Goal: Navigation & Orientation: Find specific page/section

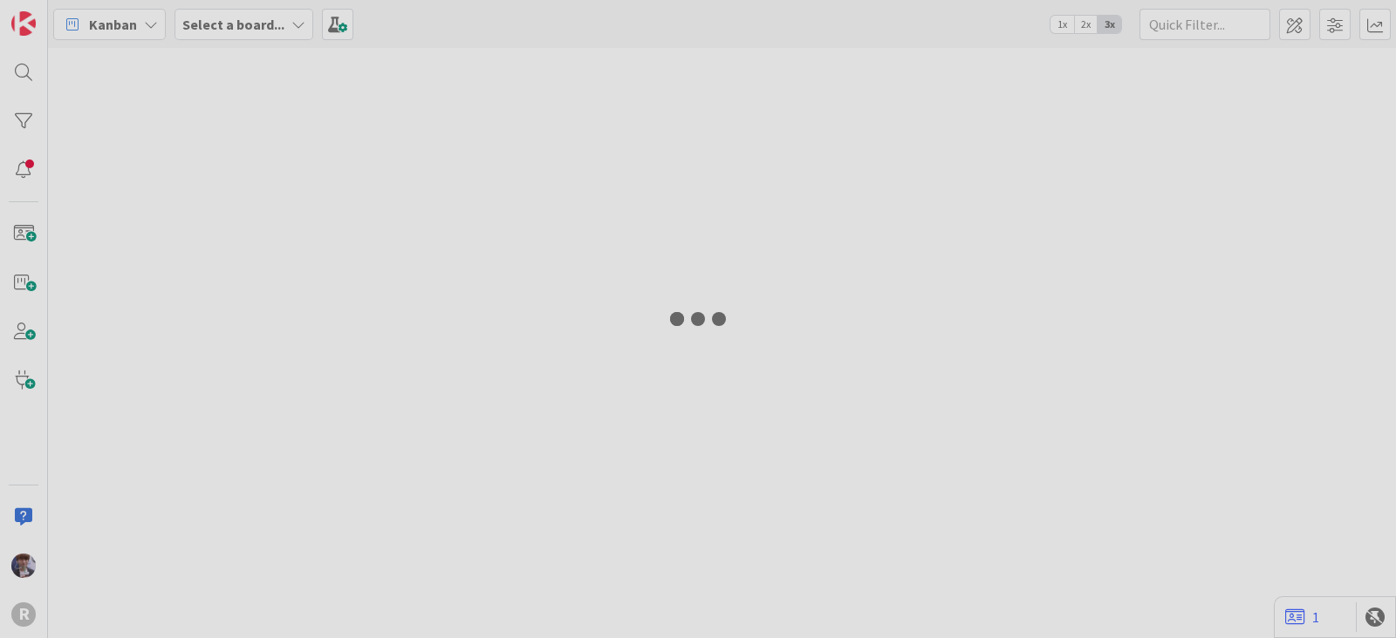
type input "run"
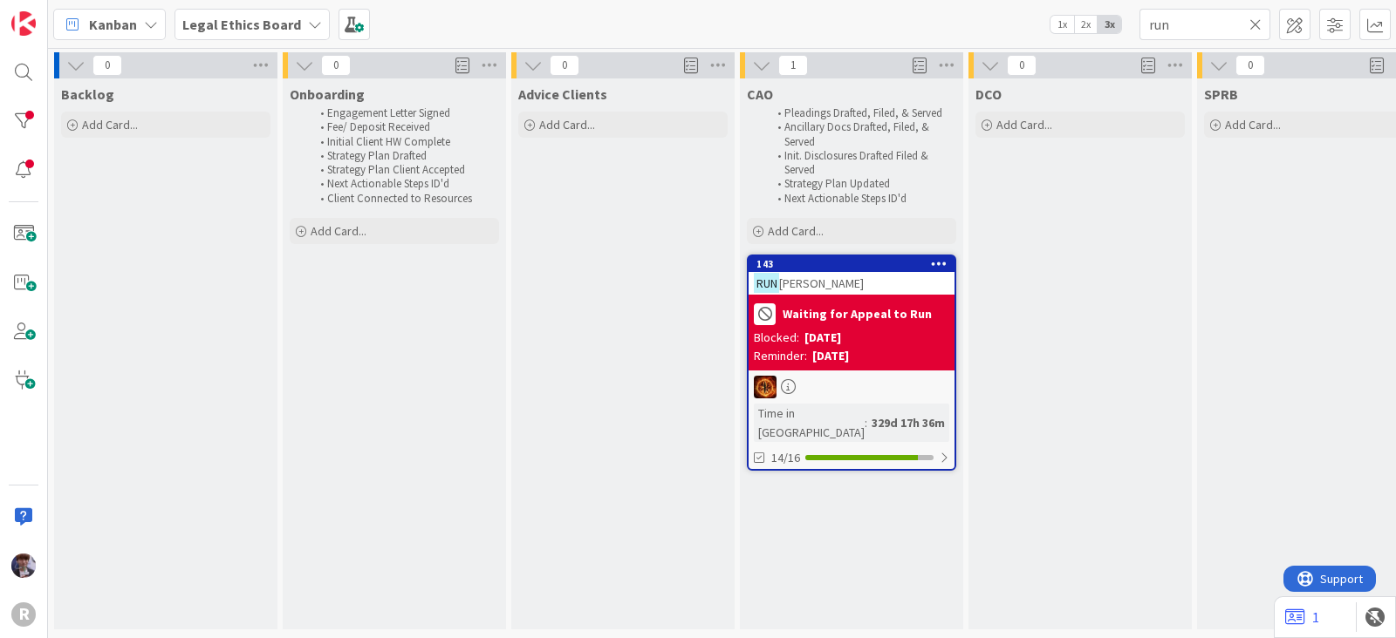
click at [99, 36] on div "Kanban" at bounding box center [109, 24] width 113 height 31
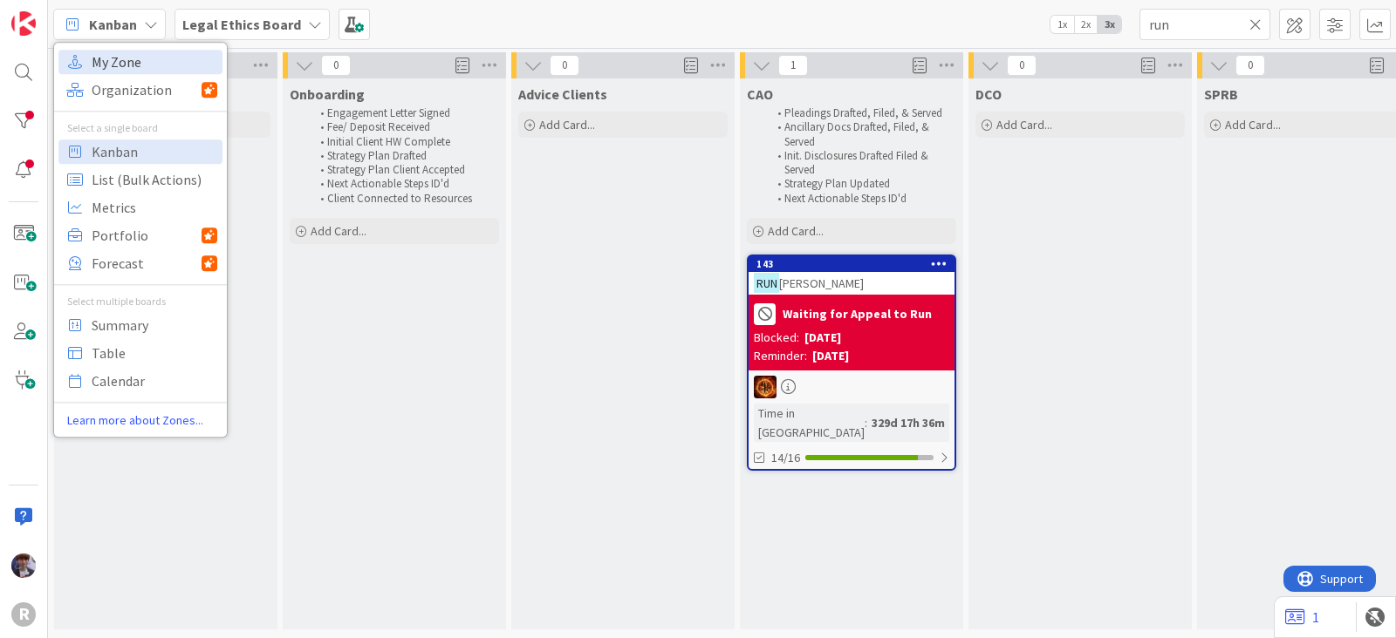
click at [99, 63] on span "My Zone" at bounding box center [155, 62] width 126 height 26
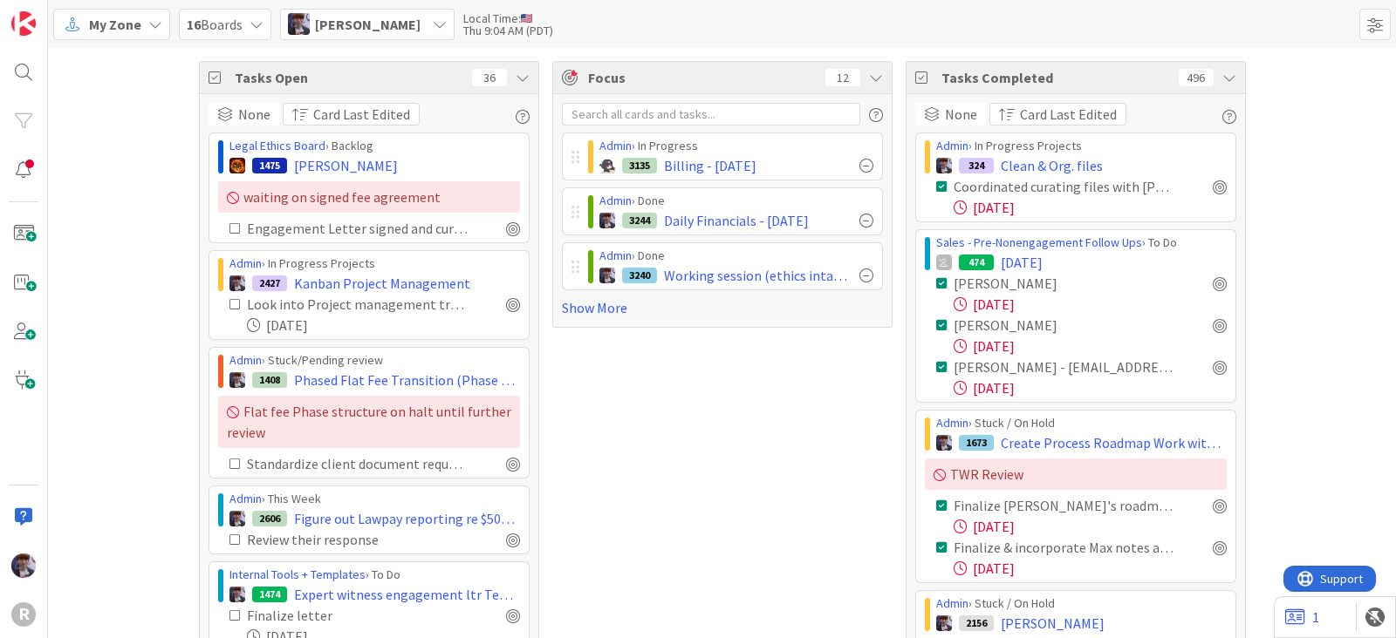
click at [515, 74] on icon at bounding box center [522, 78] width 14 height 14
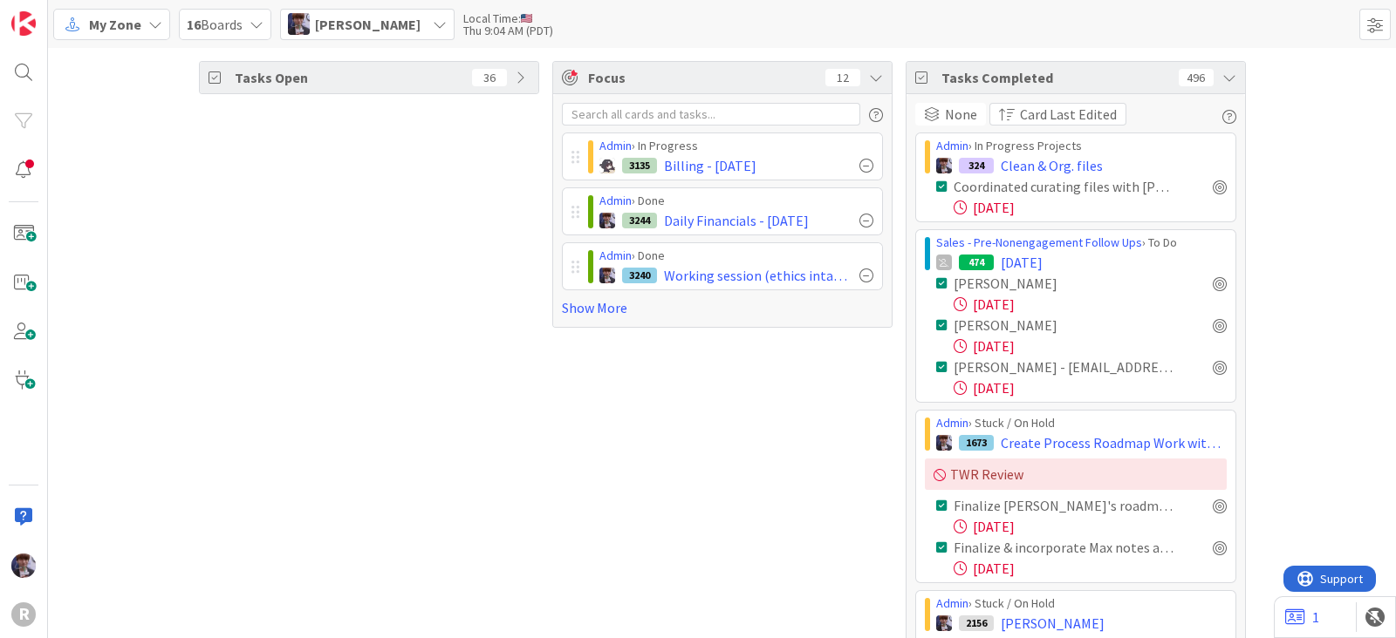
click at [1225, 79] on icon at bounding box center [1229, 78] width 14 height 14
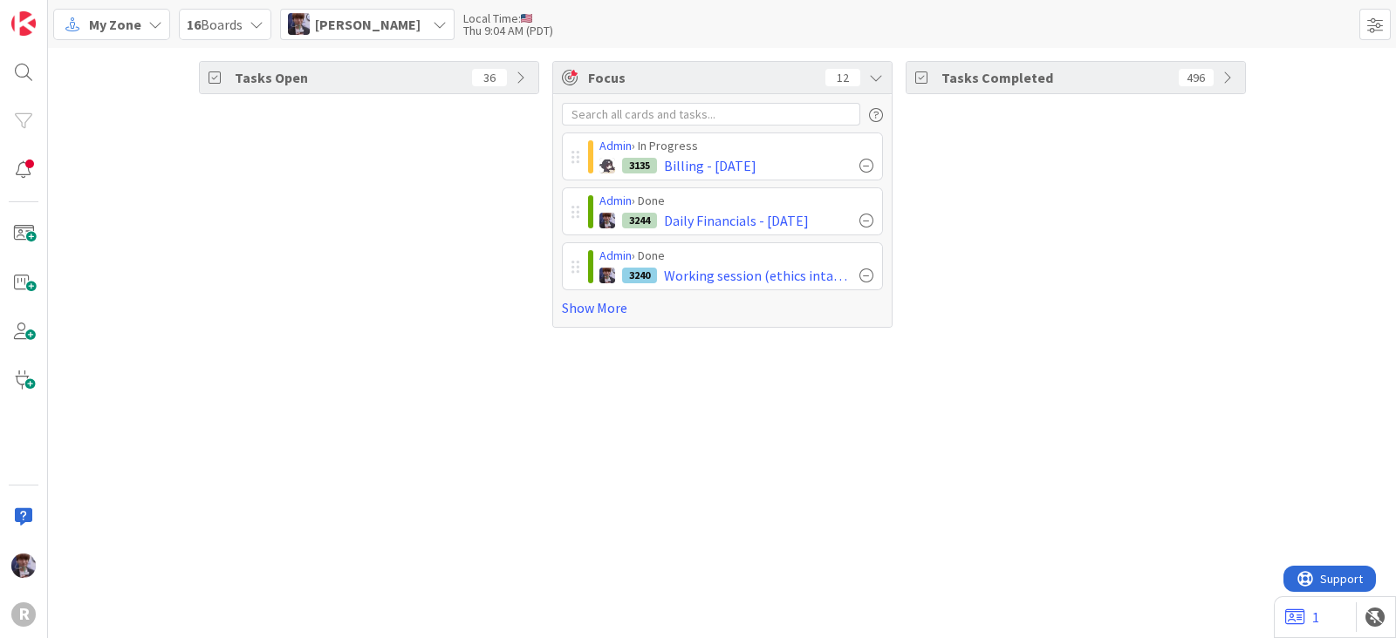
click at [374, 9] on div "Minka Laine Friesen" at bounding box center [367, 24] width 174 height 31
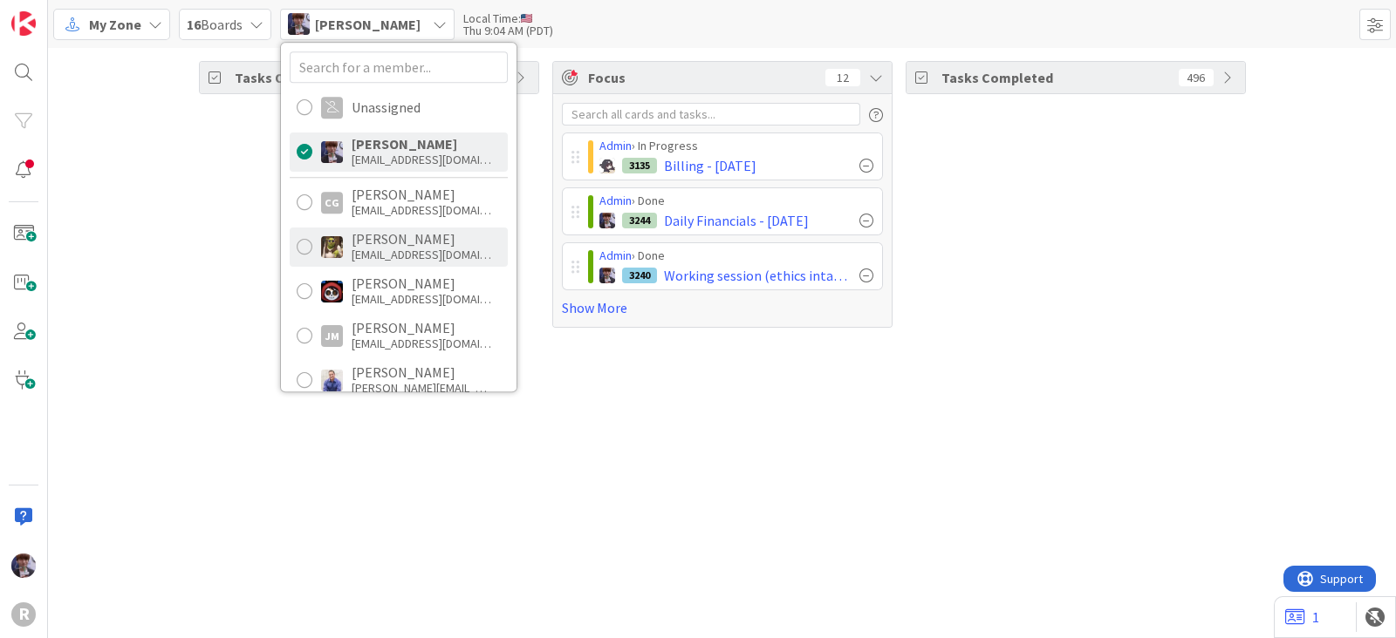
click at [397, 242] on div "Devine Gines" at bounding box center [421, 239] width 140 height 16
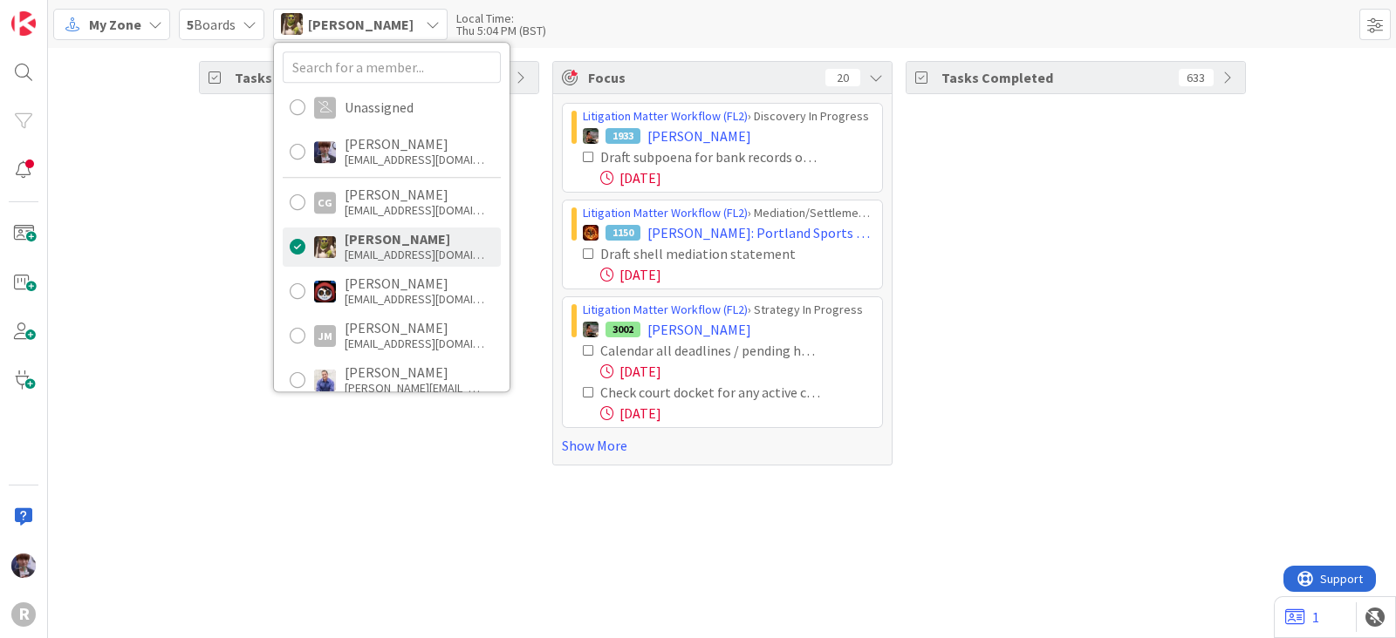
click at [1276, 259] on div "Tasks Open 117 Focus 20 Litigation Matter Workflow (FL2) › Discovery In Progres…" at bounding box center [722, 263] width 1348 height 431
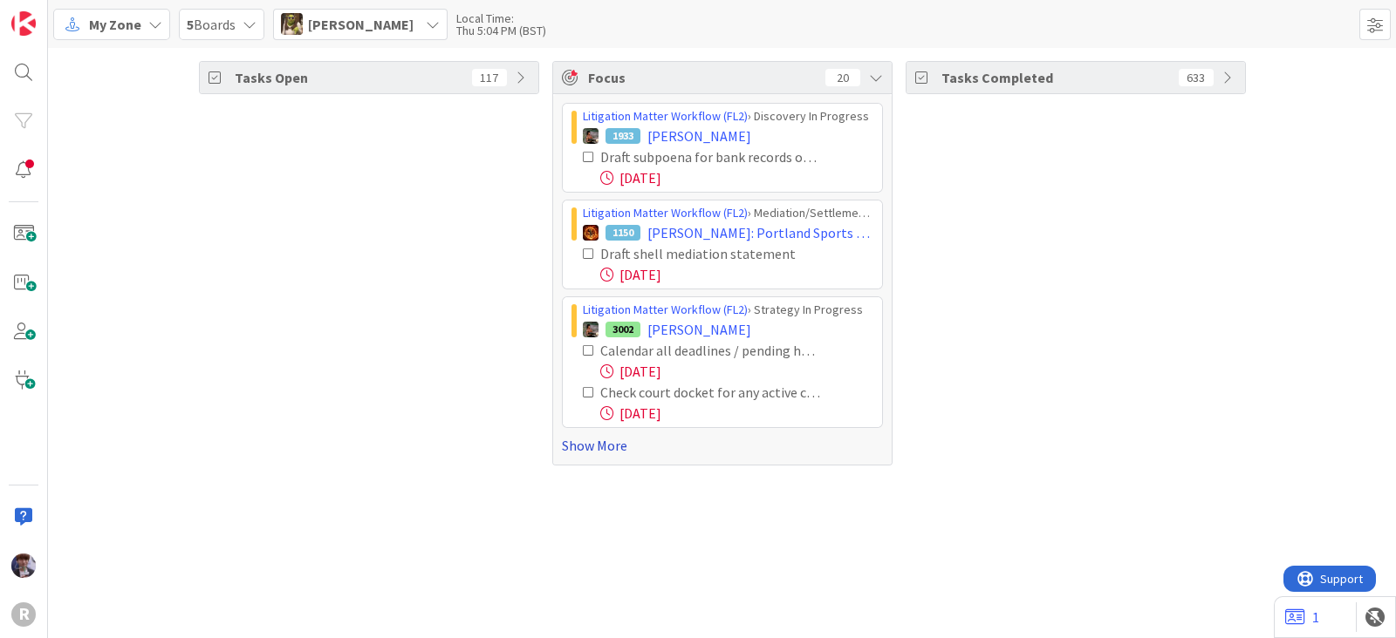
click at [575, 447] on link "Show More" at bounding box center [722, 445] width 321 height 21
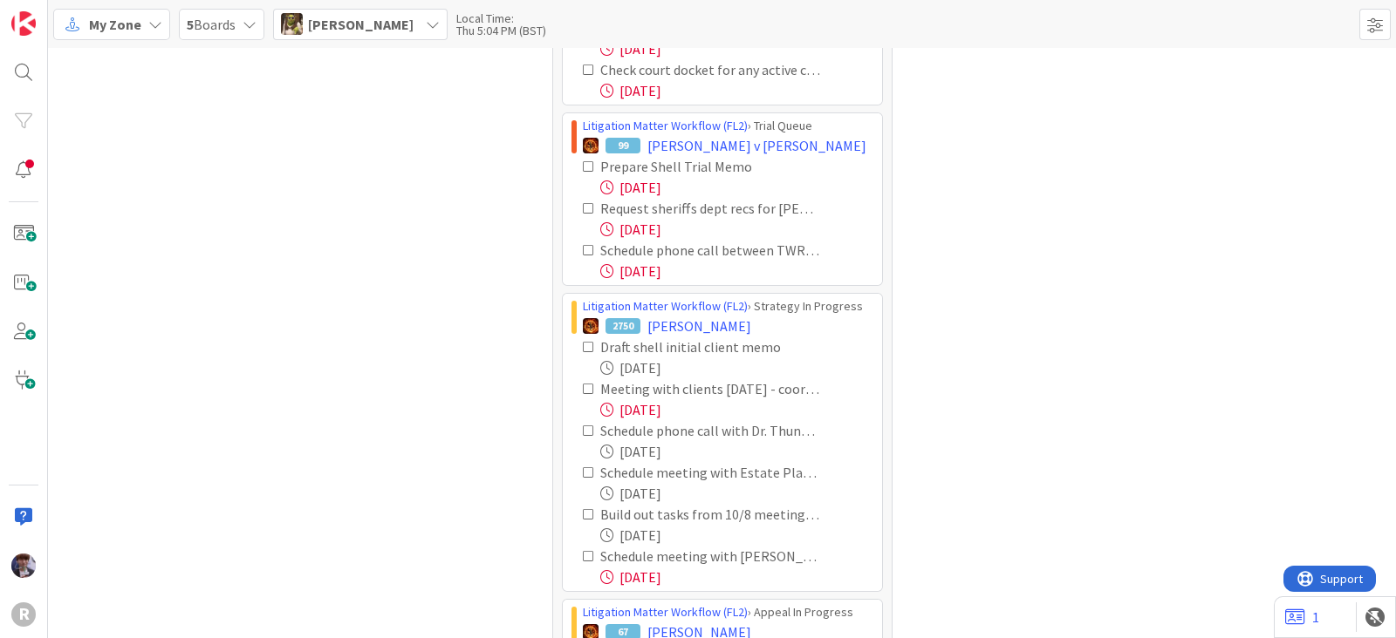
scroll to position [324, 0]
click at [583, 247] on icon at bounding box center [589, 249] width 12 height 12
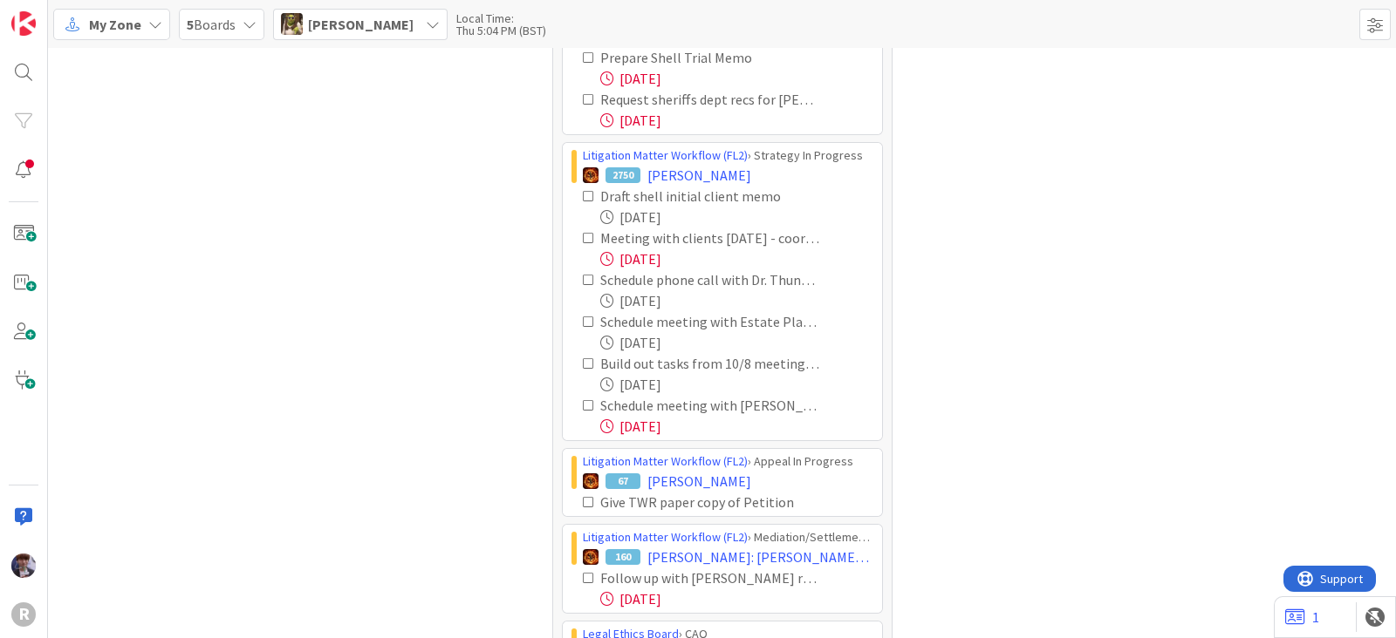
scroll to position [433, 0]
click at [583, 233] on icon at bounding box center [589, 237] width 12 height 12
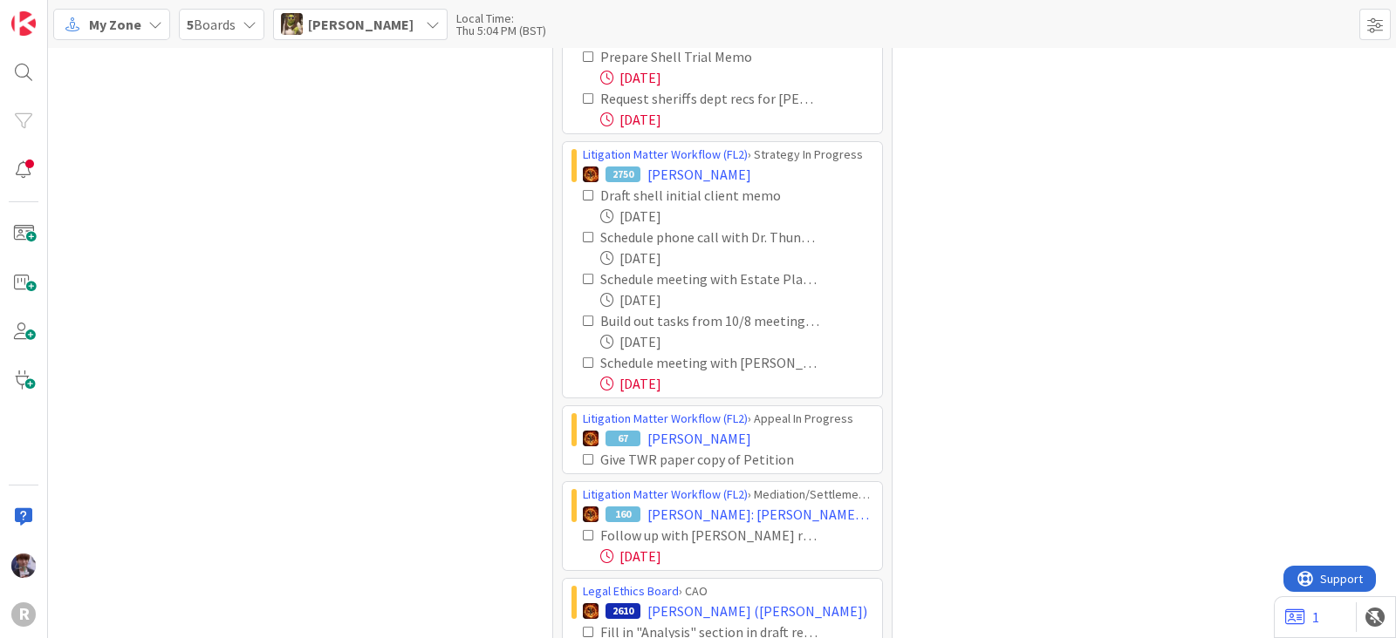
click at [583, 358] on icon at bounding box center [589, 363] width 12 height 12
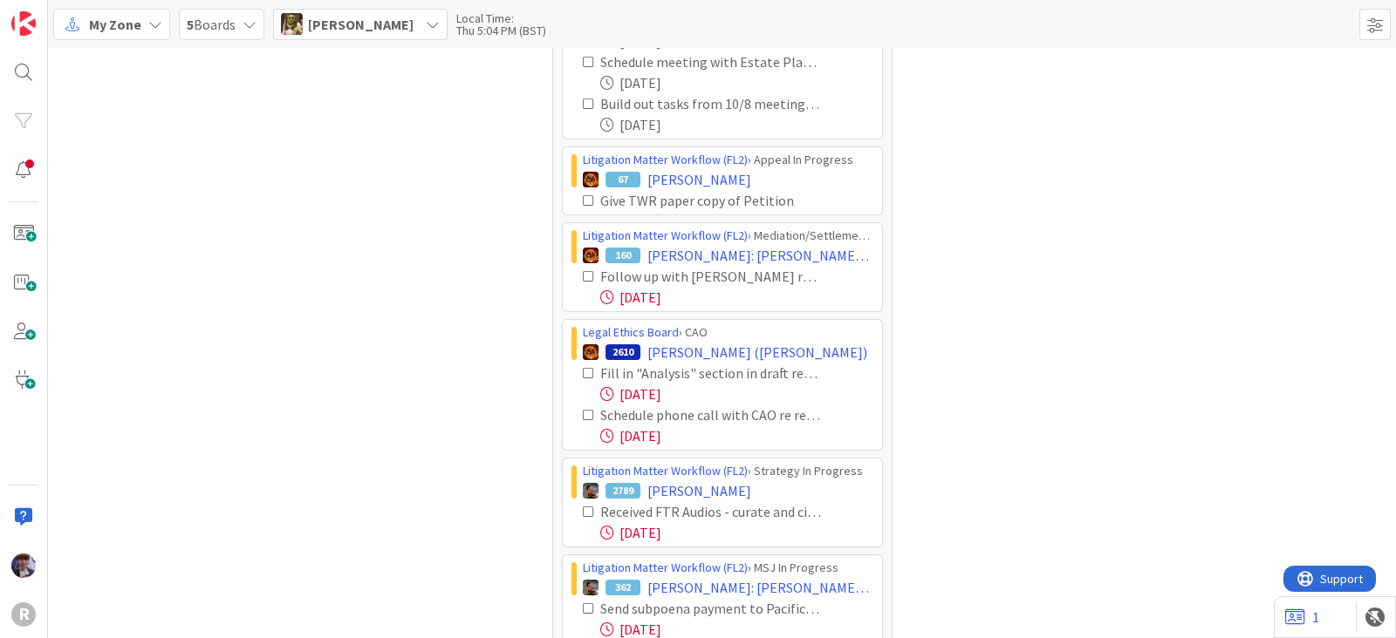
scroll to position [651, 0]
click at [583, 196] on icon at bounding box center [589, 200] width 12 height 12
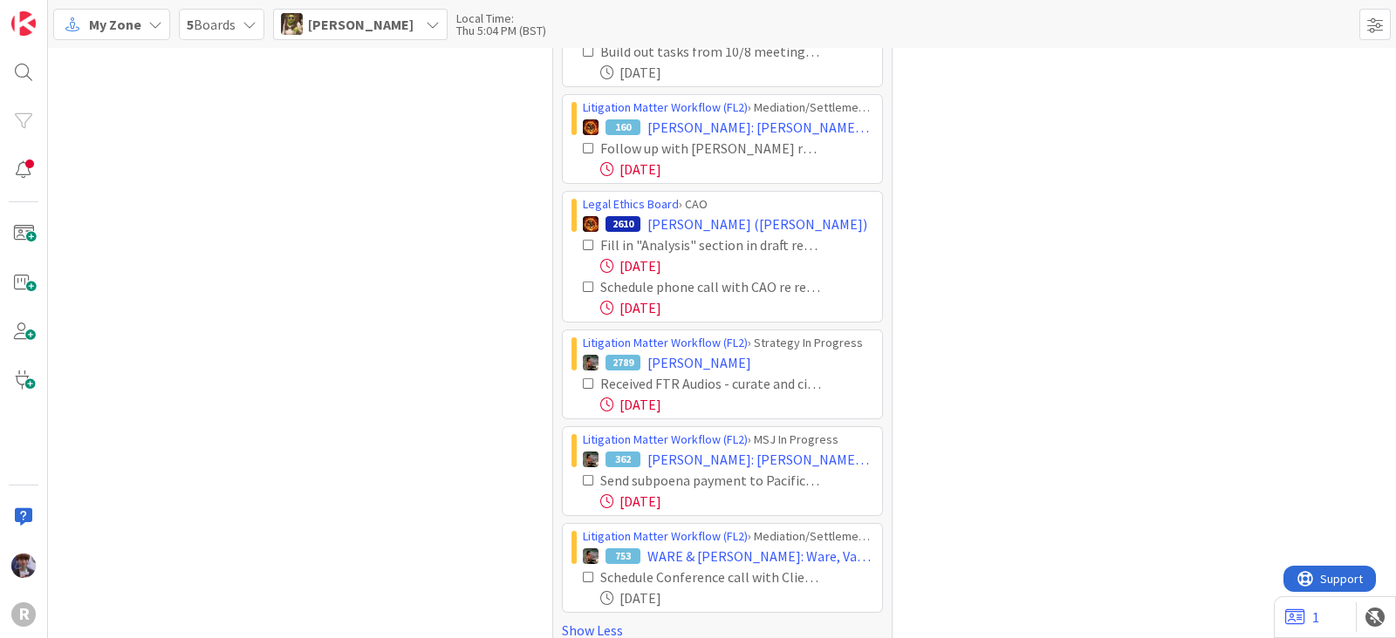
scroll to position [723, 0]
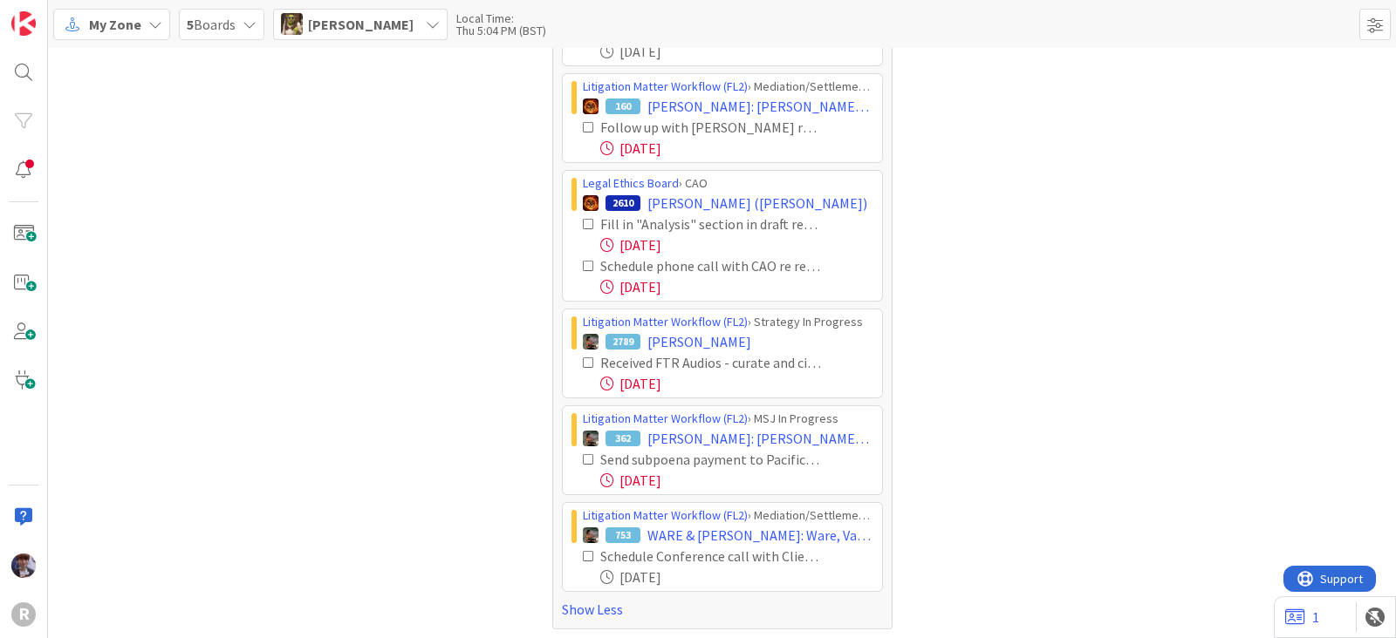
click at [583, 263] on icon at bounding box center [589, 266] width 12 height 12
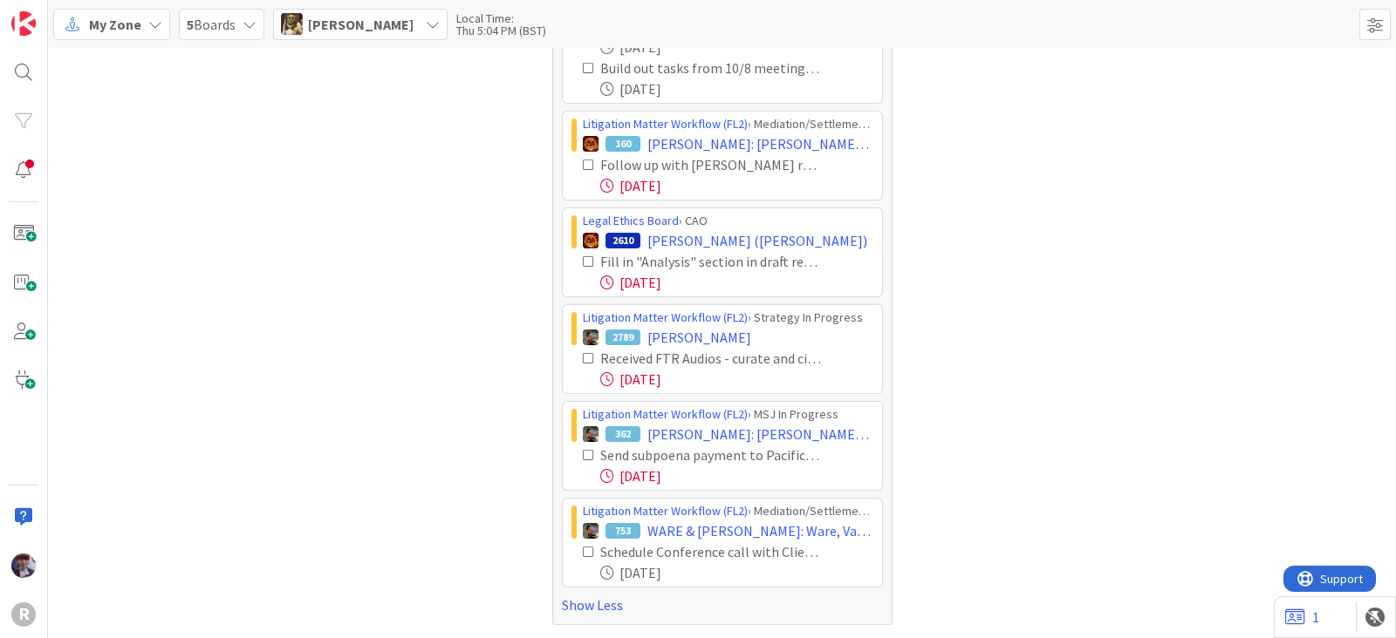
scroll to position [682, 0]
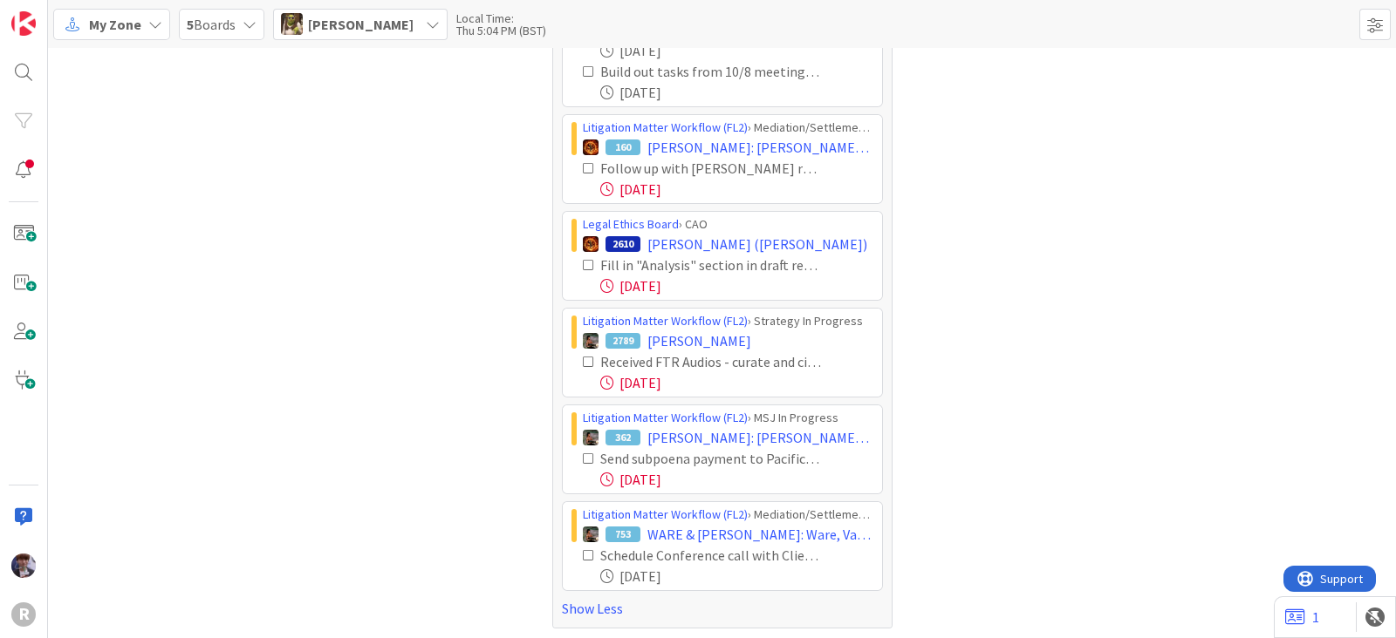
click at [583, 356] on icon at bounding box center [589, 362] width 12 height 12
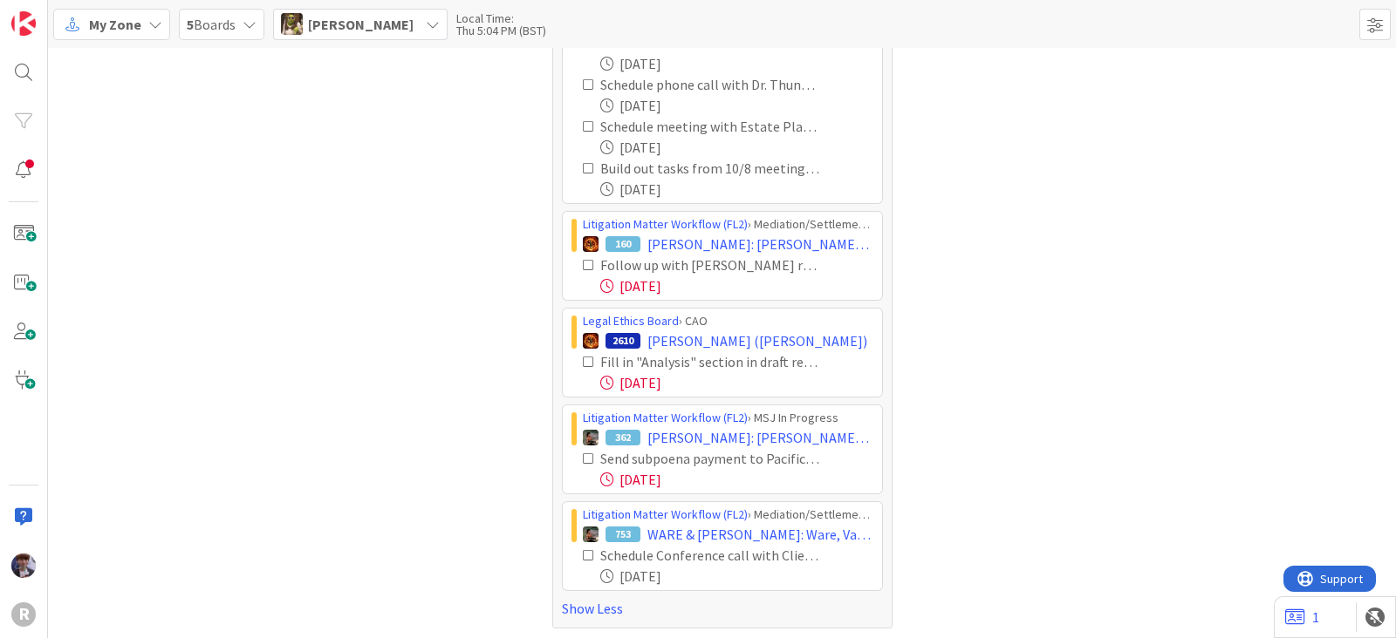
click at [583, 455] on icon at bounding box center [589, 459] width 12 height 12
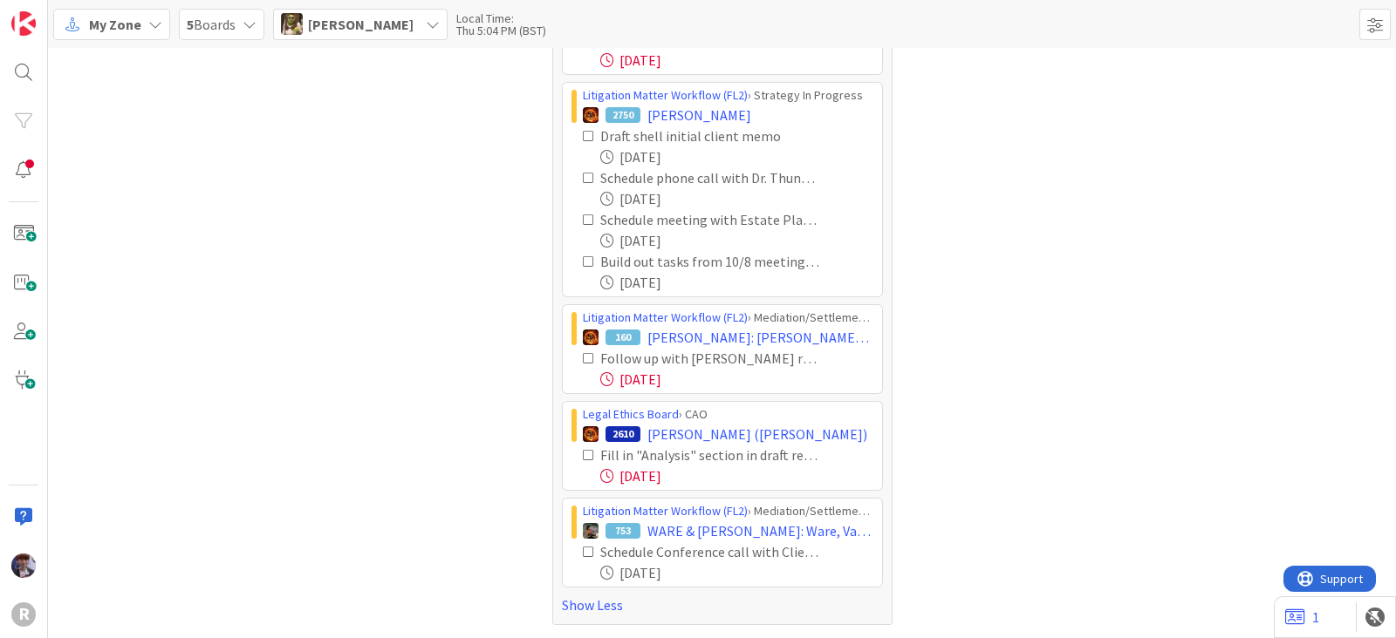
scroll to position [488, 0]
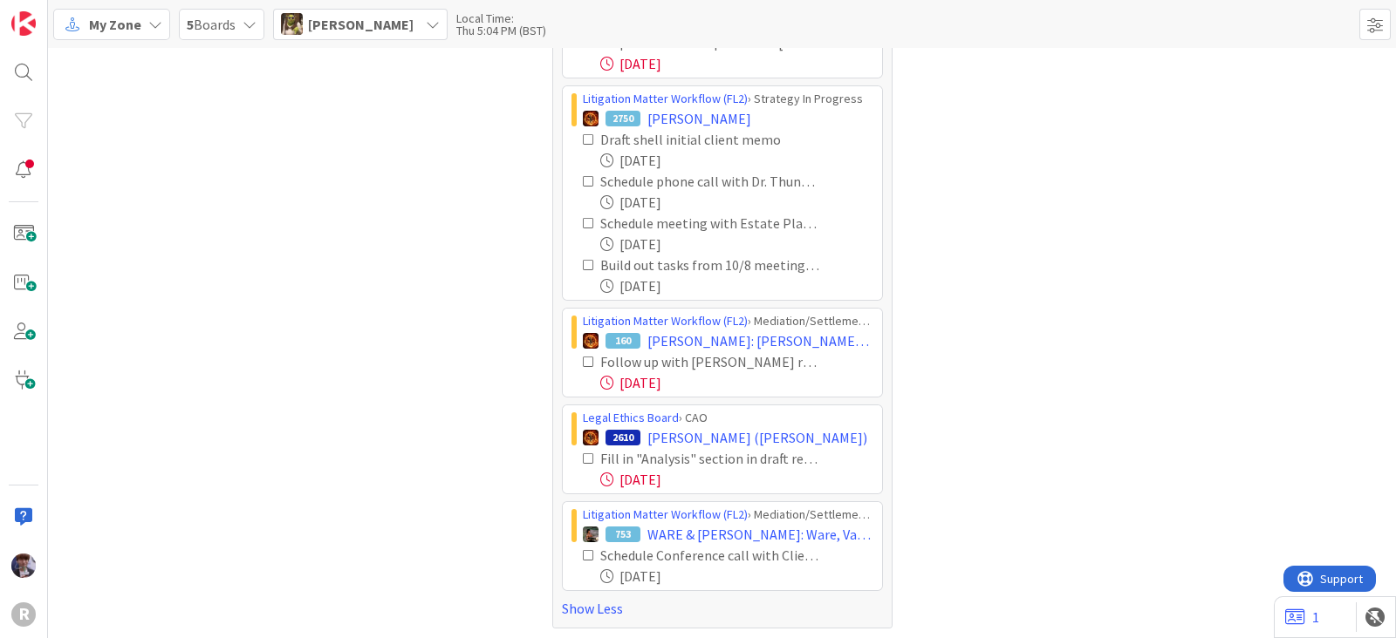
click at [345, 32] on span "Devine Gines" at bounding box center [361, 24] width 106 height 21
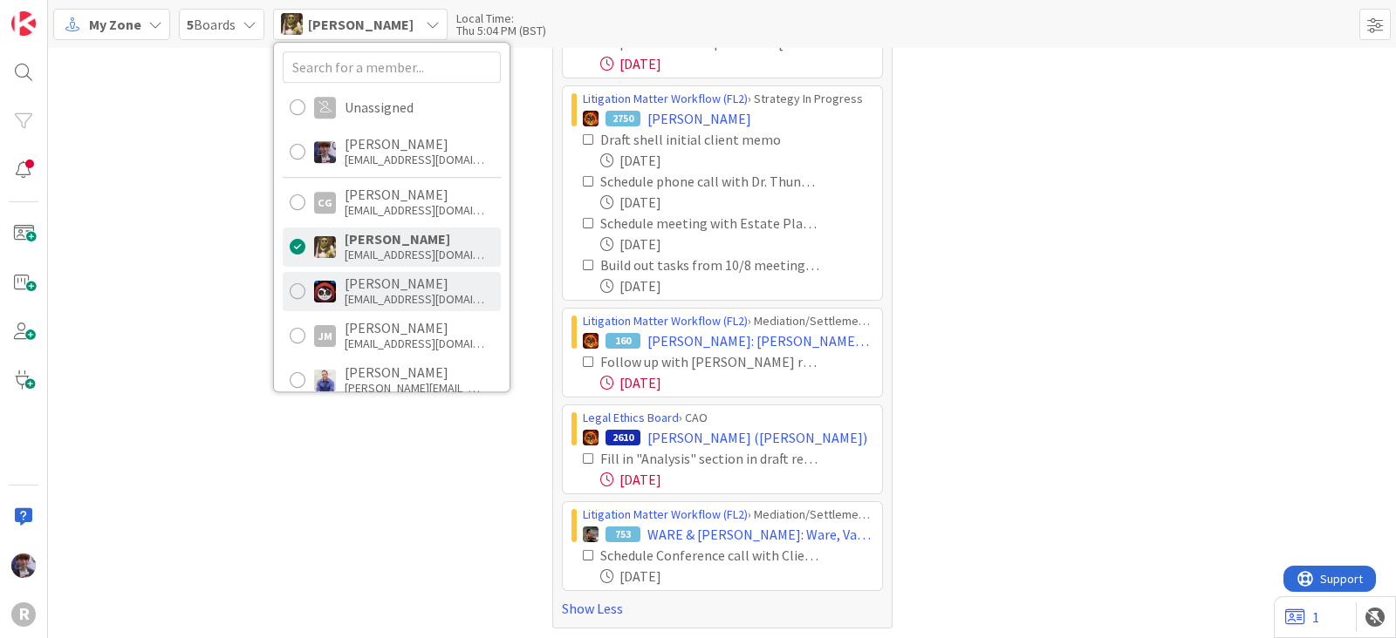
click at [340, 294] on div "Jasmin Sanchez jsanchez@reutercorbett.com" at bounding box center [392, 291] width 218 height 39
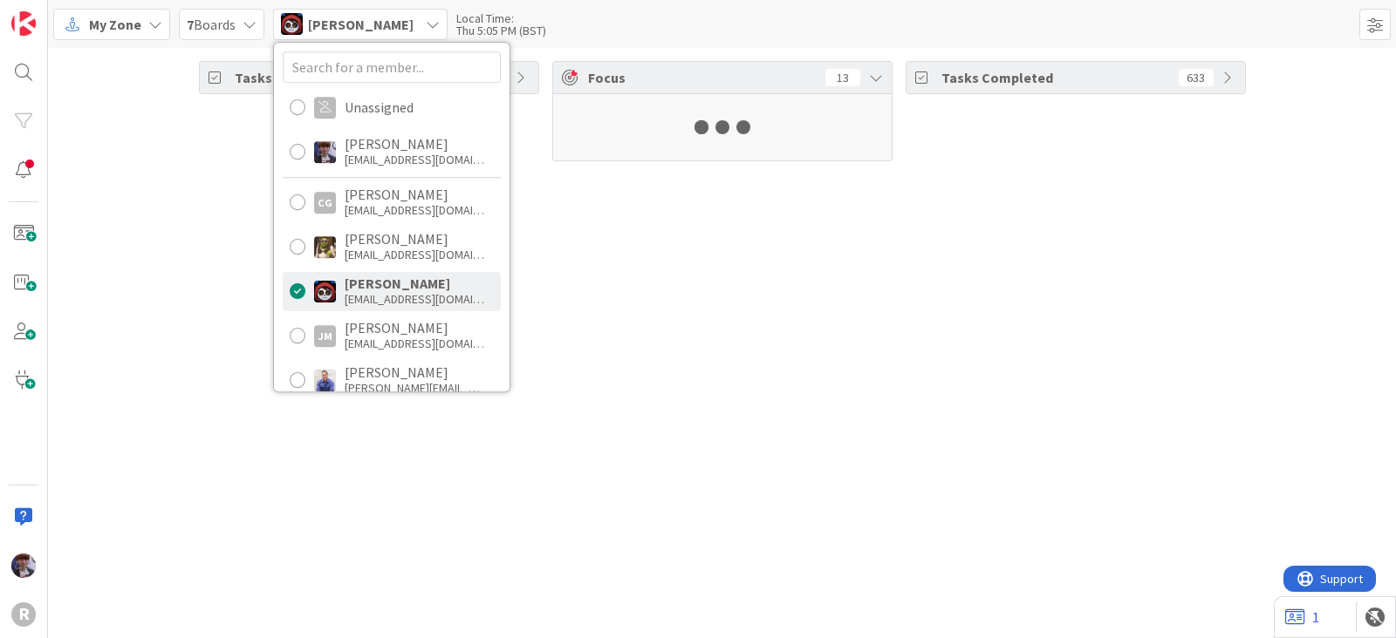
scroll to position [0, 0]
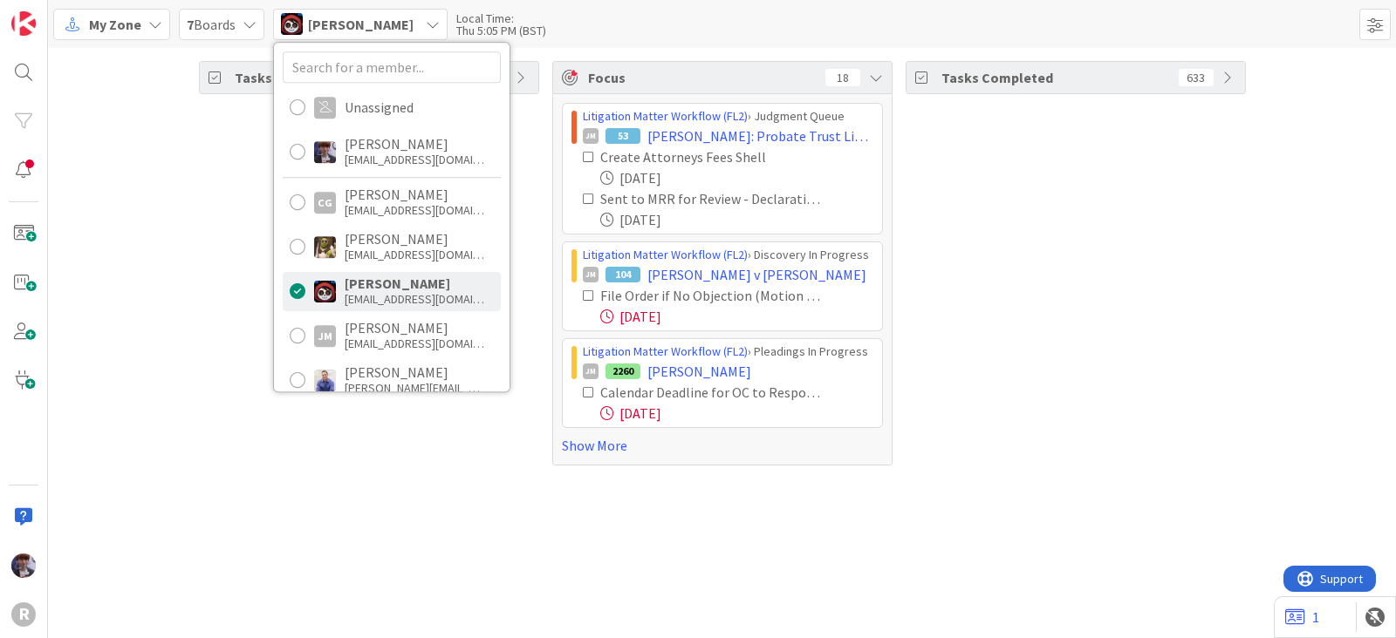
drag, startPoint x: 426, startPoint y: 438, endPoint x: 715, endPoint y: 490, distance: 294.3
click at [427, 441] on div "Tasks Open 91" at bounding box center [369, 263] width 340 height 405
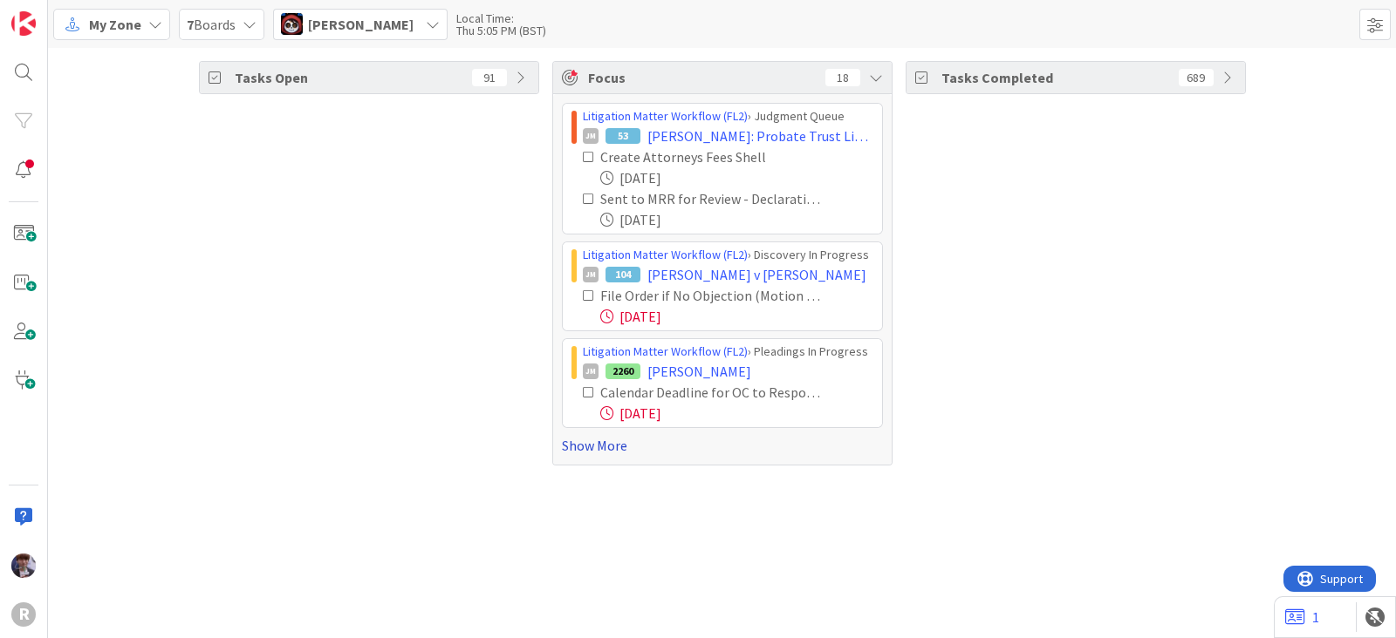
click at [606, 447] on link "Show More" at bounding box center [722, 445] width 321 height 21
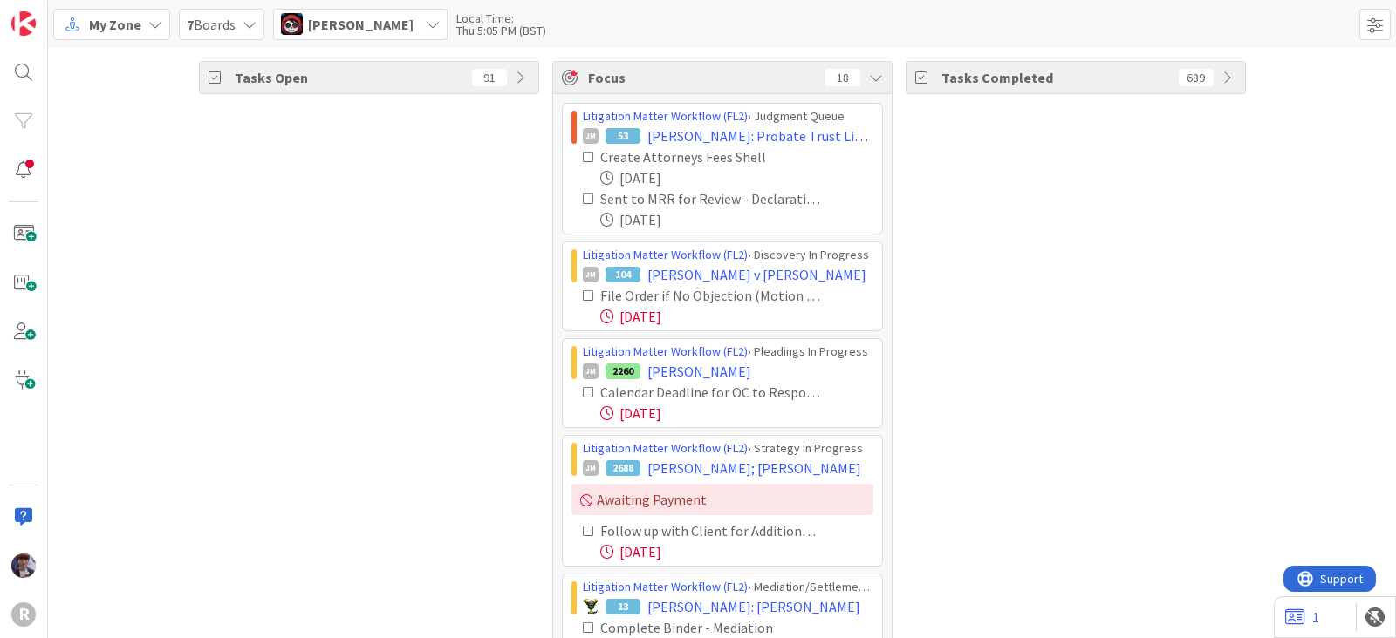
click at [583, 290] on icon at bounding box center [589, 296] width 12 height 12
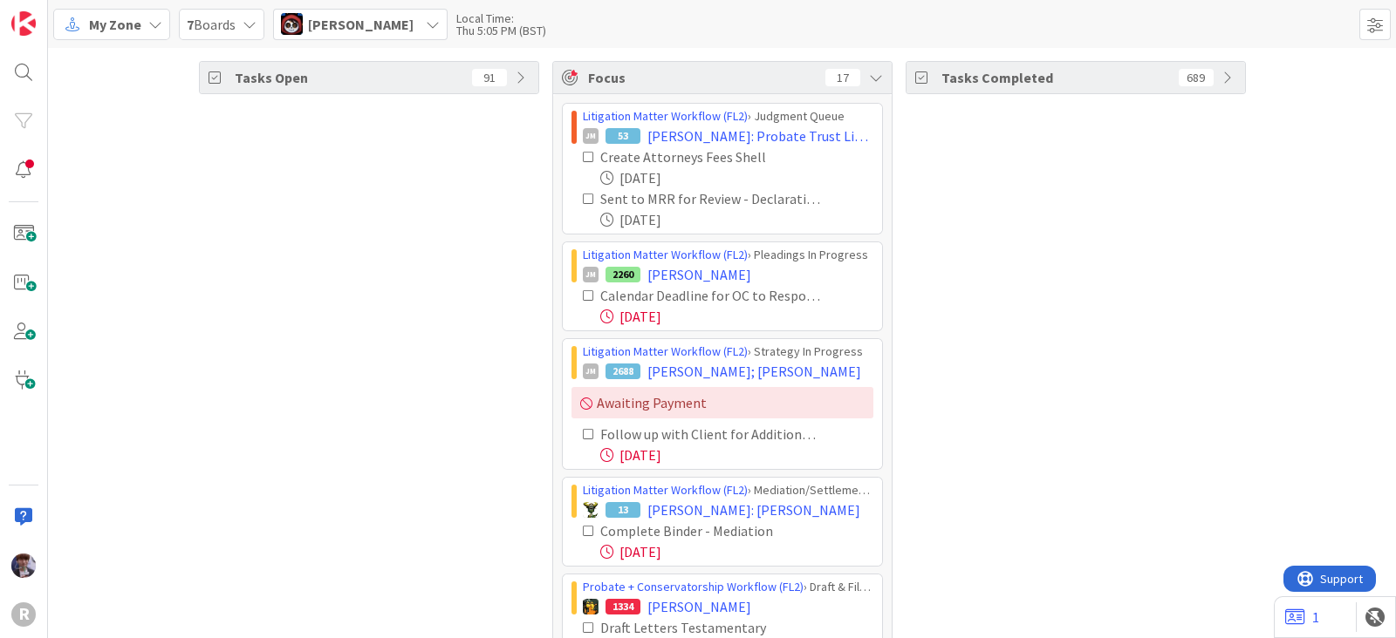
click at [583, 297] on icon at bounding box center [589, 296] width 12 height 12
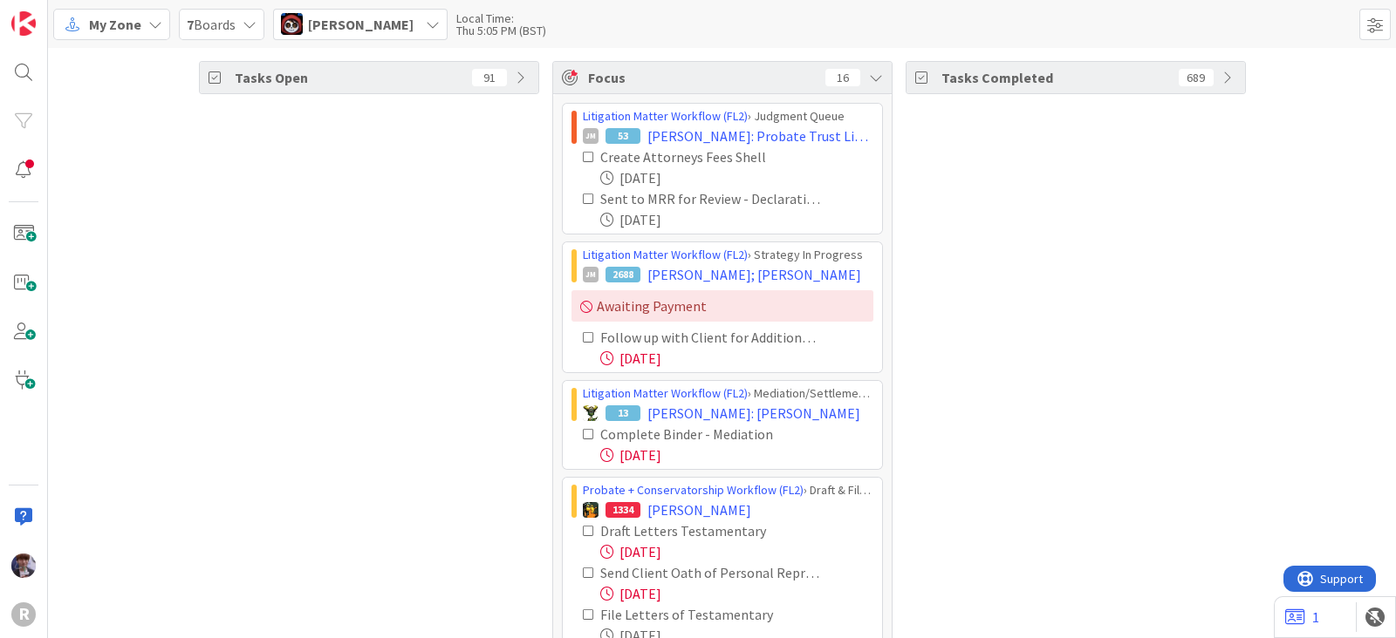
click at [583, 331] on icon at bounding box center [589, 337] width 12 height 12
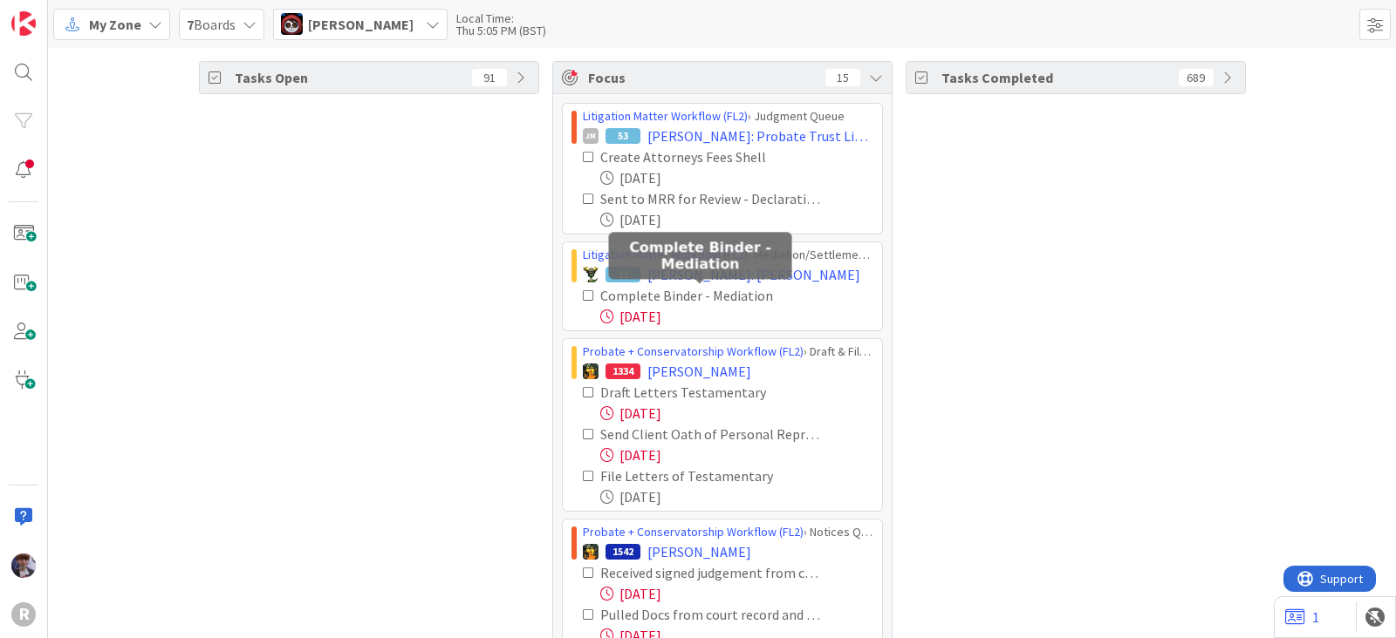
click at [600, 285] on div "Complete Binder - Mediation" at bounding box center [710, 295] width 221 height 21
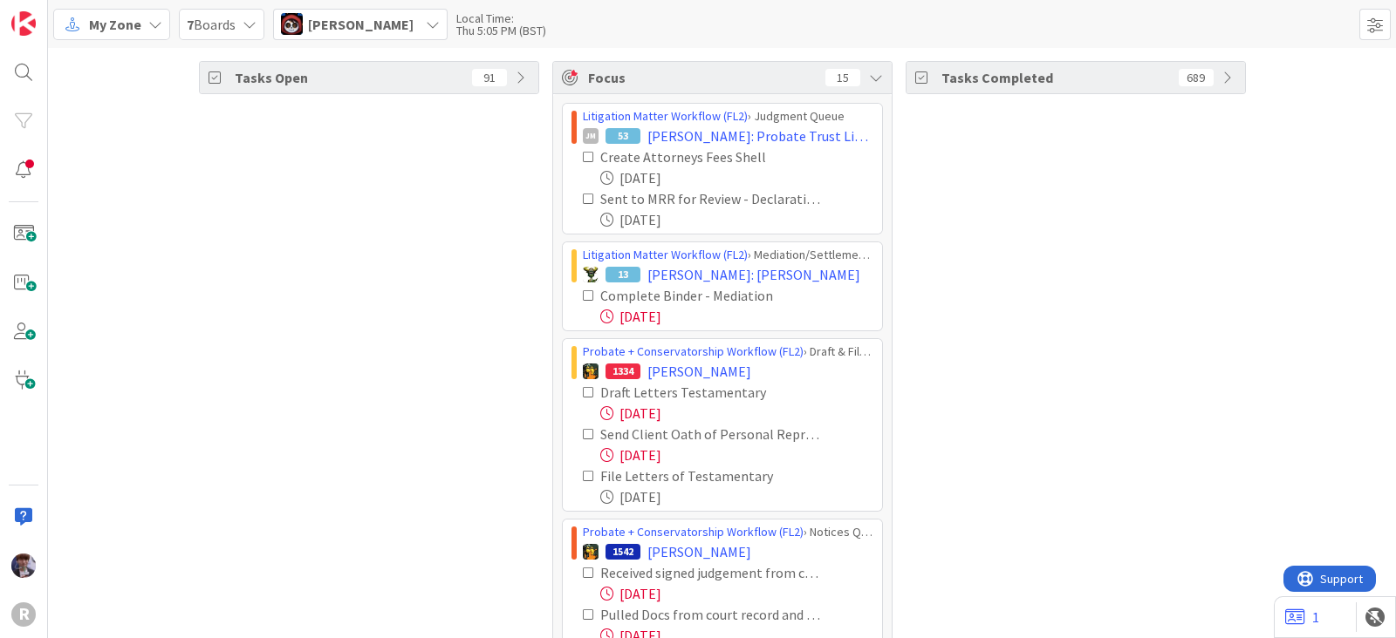
click at [583, 298] on icon at bounding box center [589, 296] width 12 height 12
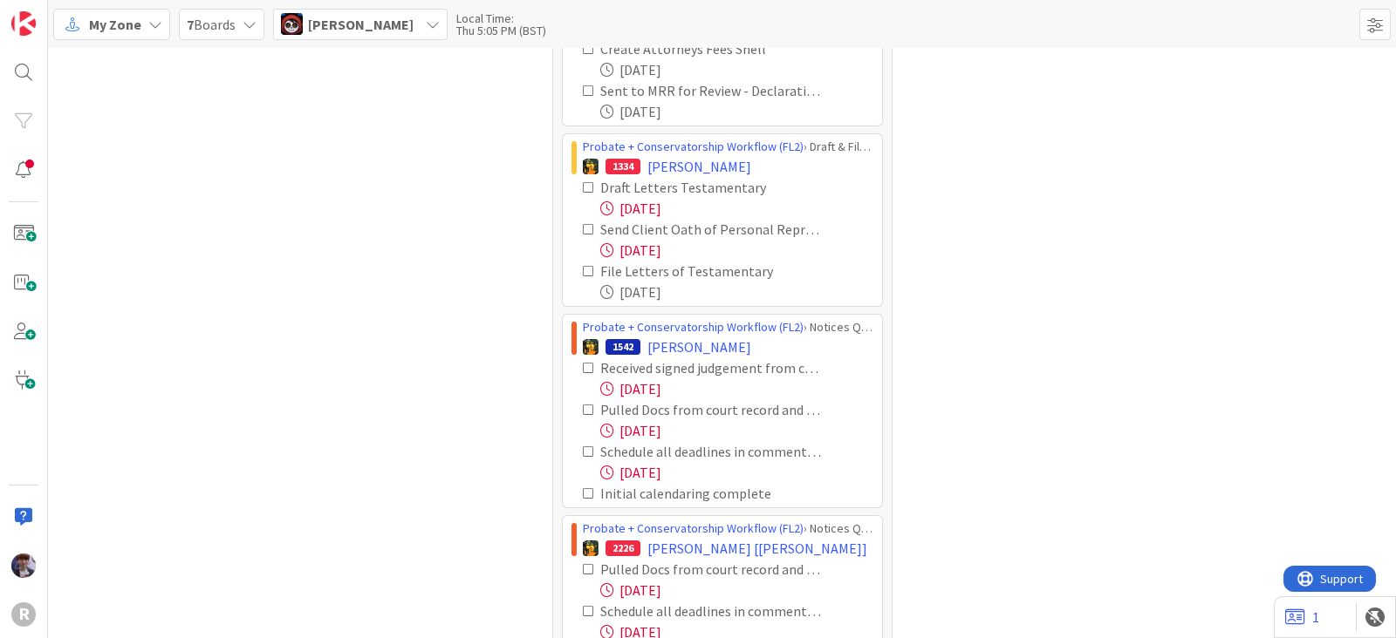
scroll to position [108, 0]
click at [583, 186] on icon at bounding box center [589, 187] width 12 height 12
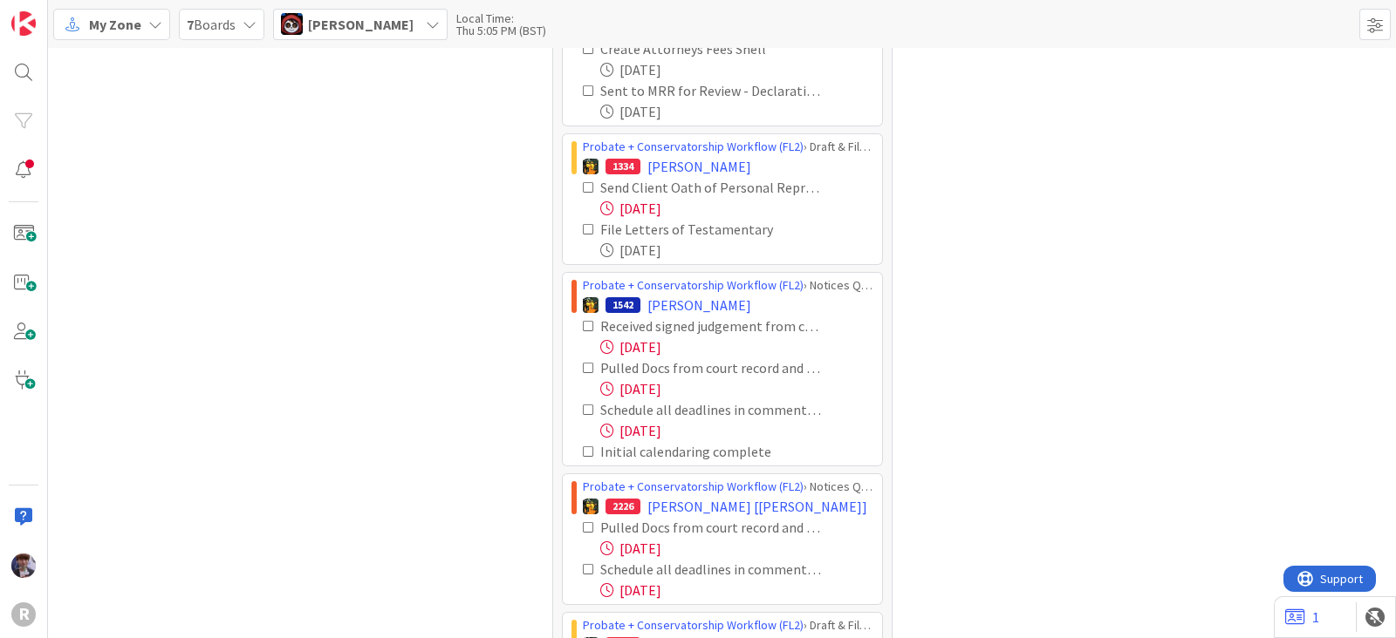
click at [583, 186] on icon at bounding box center [589, 187] width 12 height 12
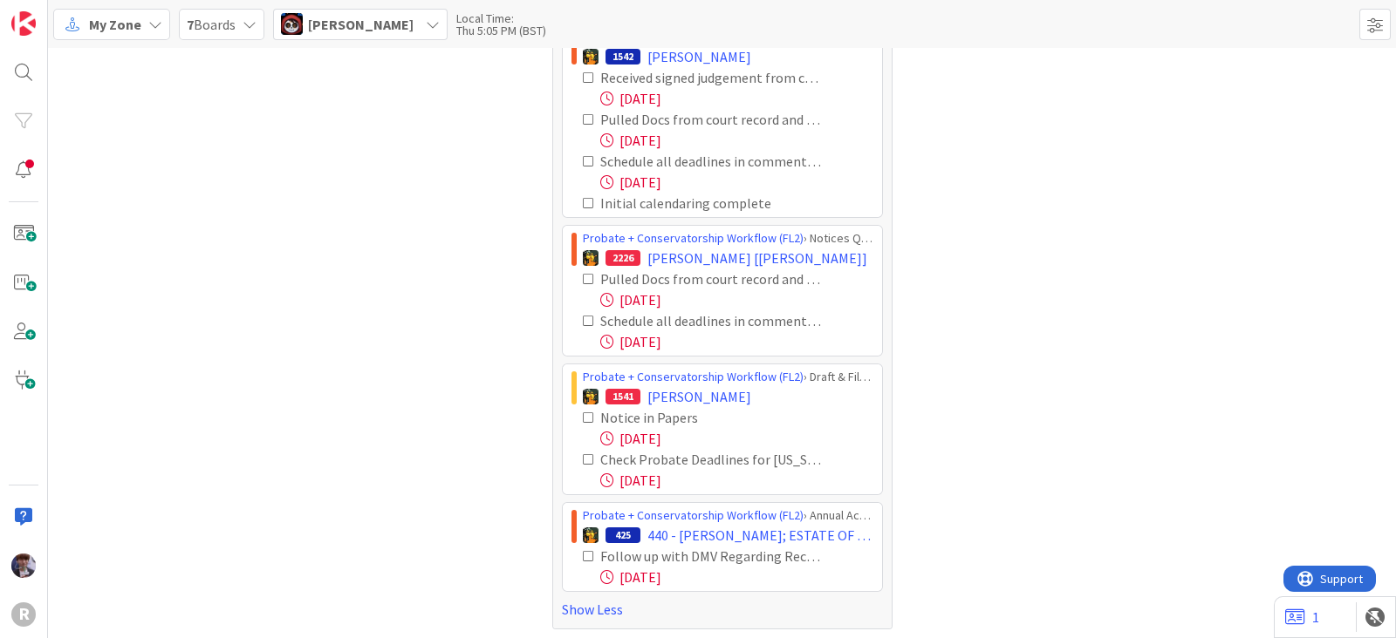
scroll to position [317, 0]
click at [394, 20] on span "Jasmin Sanchez" at bounding box center [361, 24] width 106 height 21
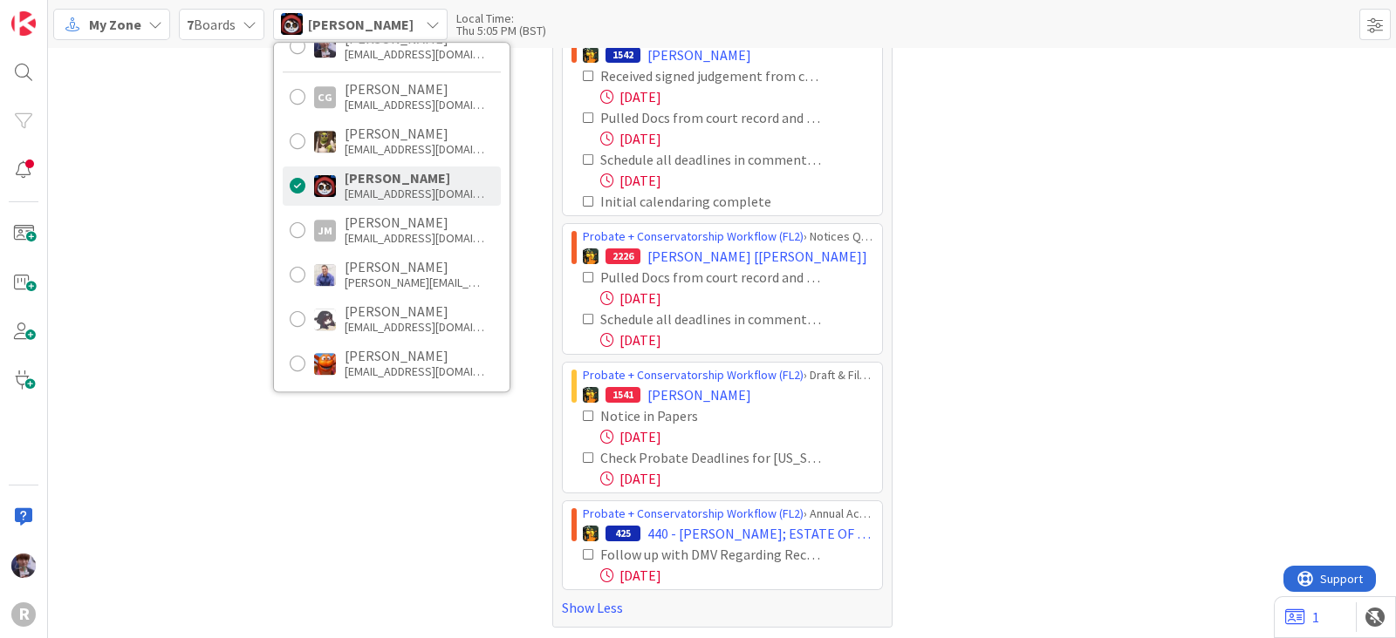
scroll to position [108, 0]
click at [383, 222] on div "Jeff Myers" at bounding box center [415, 220] width 140 height 16
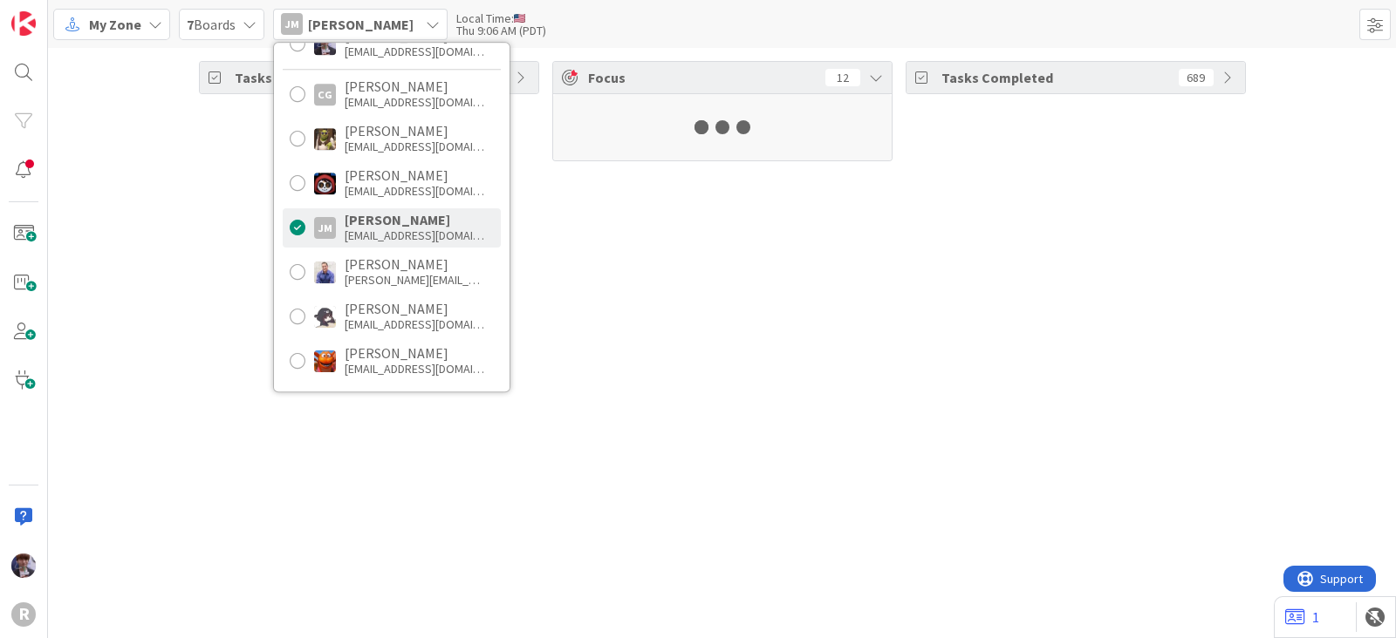
click at [221, 161] on div "Tasks Open 91" at bounding box center [369, 111] width 340 height 100
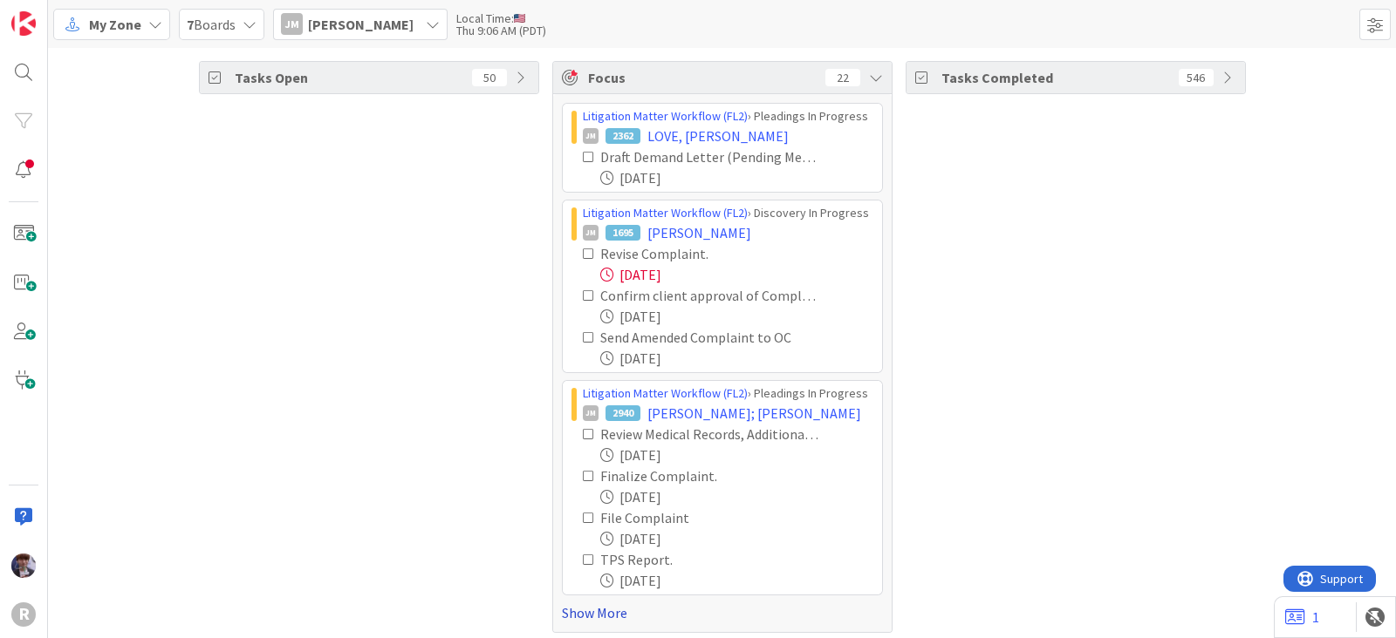
click at [593, 610] on link "Show More" at bounding box center [722, 613] width 321 height 21
click at [583, 253] on icon at bounding box center [589, 254] width 12 height 12
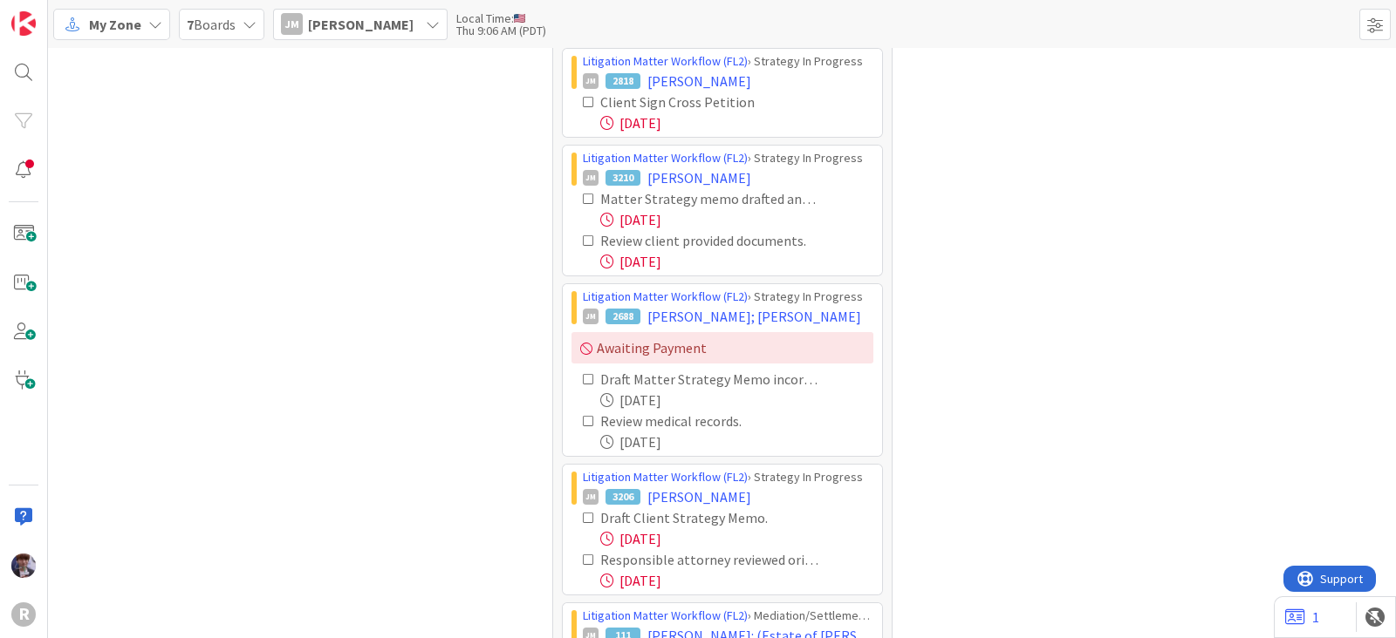
scroll to position [652, 0]
click at [583, 194] on icon at bounding box center [589, 198] width 12 height 12
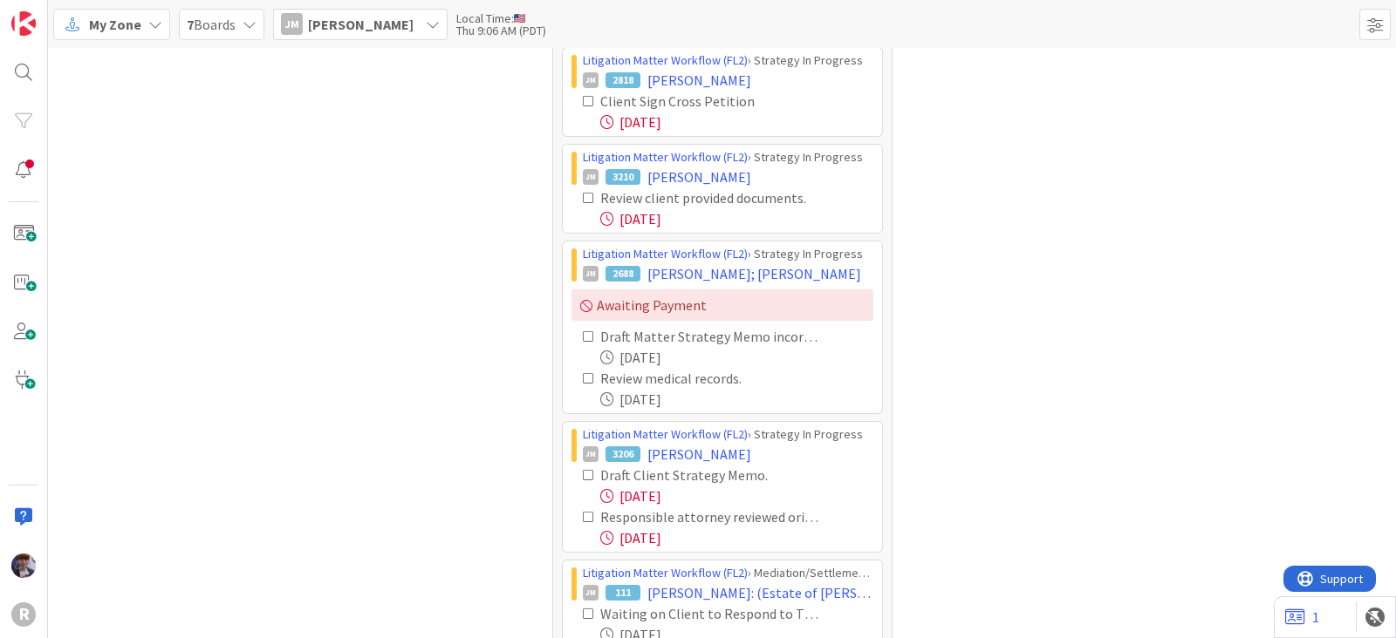
click at [583, 194] on icon at bounding box center [589, 198] width 12 height 12
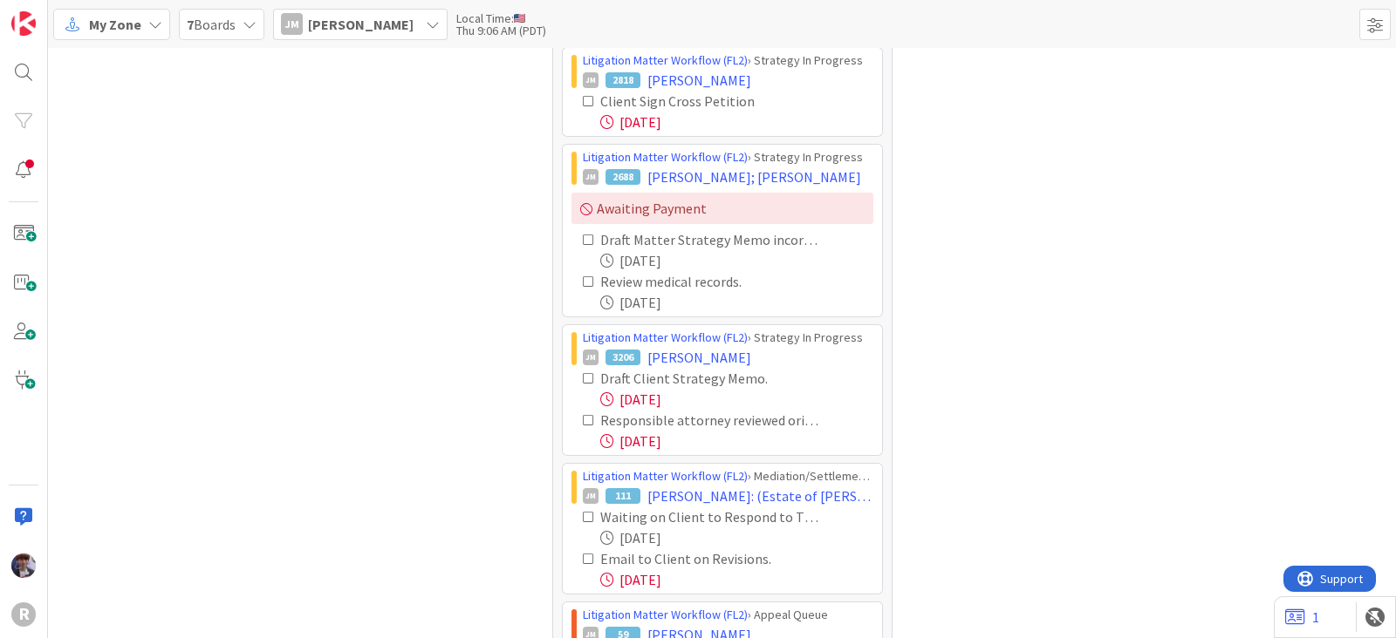
click at [583, 376] on icon at bounding box center [589, 378] width 12 height 12
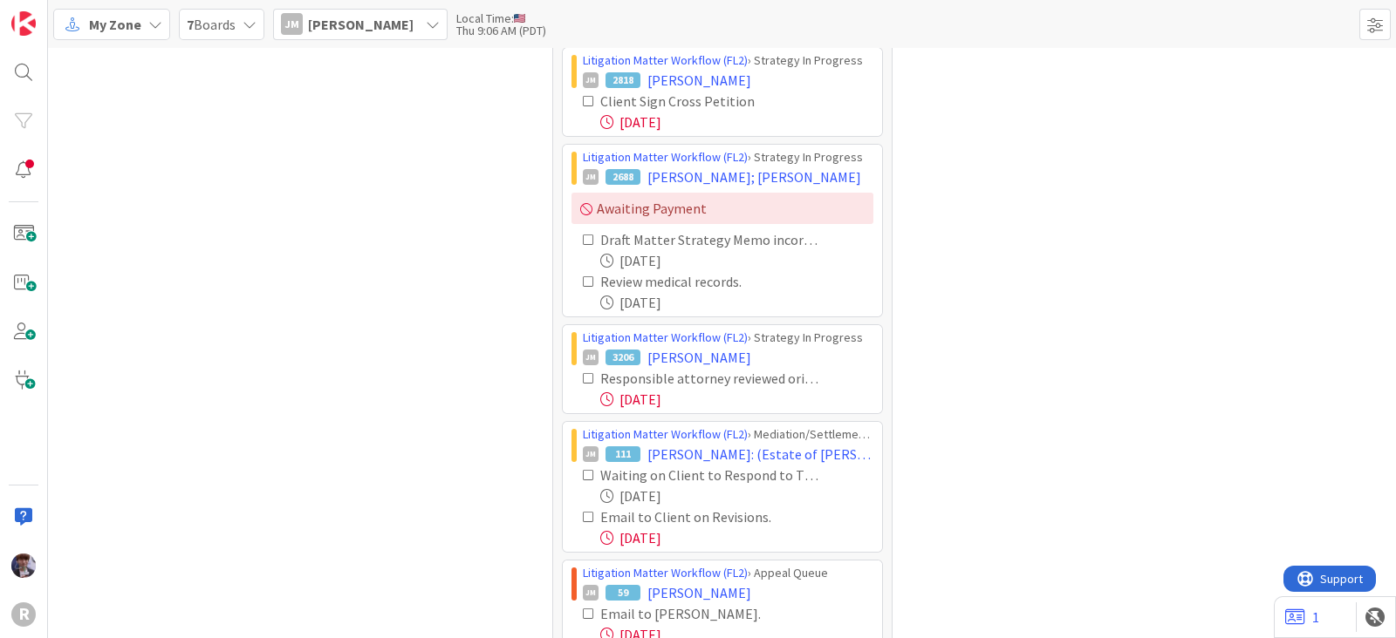
click at [583, 376] on icon at bounding box center [589, 378] width 12 height 12
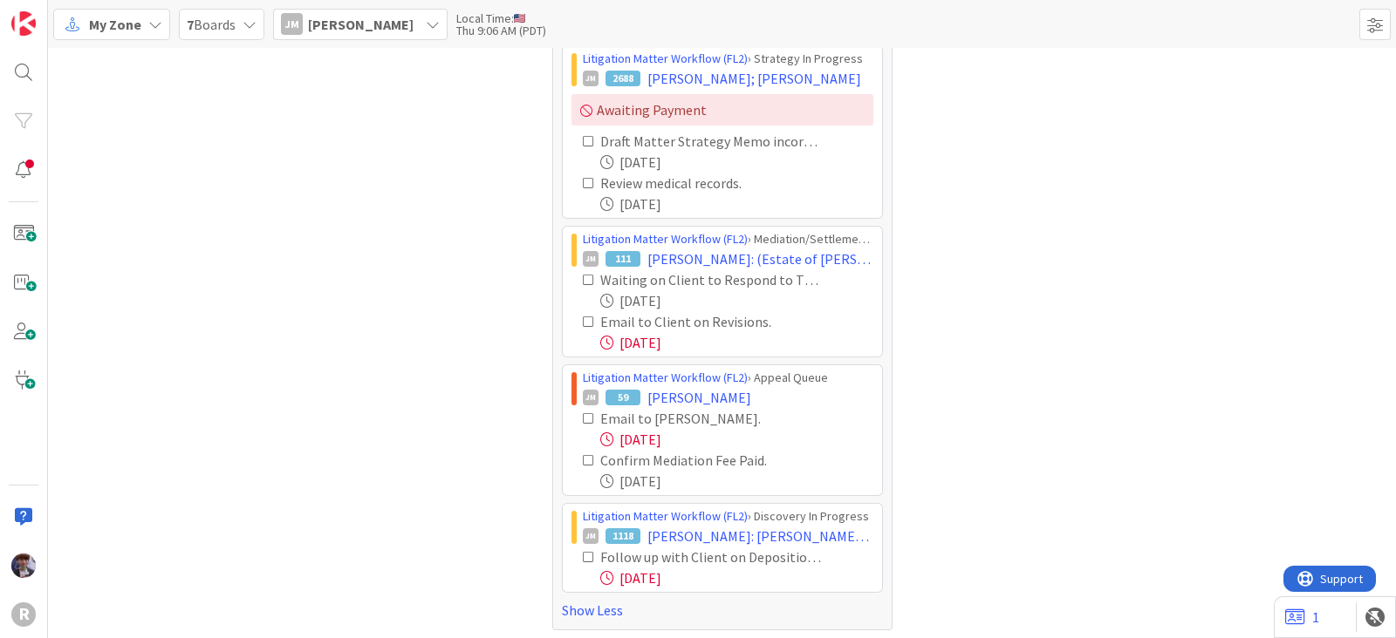
scroll to position [753, 0]
click at [583, 319] on icon at bounding box center [589, 320] width 12 height 12
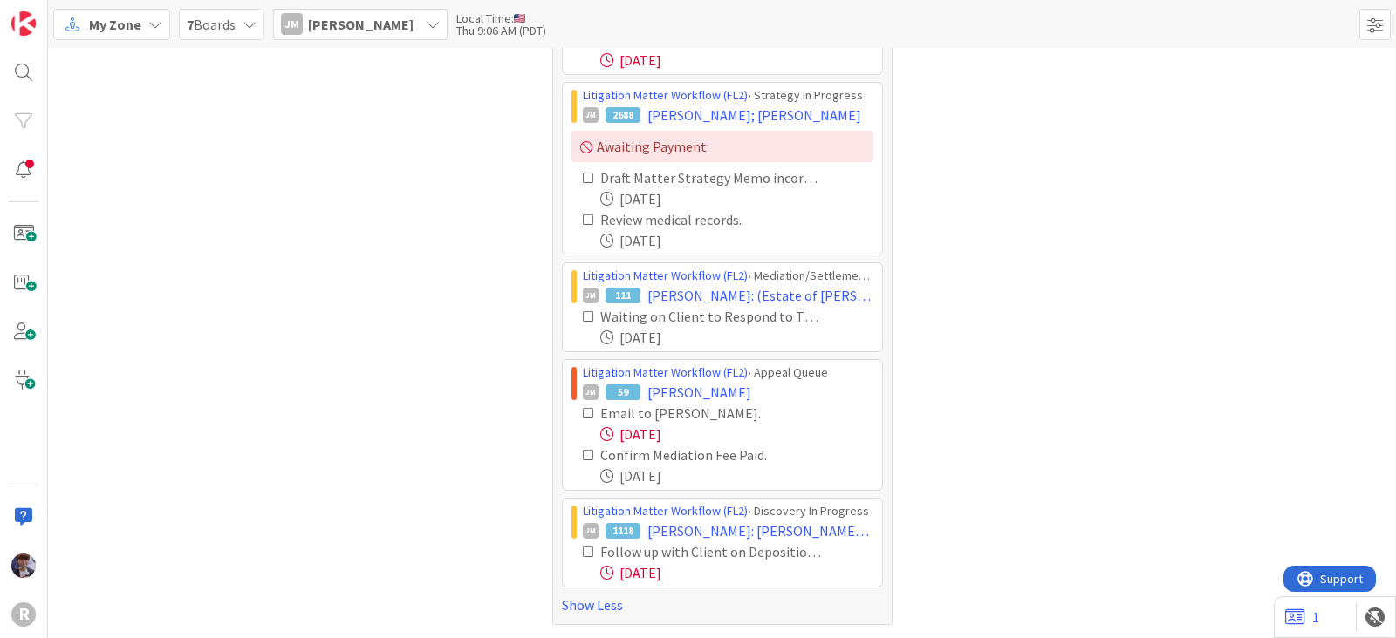
scroll to position [711, 0]
click at [583, 411] on icon at bounding box center [589, 417] width 12 height 12
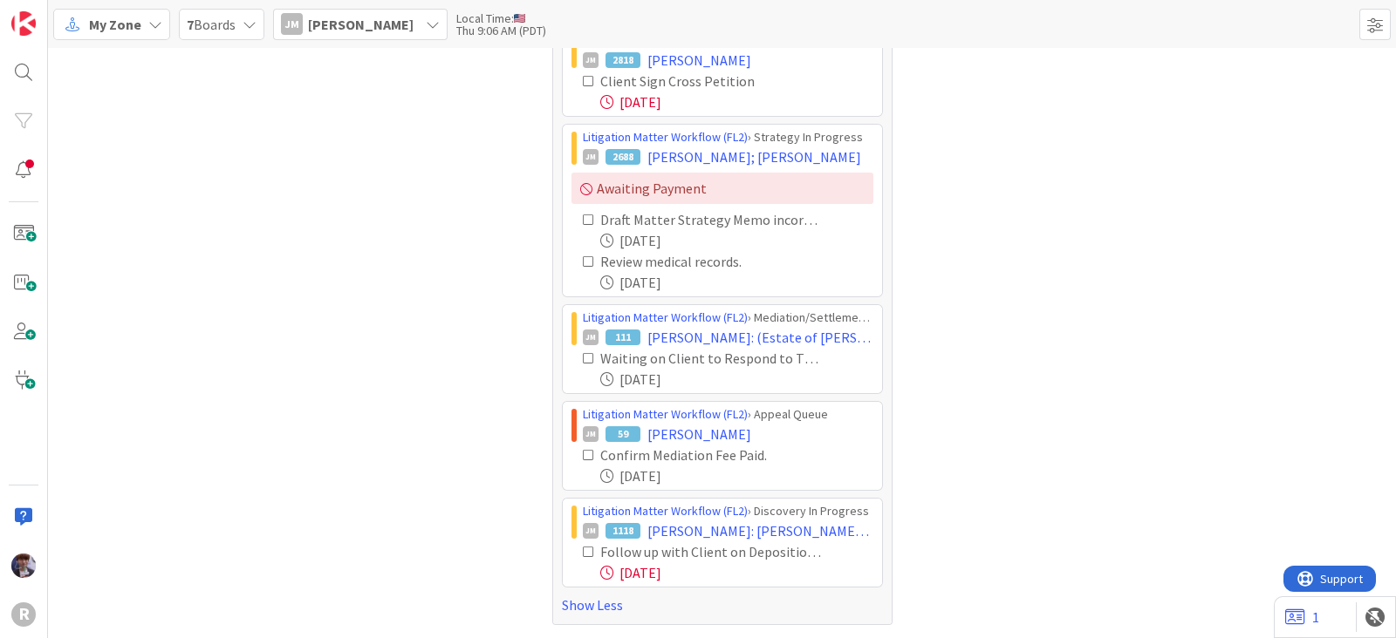
scroll to position [669, 0]
click at [583, 553] on icon at bounding box center [589, 555] width 12 height 12
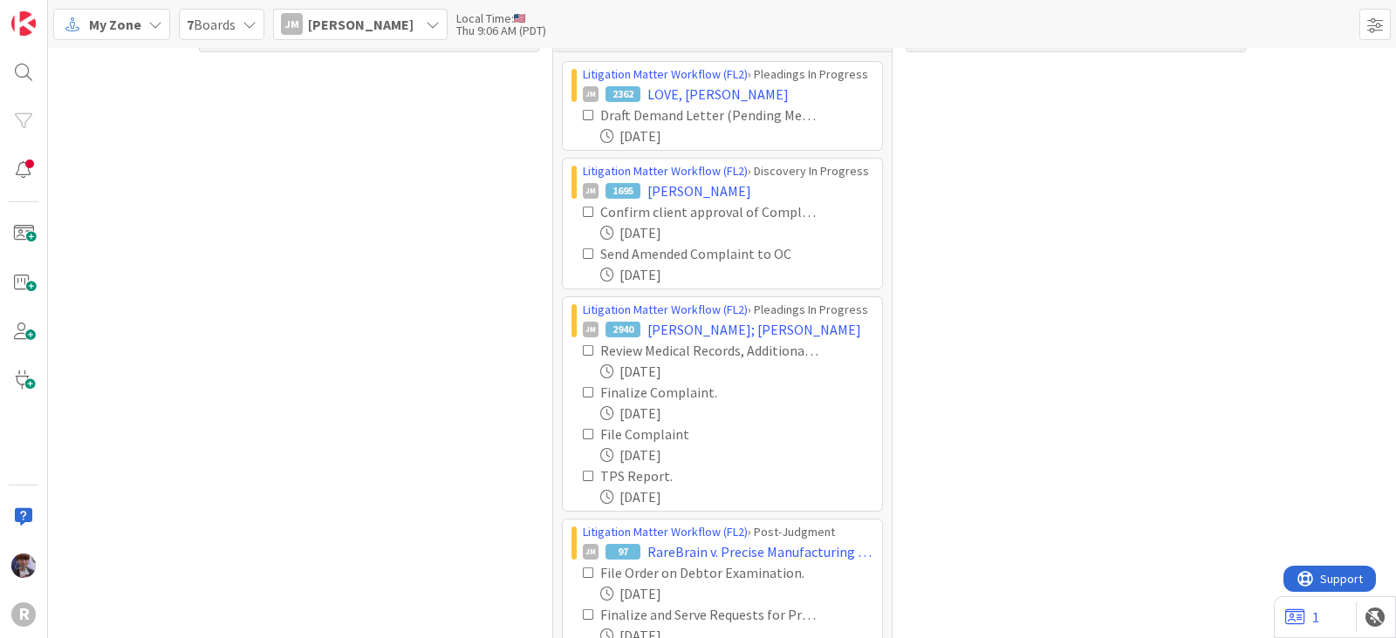
scroll to position [0, 0]
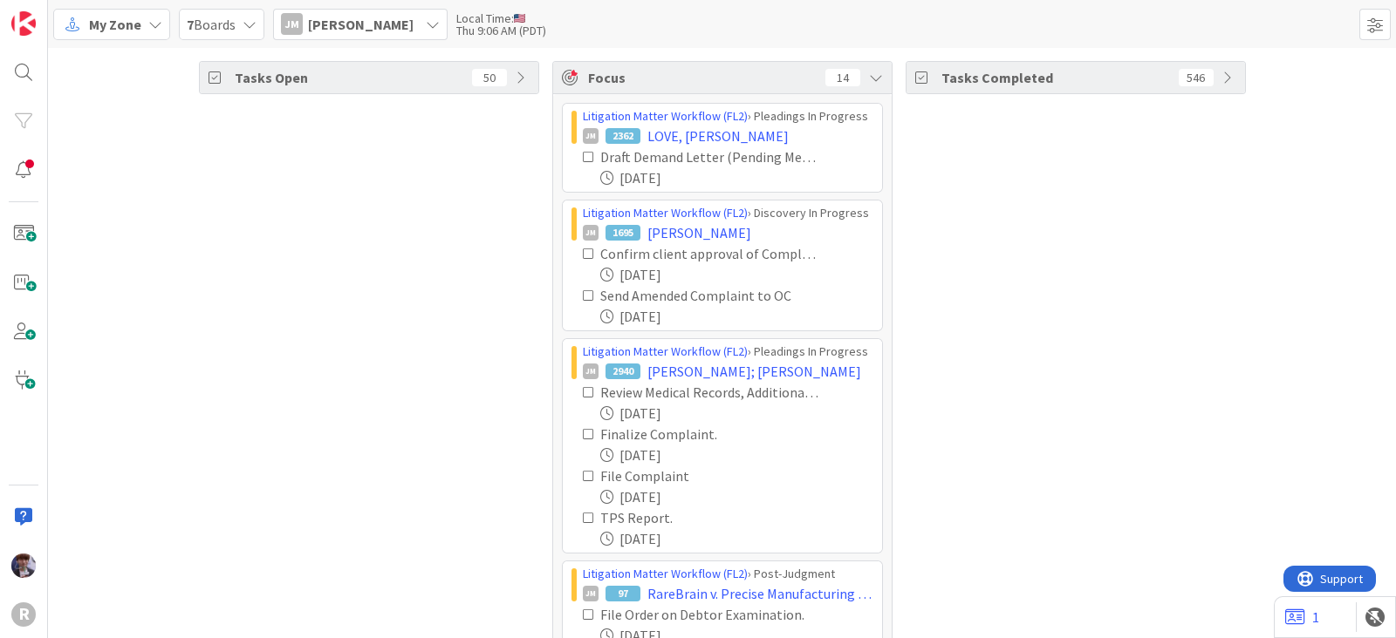
click at [384, 13] on div "JM Jeff Myers" at bounding box center [360, 24] width 174 height 31
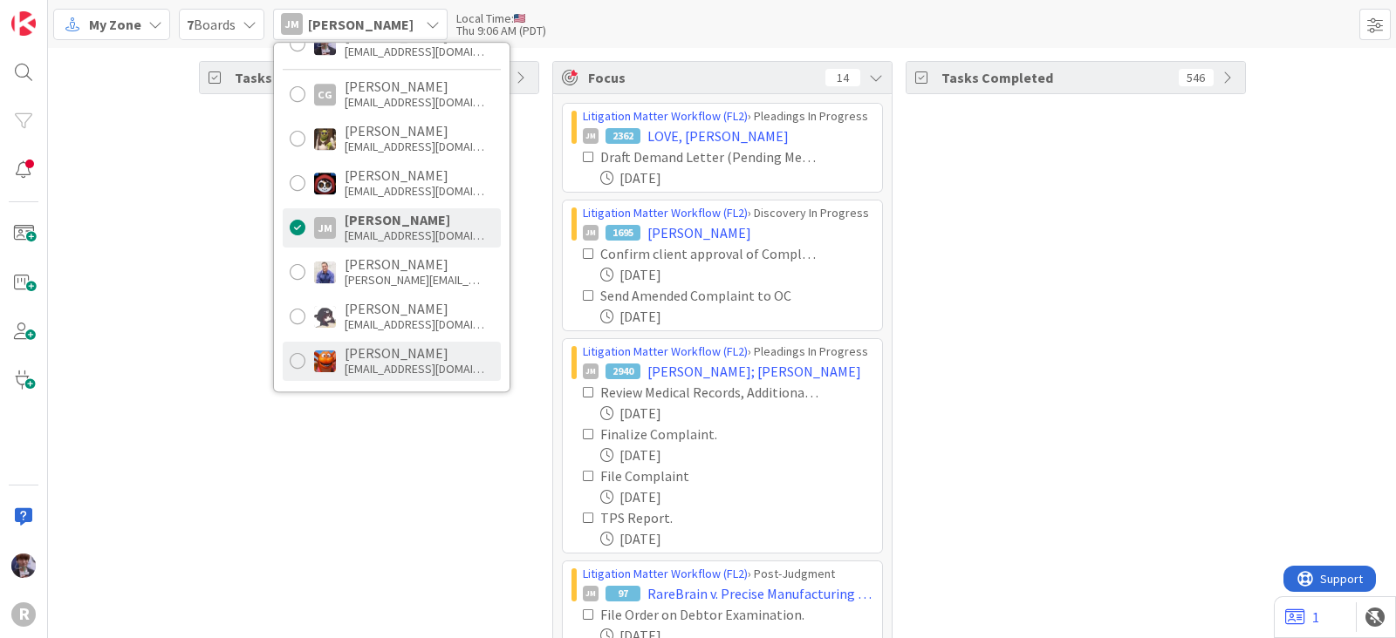
click at [353, 368] on div "kadams@reutercorbett.com" at bounding box center [415, 369] width 140 height 16
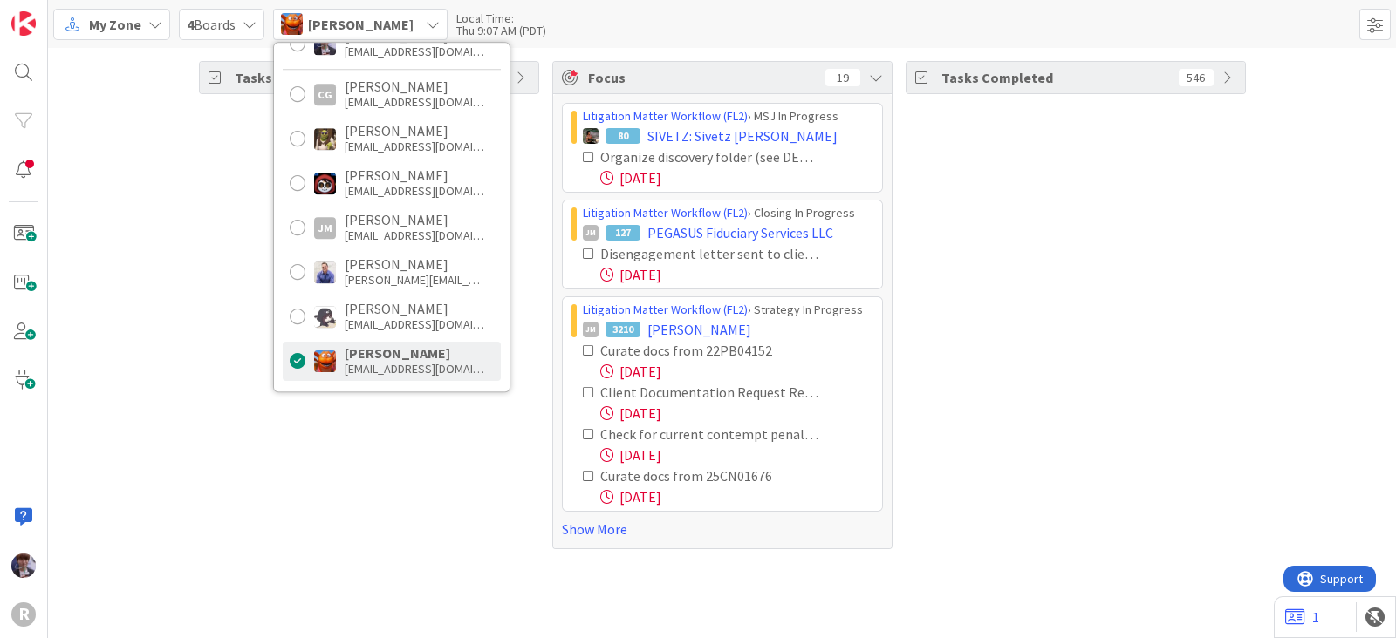
click at [283, 439] on div "Tasks Open 53" at bounding box center [369, 305] width 340 height 488
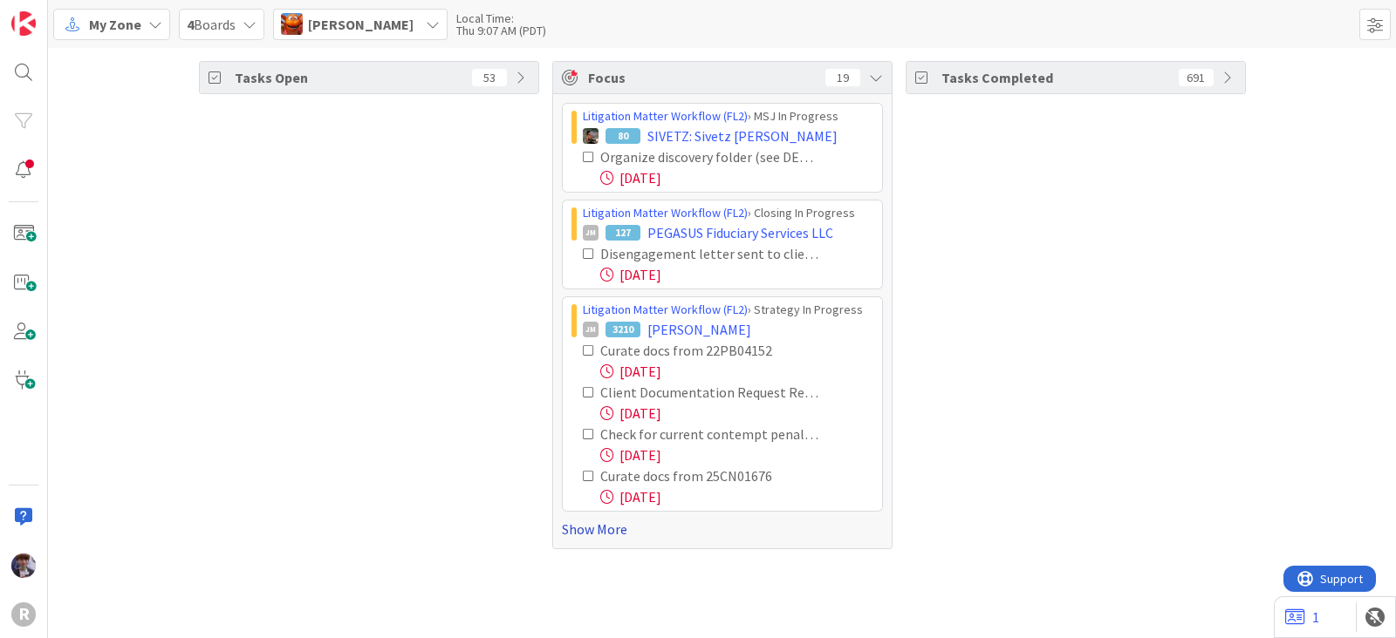
click at [599, 529] on link "Show More" at bounding box center [722, 529] width 321 height 21
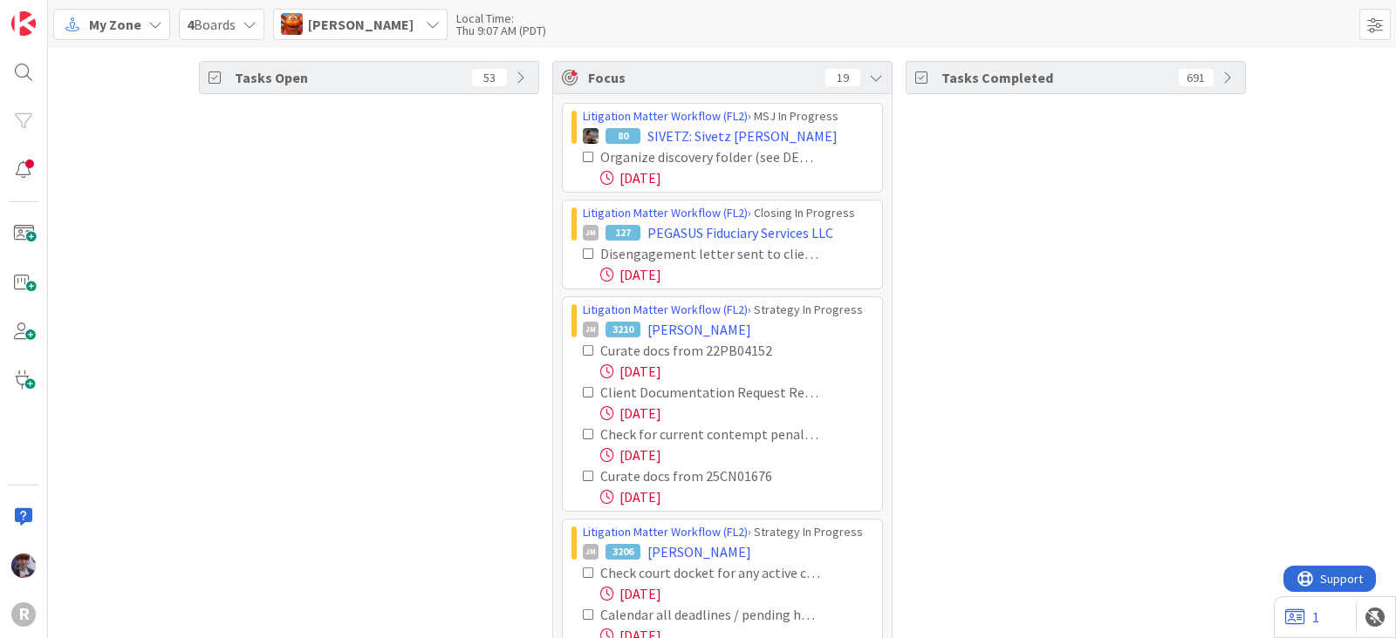
click at [583, 159] on icon at bounding box center [589, 157] width 12 height 12
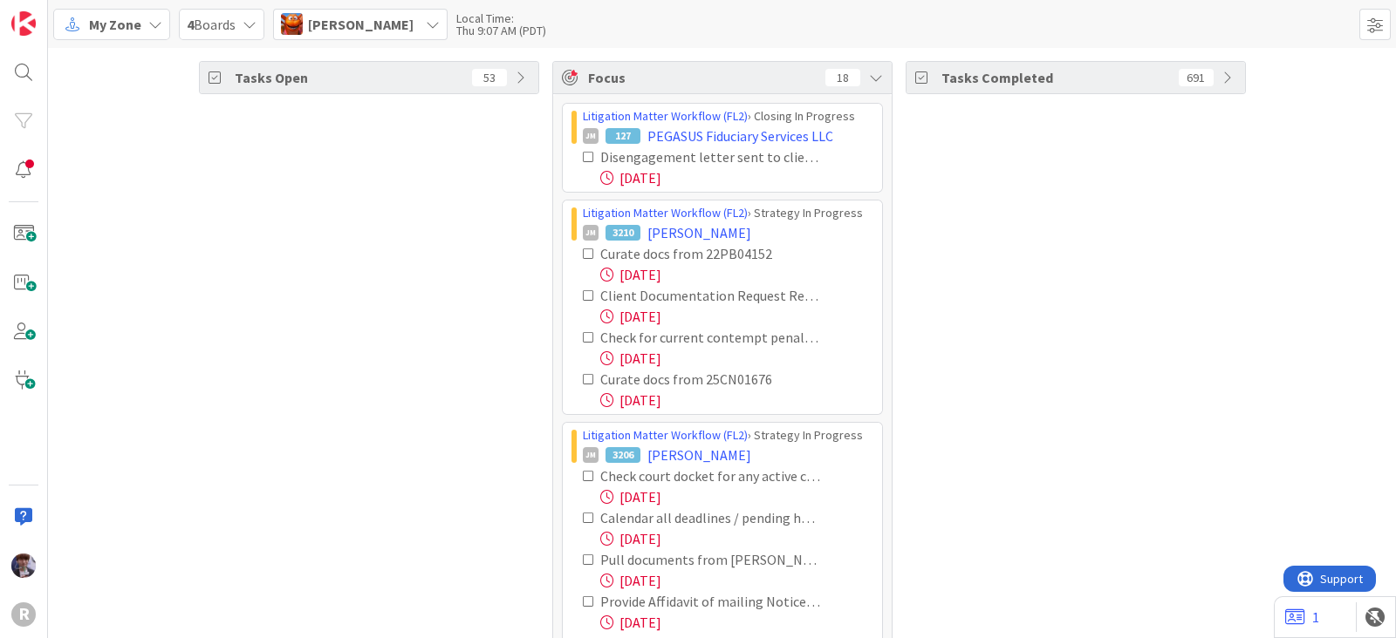
click at [583, 151] on icon at bounding box center [589, 157] width 12 height 12
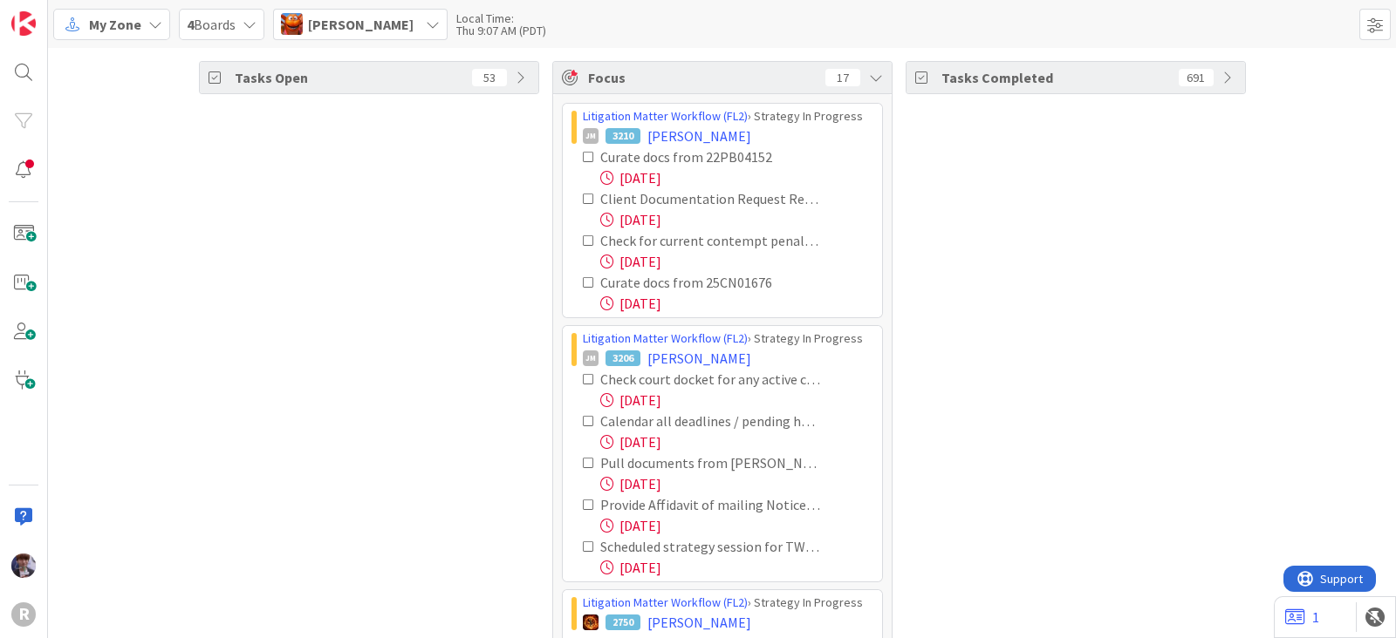
click at [584, 157] on icon at bounding box center [589, 157] width 12 height 12
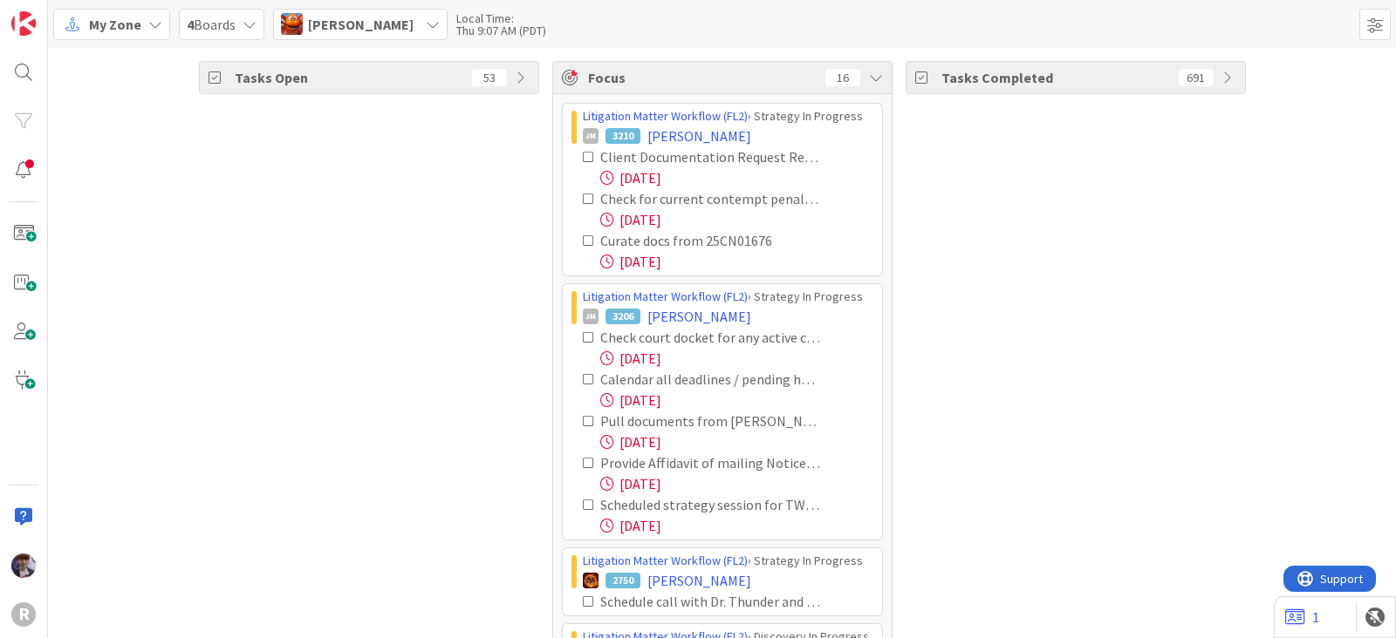
click at [583, 193] on icon at bounding box center [589, 199] width 12 height 12
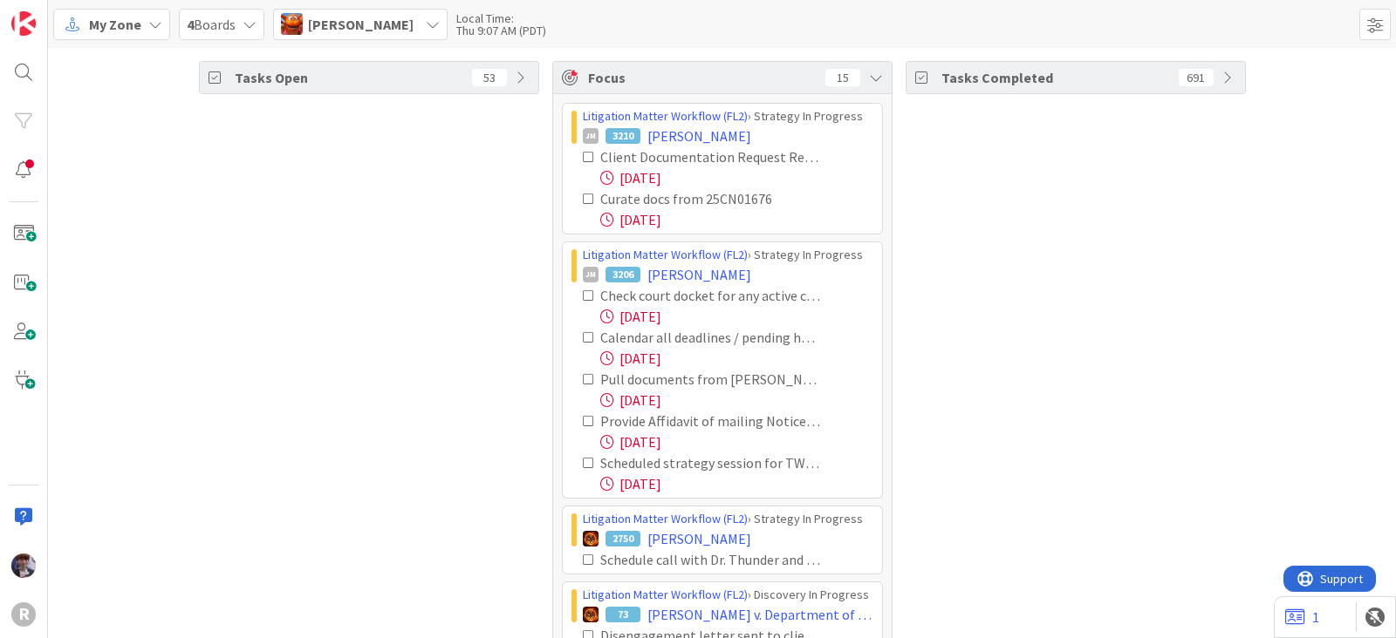
click at [583, 196] on icon at bounding box center [589, 199] width 12 height 12
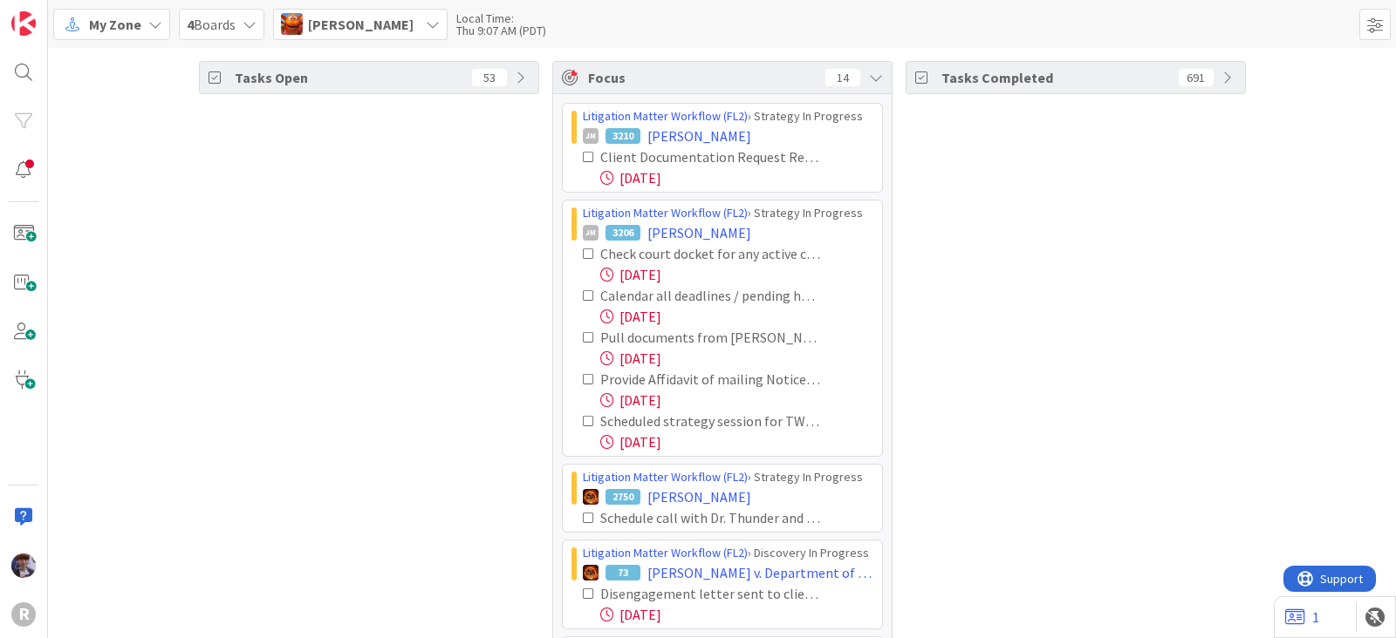
click at [584, 257] on icon at bounding box center [589, 254] width 12 height 12
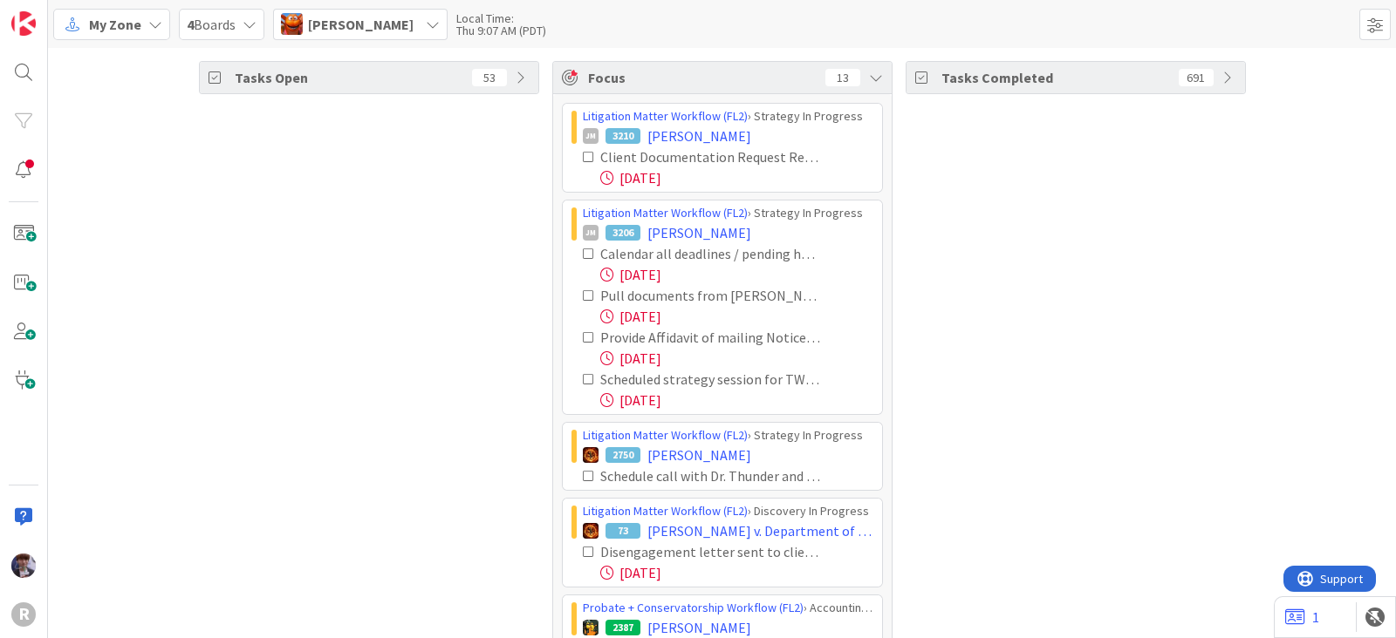
click at [583, 254] on icon at bounding box center [589, 254] width 12 height 12
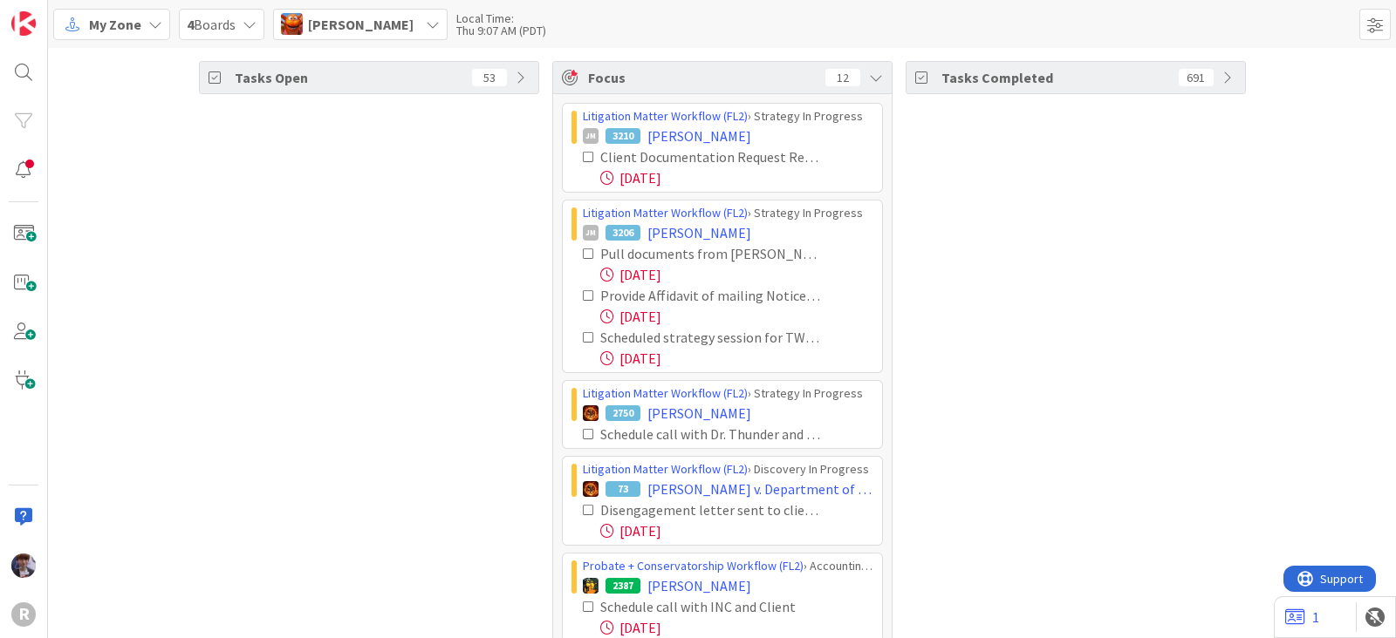
click at [583, 254] on icon at bounding box center [589, 254] width 12 height 12
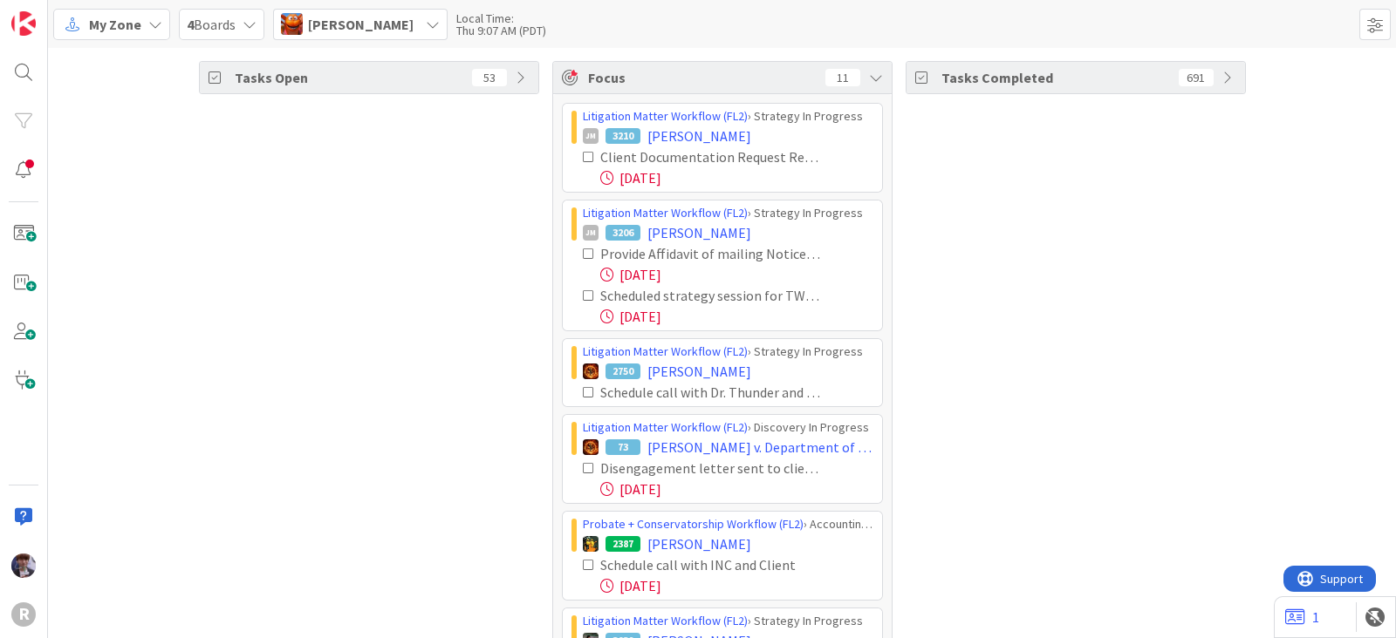
click at [583, 254] on icon at bounding box center [589, 254] width 12 height 12
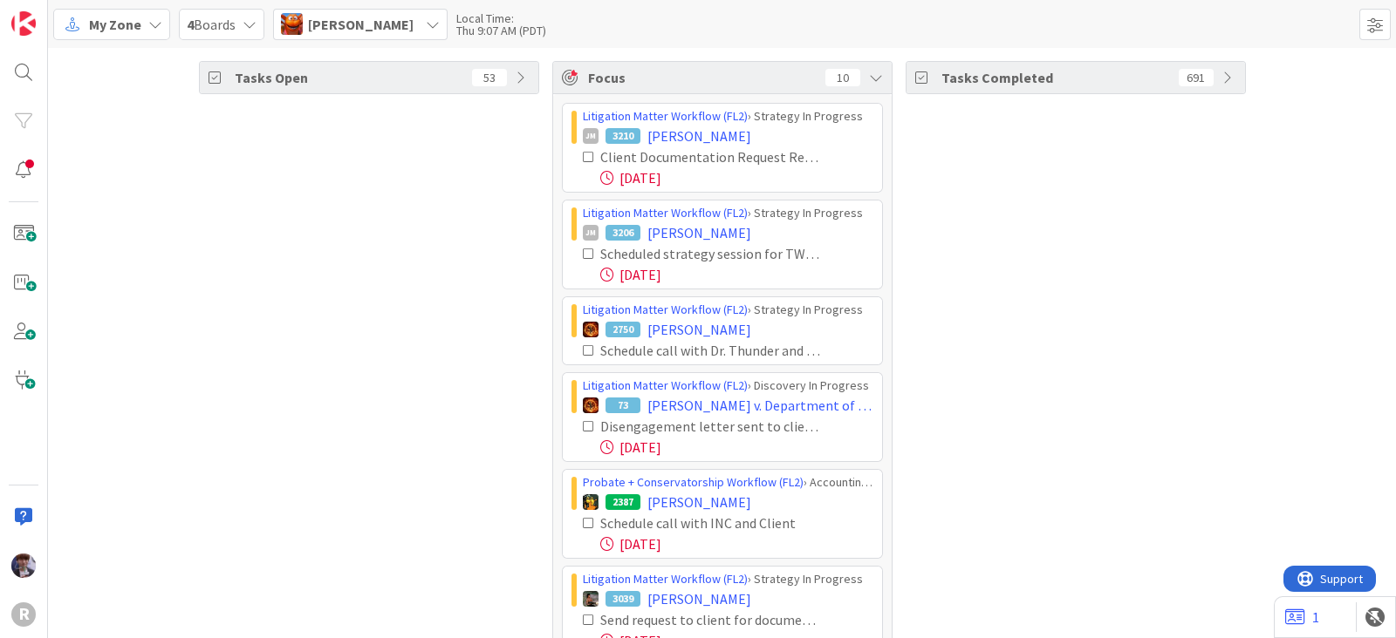
click at [583, 254] on icon at bounding box center [589, 254] width 12 height 12
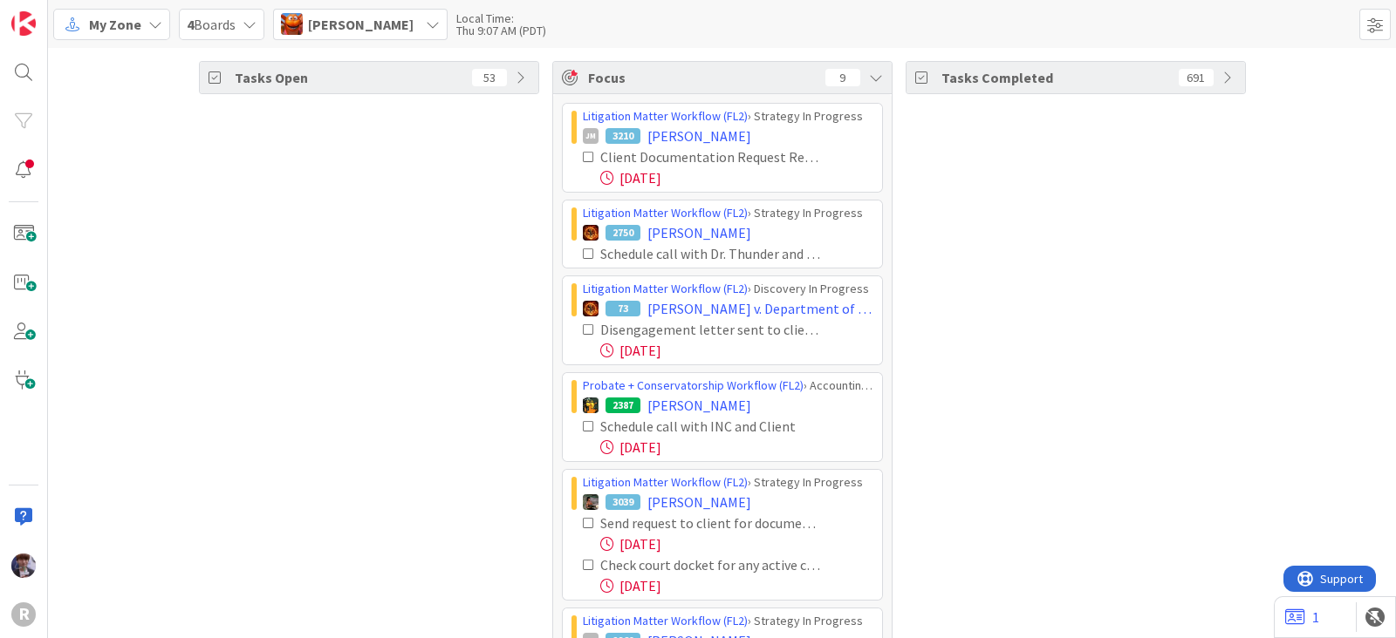
click at [515, 283] on div "Tasks Open 53" at bounding box center [369, 446] width 340 height 771
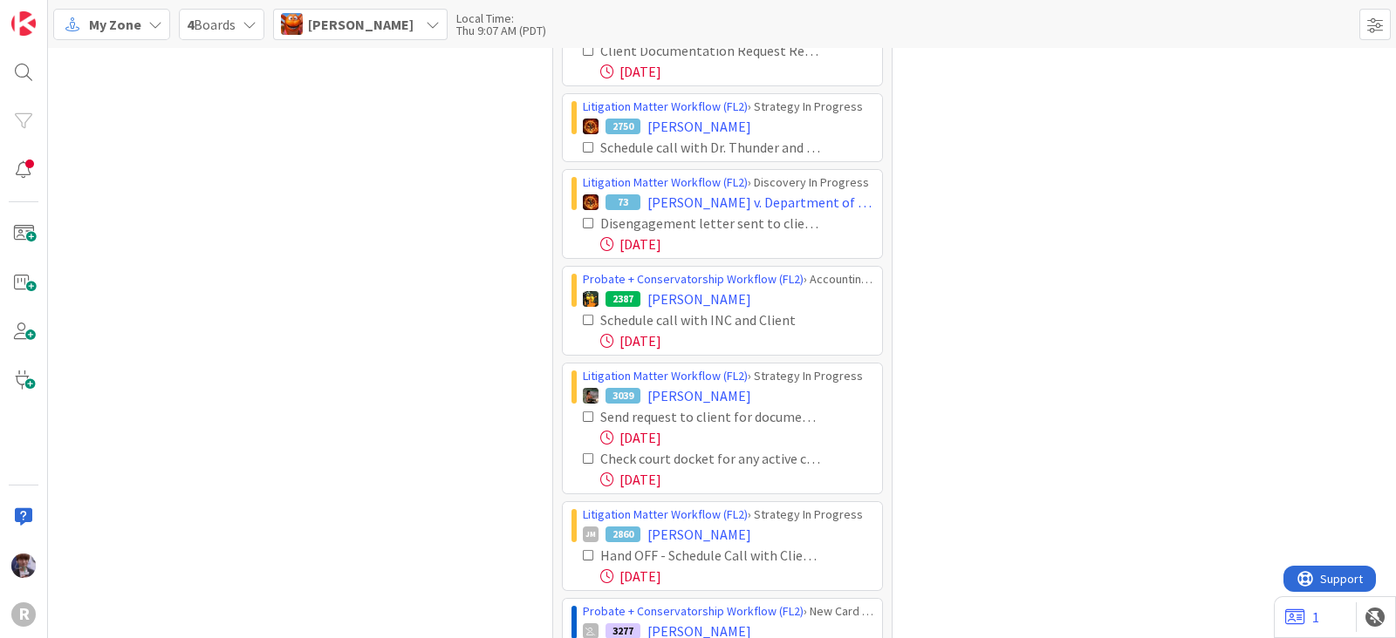
scroll to position [107, 0]
click at [583, 317] on icon at bounding box center [589, 319] width 12 height 12
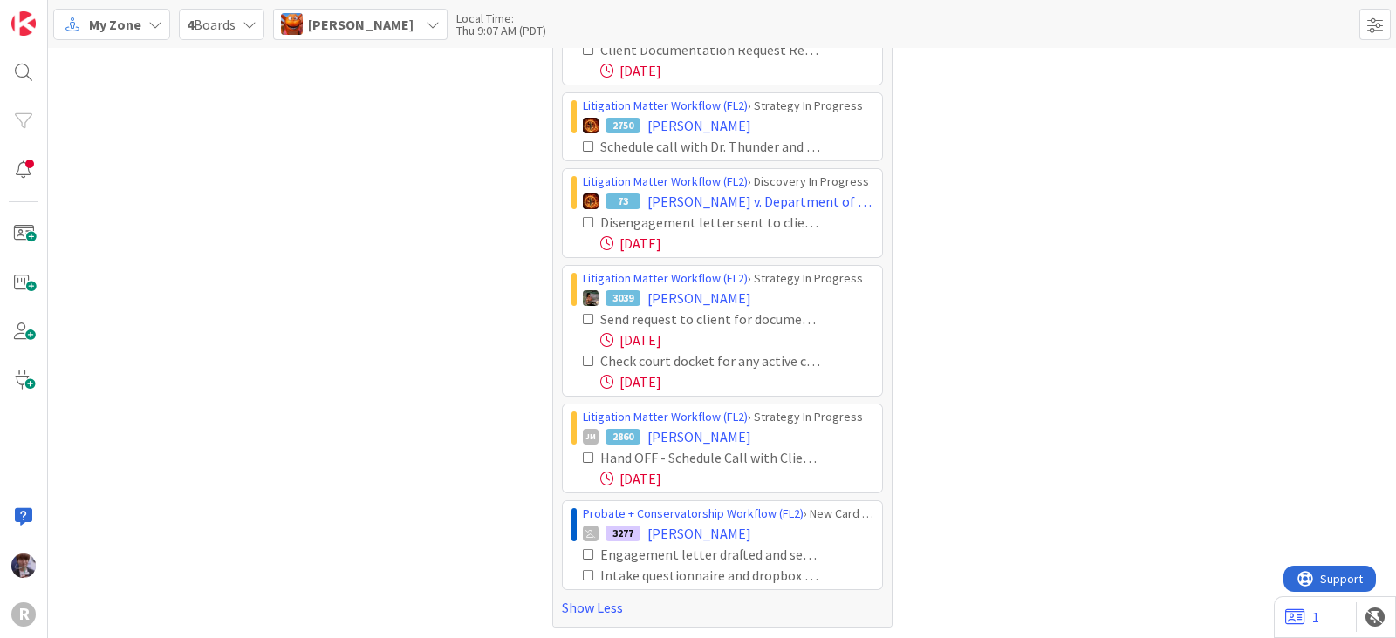
click at [583, 314] on icon at bounding box center [589, 319] width 12 height 12
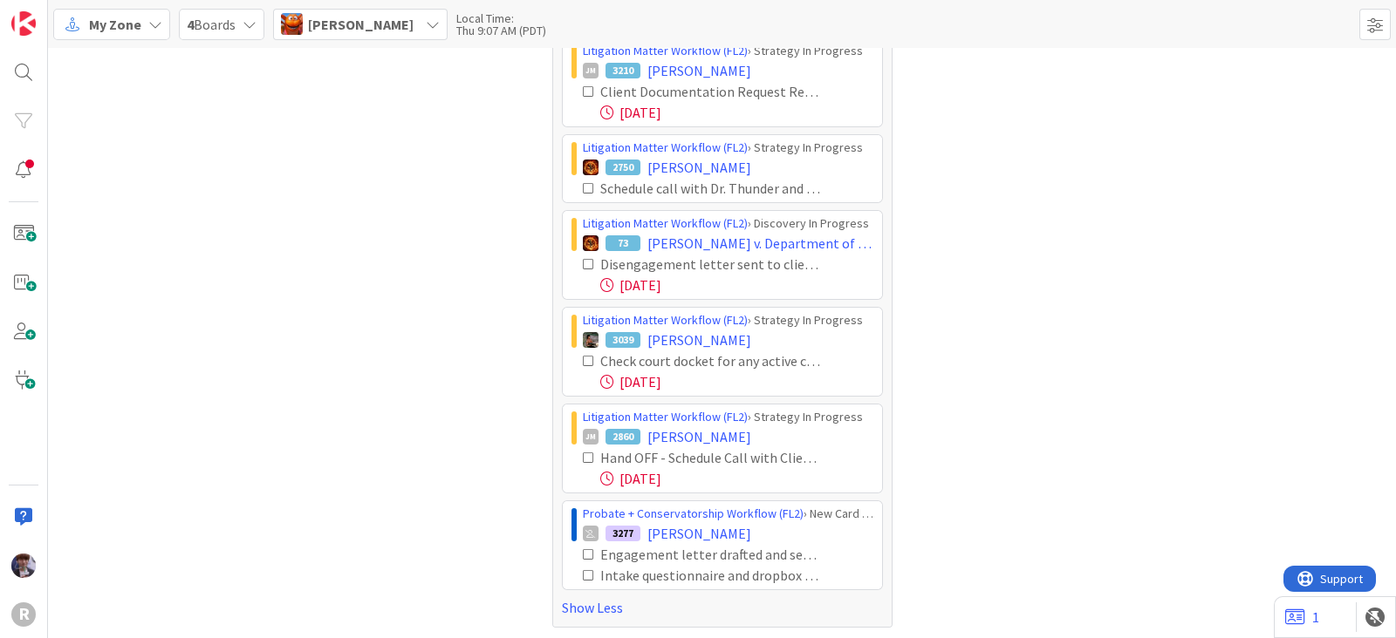
click at [583, 552] on icon at bounding box center [589, 555] width 12 height 12
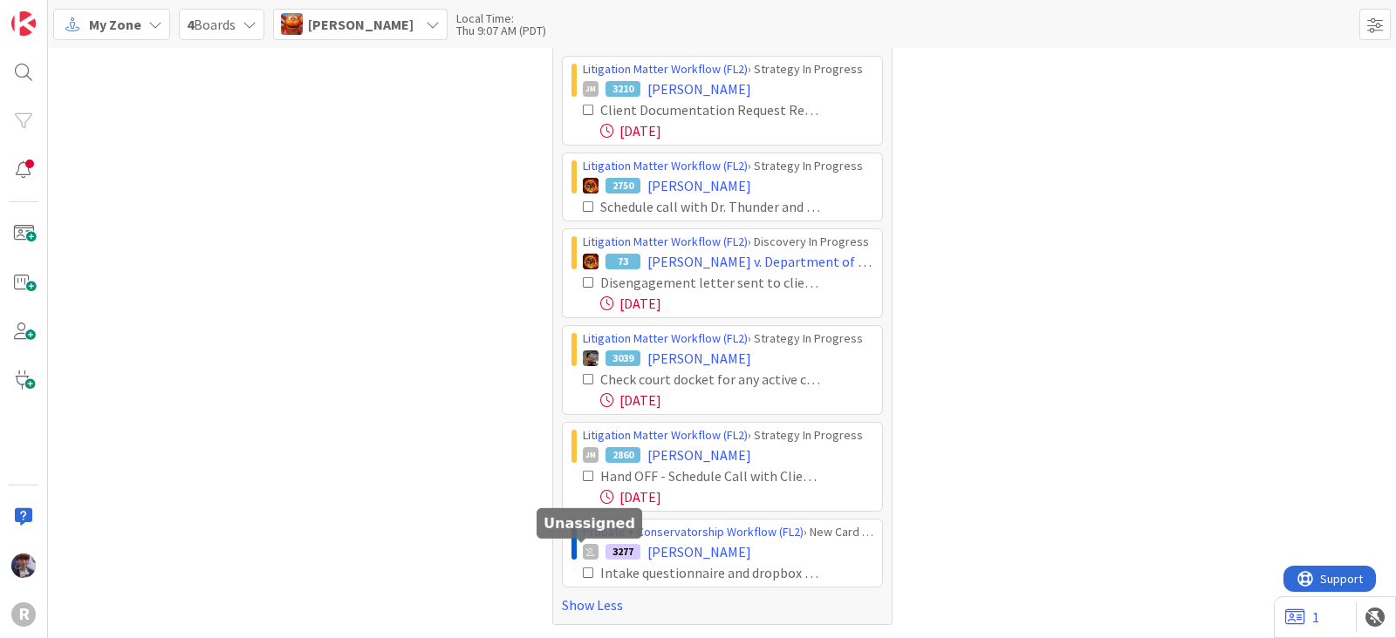
scroll to position [44, 0]
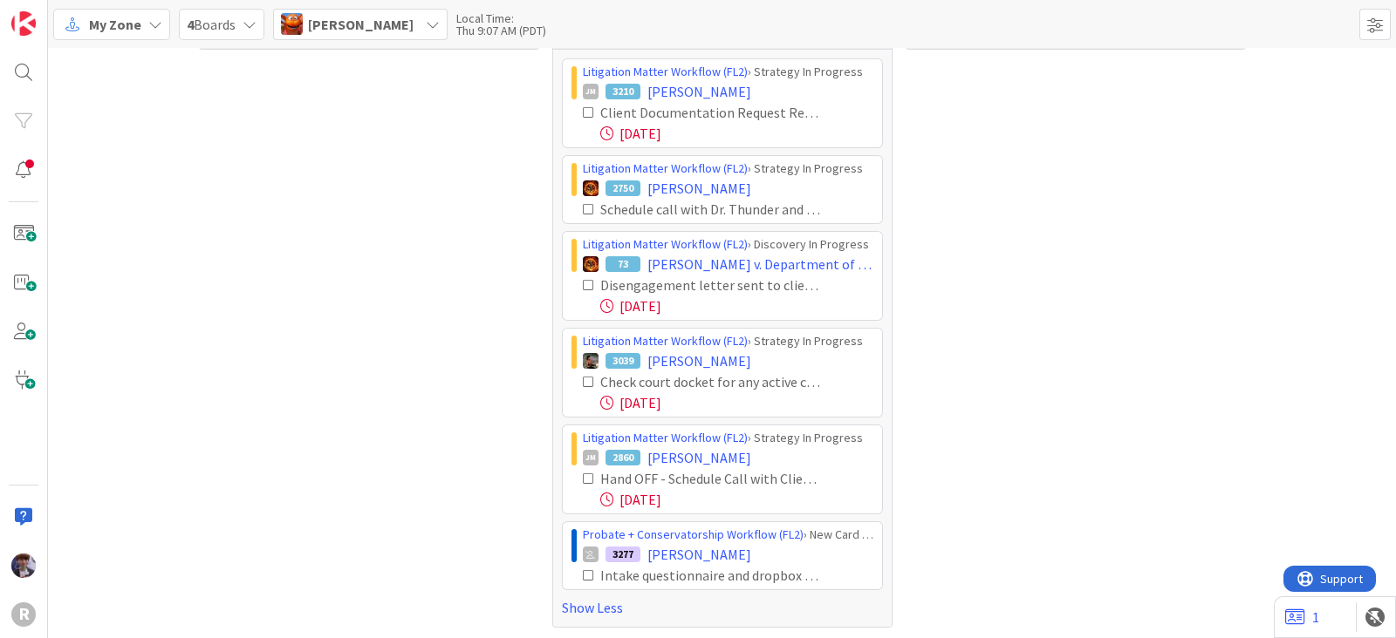
click at [583, 572] on icon at bounding box center [589, 576] width 12 height 12
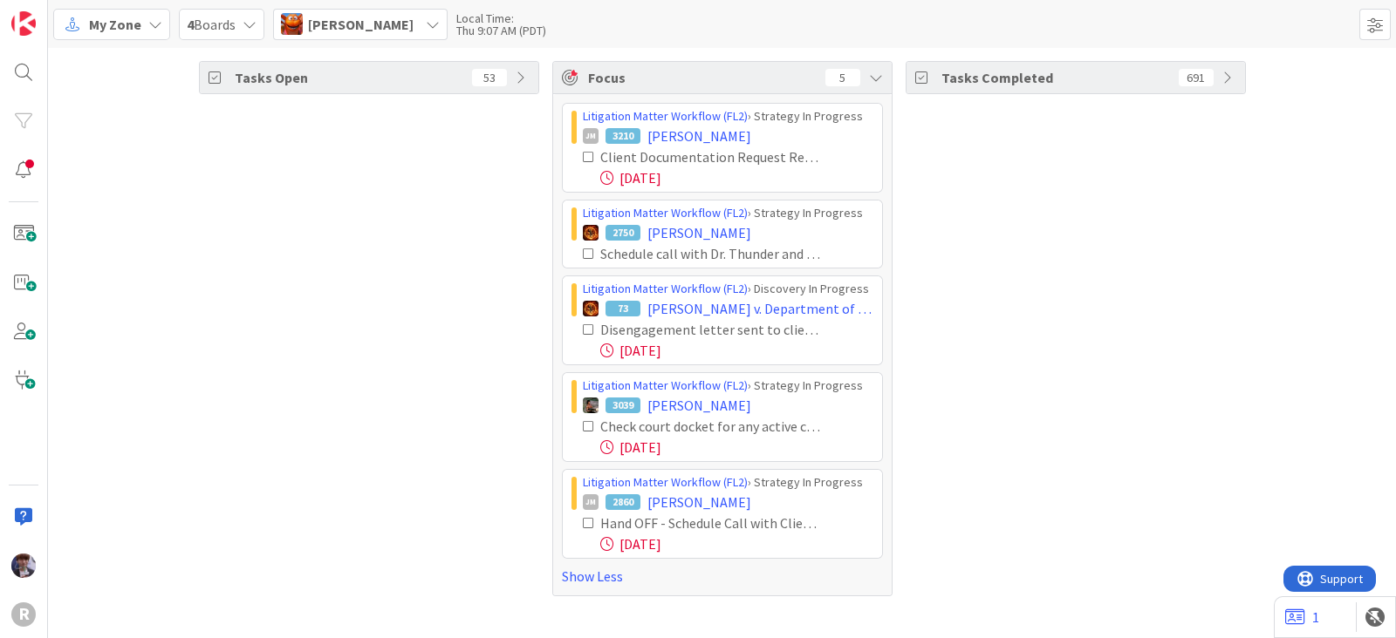
click at [386, 6] on div "My Zone 4 Boards Kiara Adams Unassigned Minka Laine Friesen mfriesen@reutercorb…" at bounding box center [722, 24] width 1348 height 48
click at [379, 18] on span "Kiara Adams" at bounding box center [361, 24] width 106 height 21
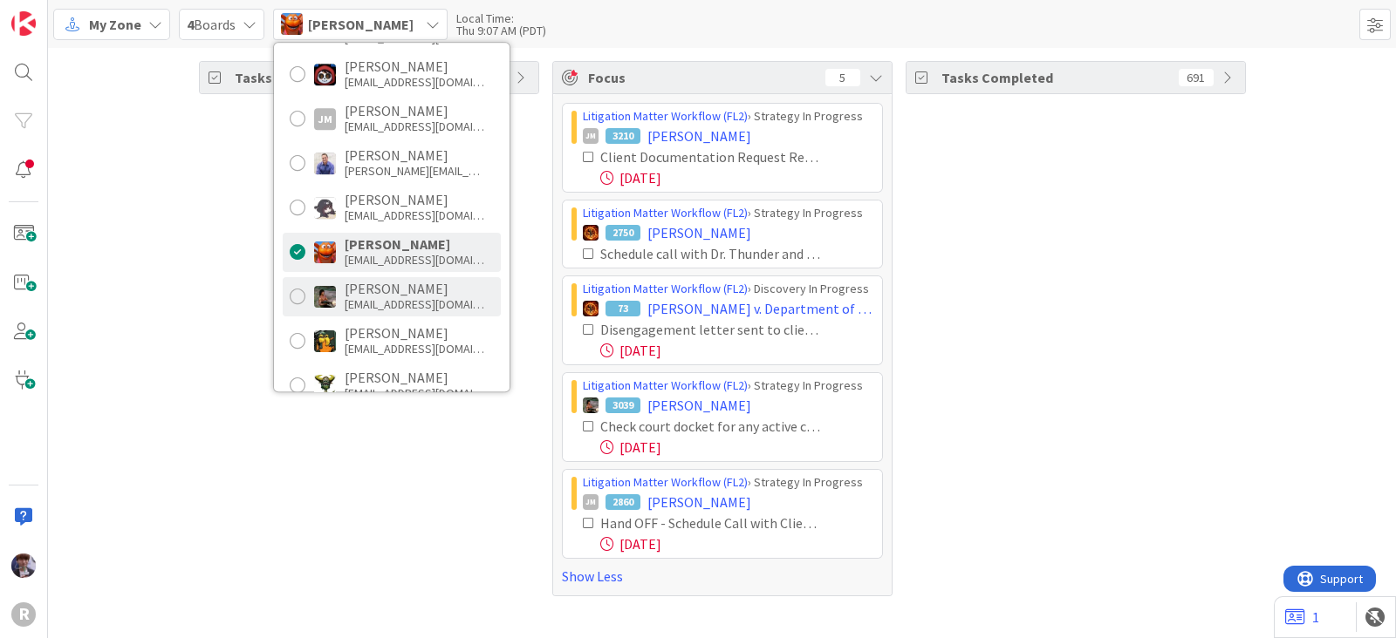
scroll to position [217, 0]
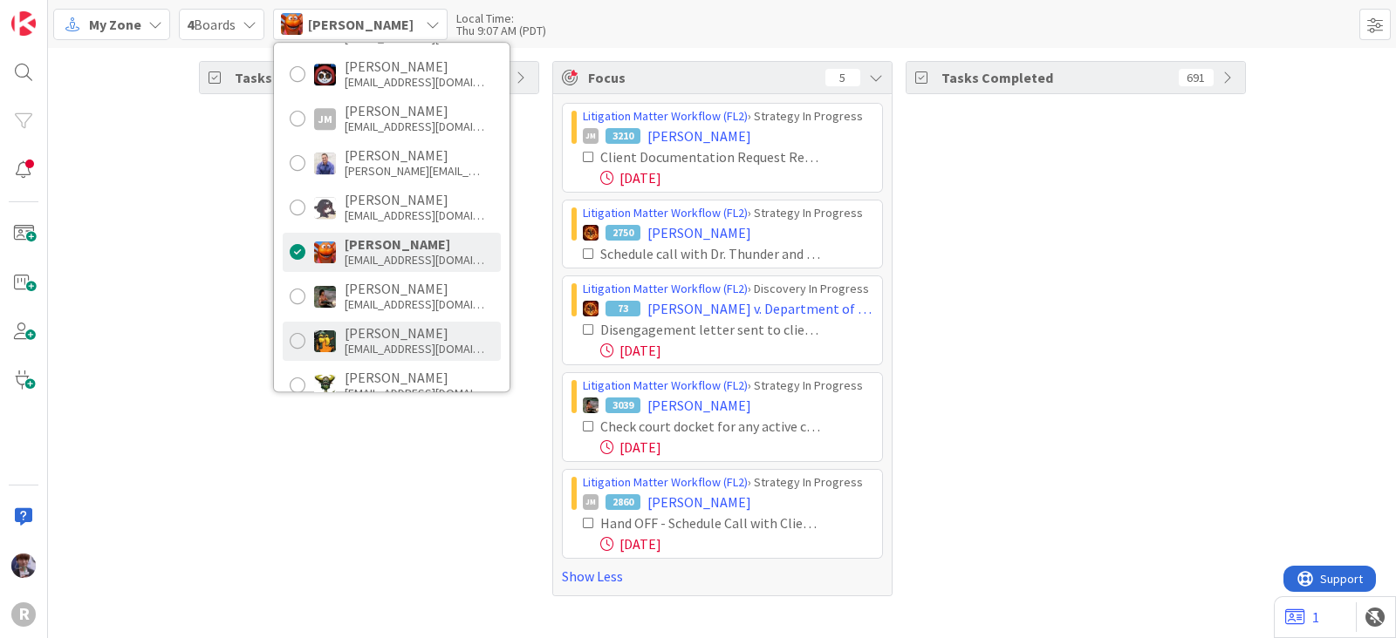
click at [389, 341] on div "mrobb@reutercorbett.com" at bounding box center [415, 349] width 140 height 16
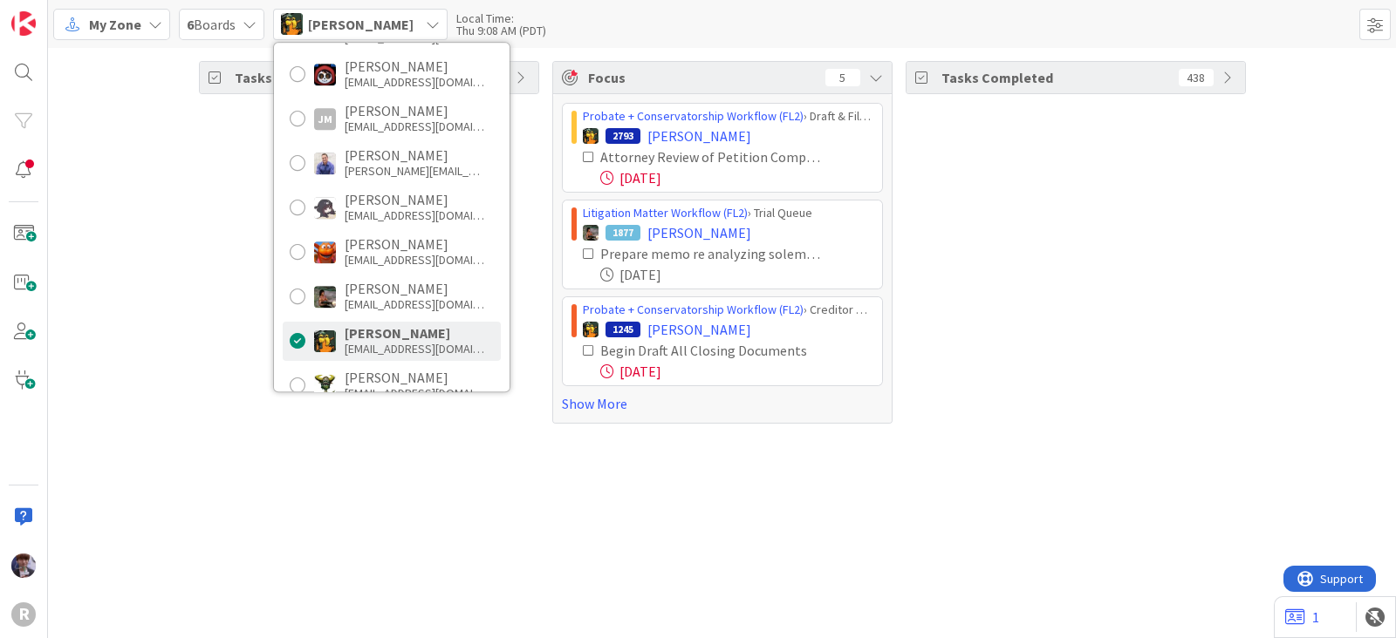
click at [196, 288] on div "Tasks Open 76 Focus 5 Probate + Conservatorship Workflow (FL2) › Draft & File P…" at bounding box center [722, 242] width 1348 height 389
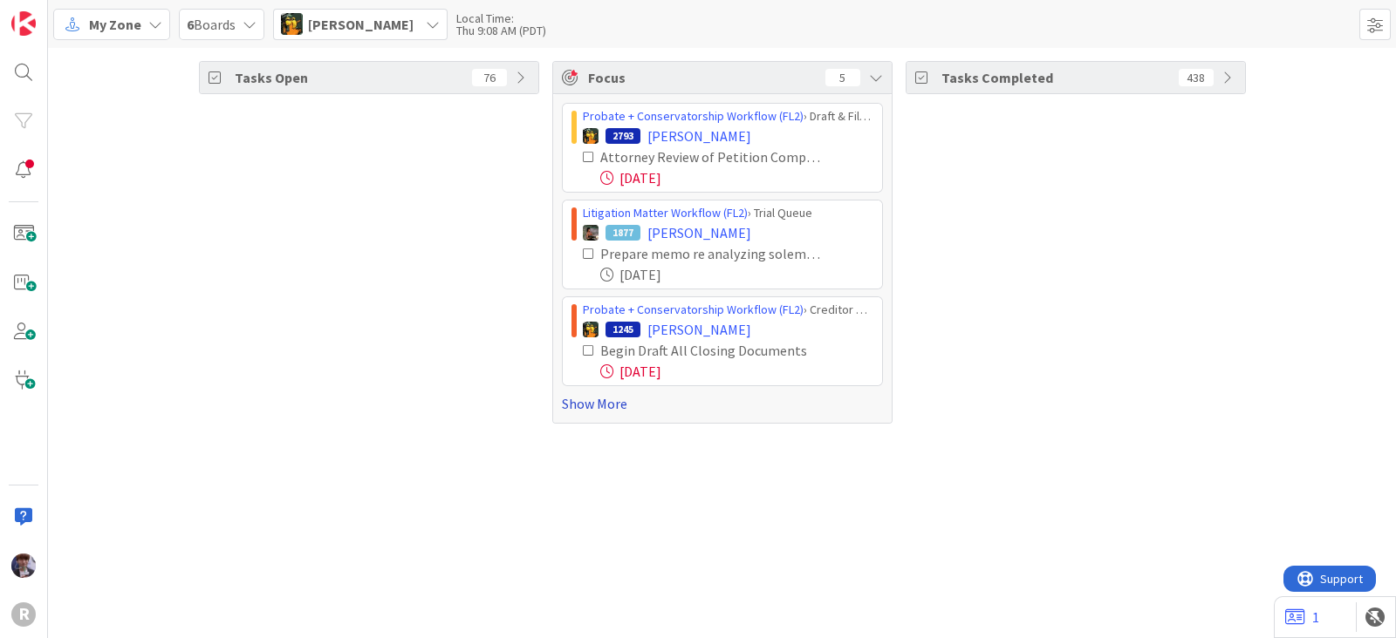
click at [590, 407] on link "Show More" at bounding box center [722, 403] width 321 height 21
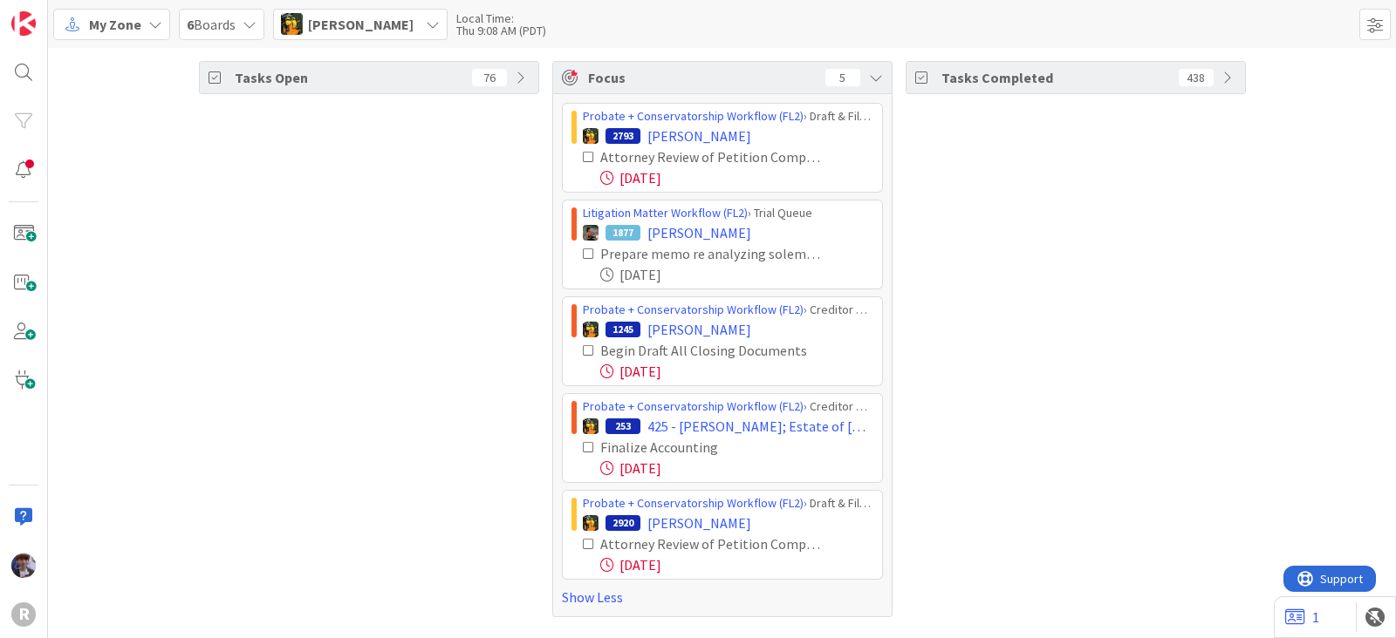
click at [589, 157] on icon at bounding box center [589, 157] width 12 height 12
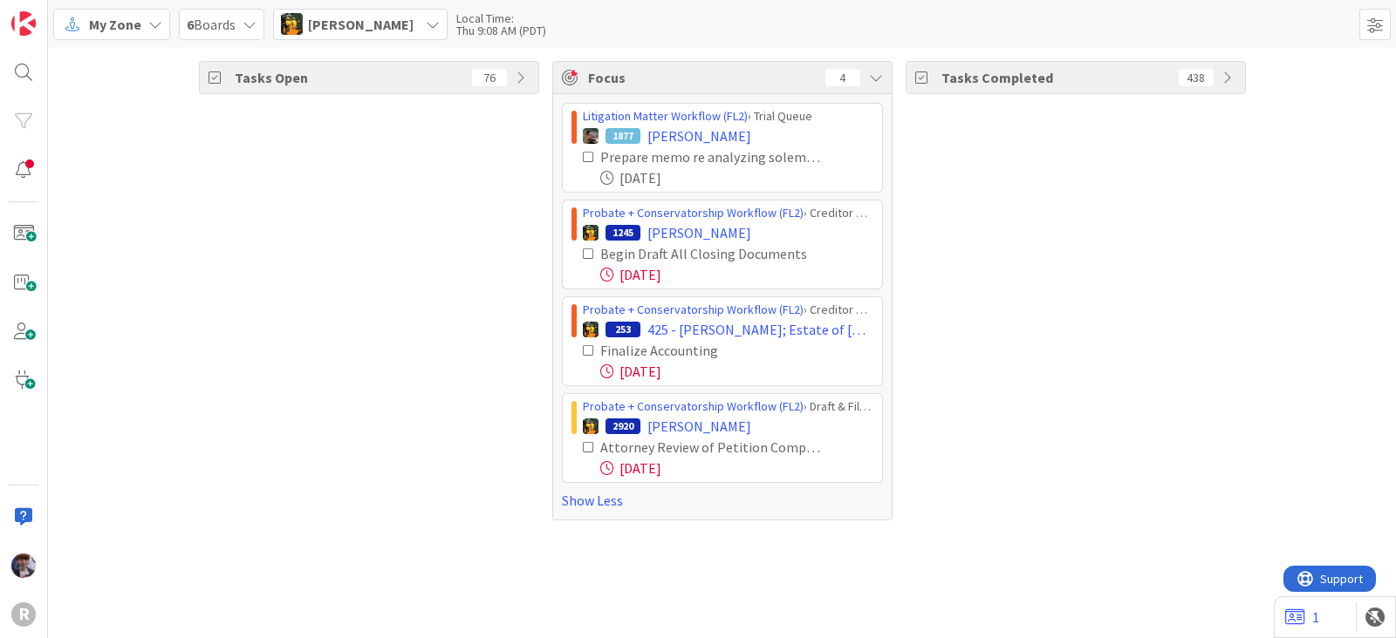
click at [351, 24] on span "Michael Robb" at bounding box center [361, 24] width 106 height 21
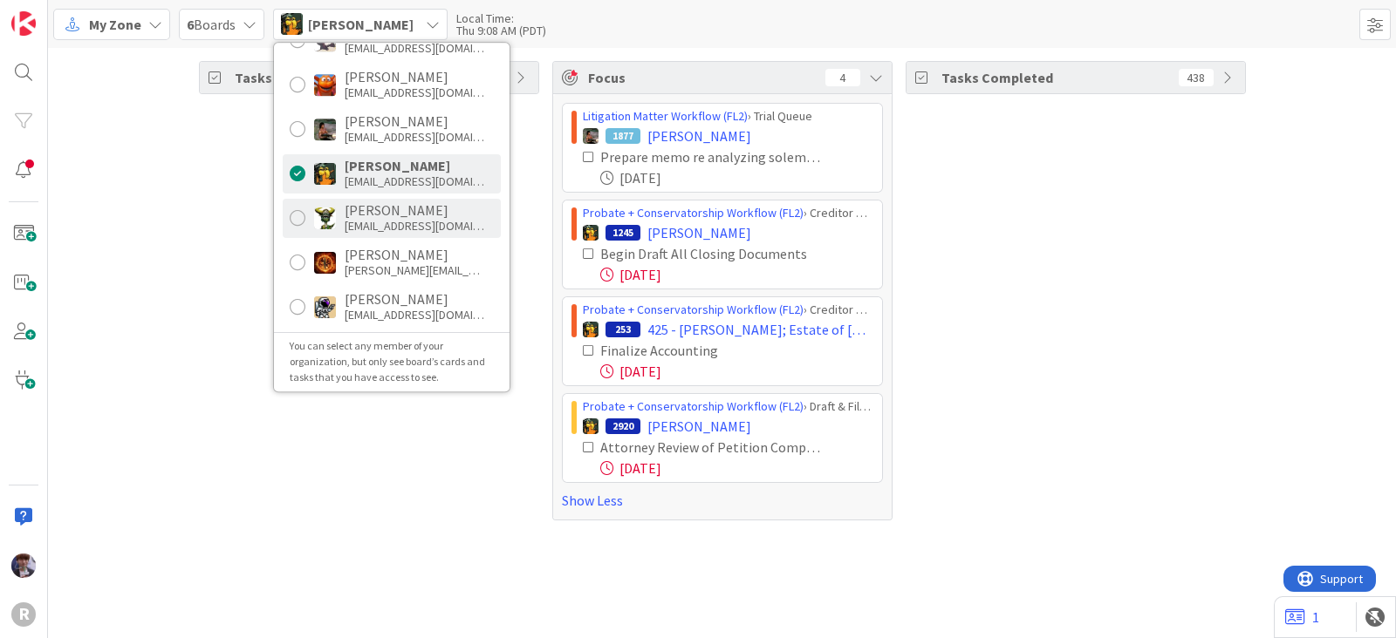
scroll to position [386, 0]
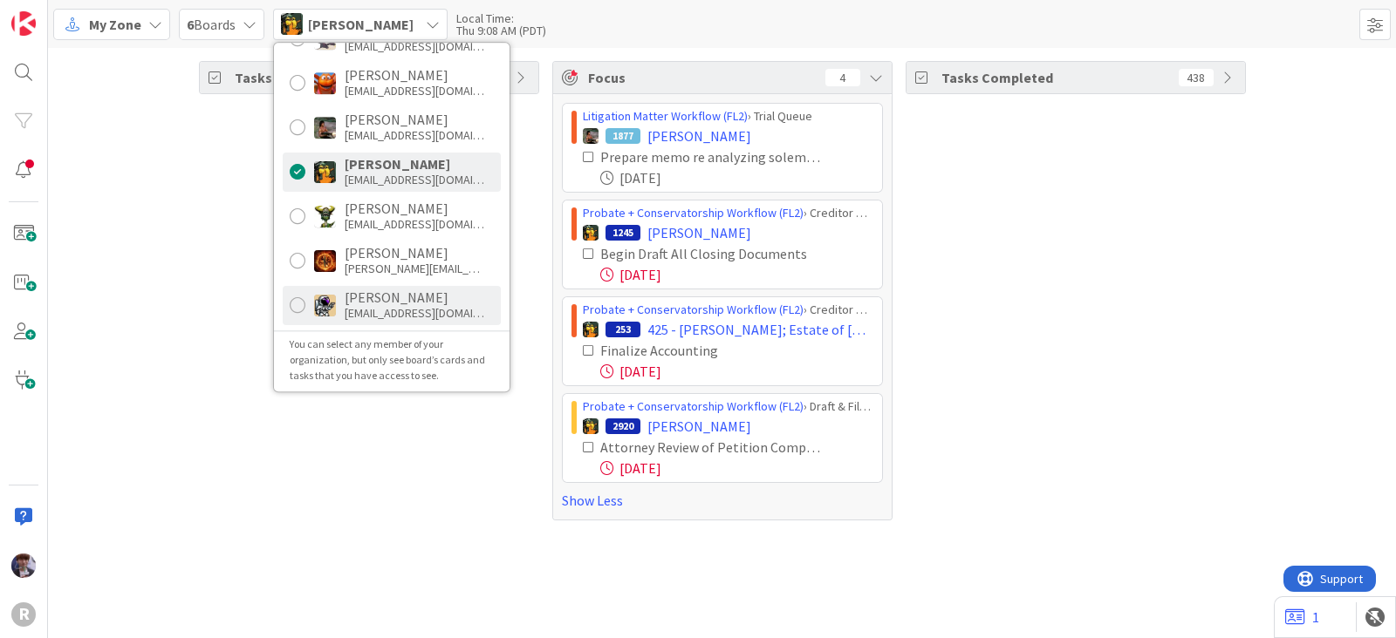
click at [363, 296] on div "Tyler McDonald" at bounding box center [415, 298] width 140 height 16
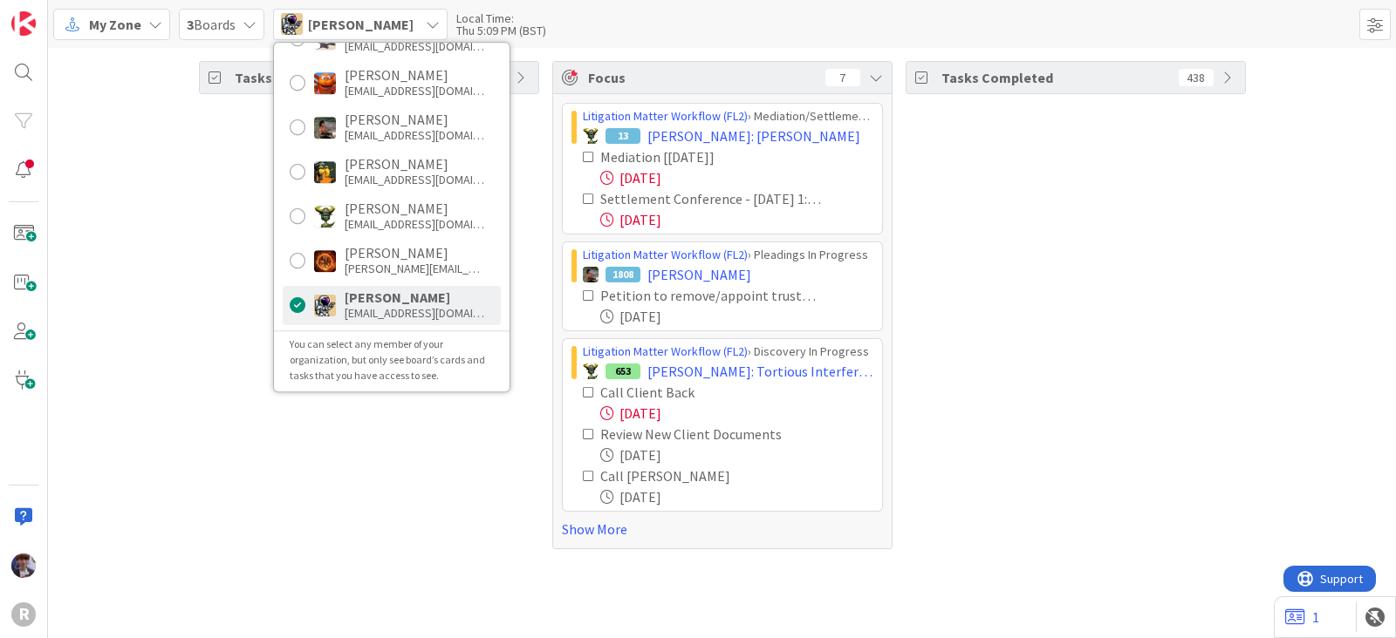
click at [245, 346] on div "Tasks Open 25" at bounding box center [369, 305] width 340 height 488
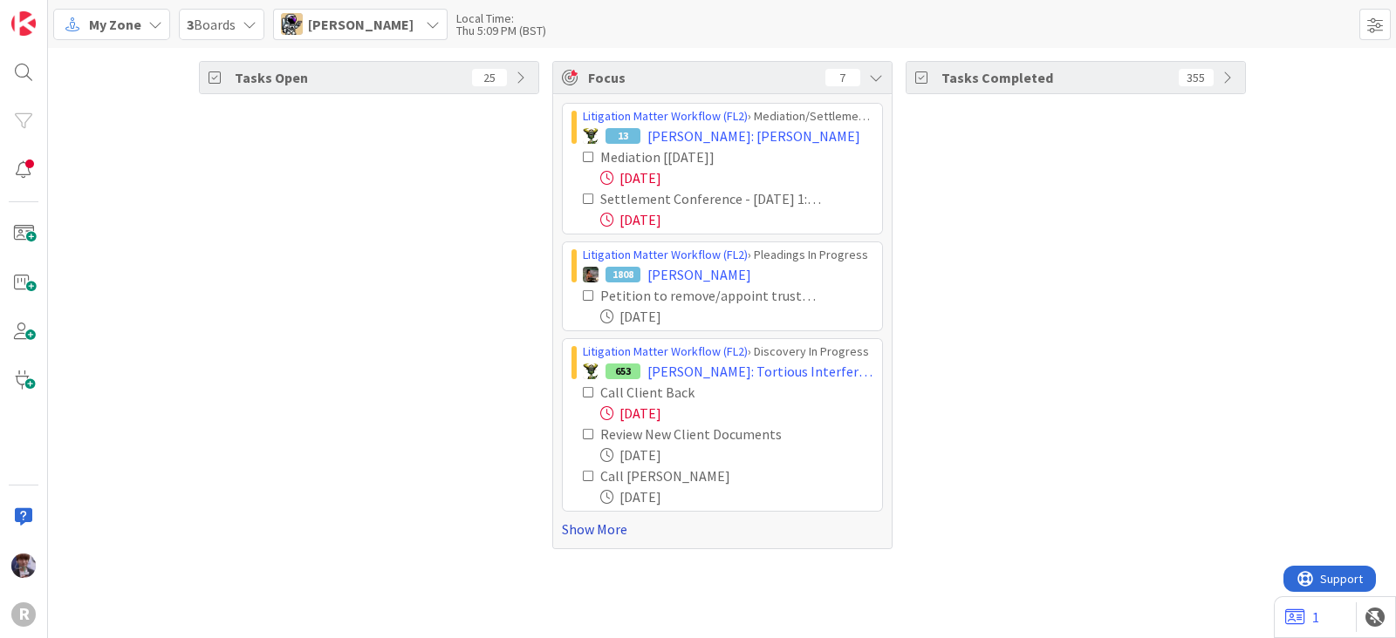
click at [574, 534] on link "Show More" at bounding box center [722, 529] width 321 height 21
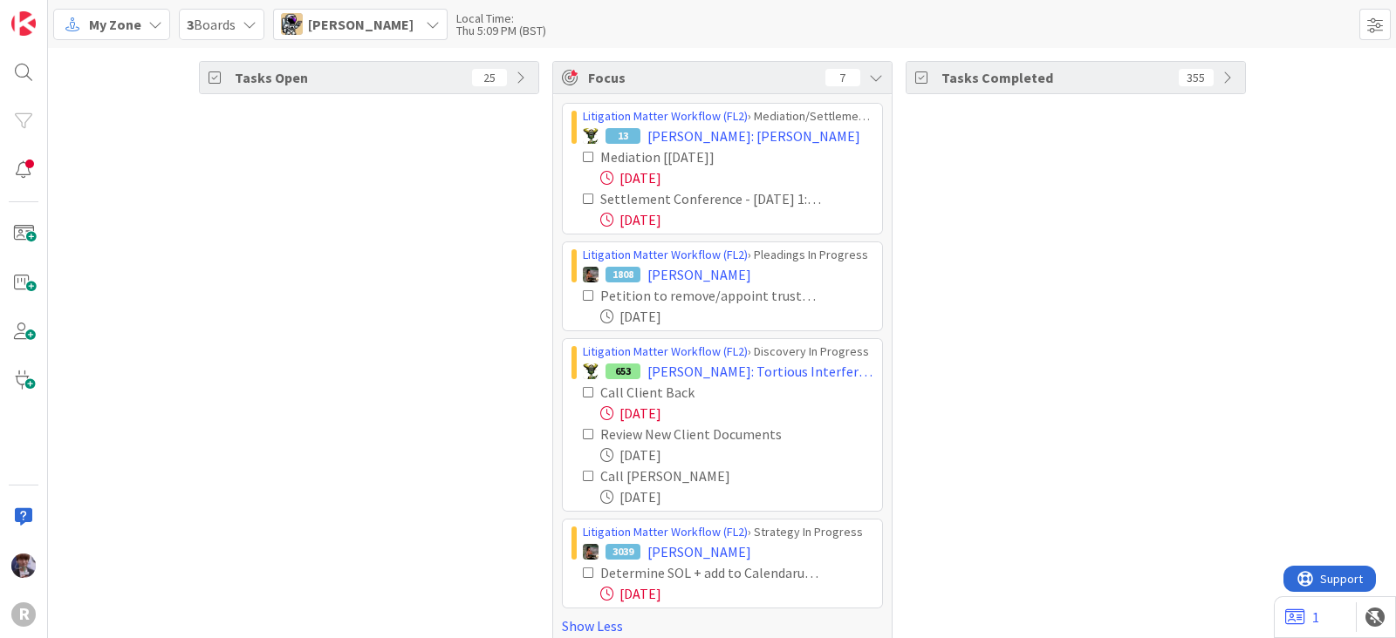
click at [583, 159] on icon at bounding box center [589, 157] width 12 height 12
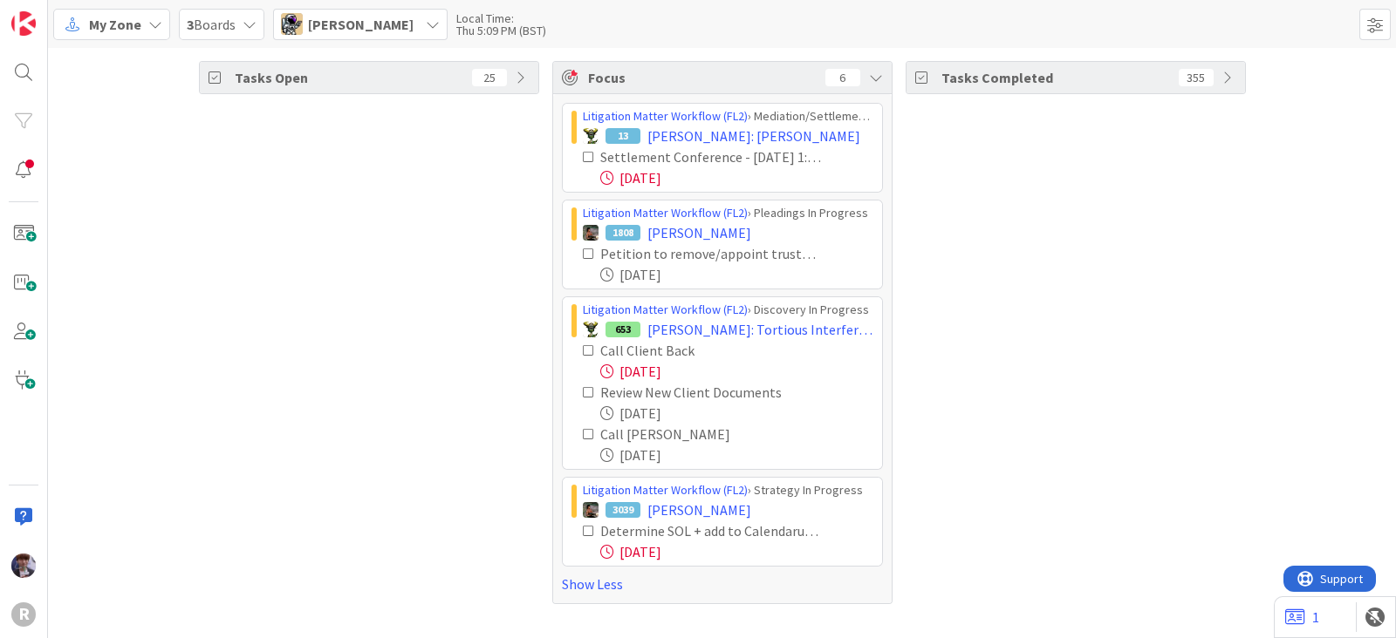
click at [583, 154] on icon at bounding box center [589, 157] width 12 height 12
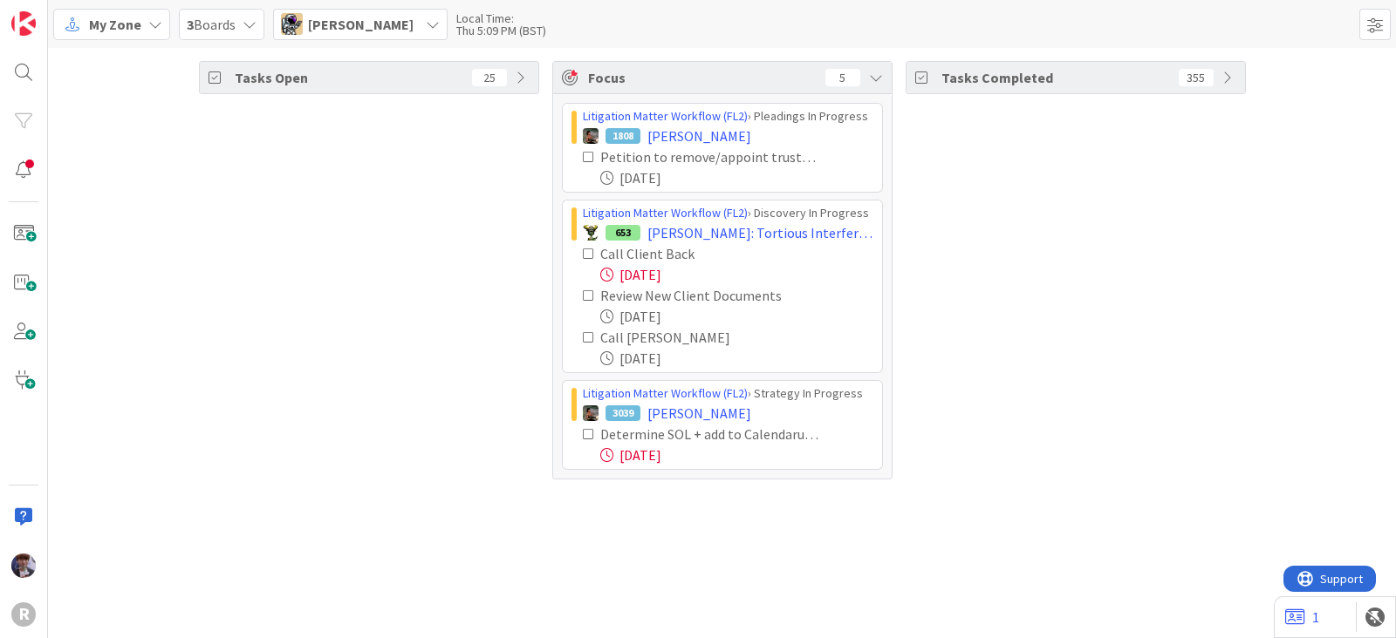
click at [591, 256] on icon at bounding box center [589, 254] width 12 height 12
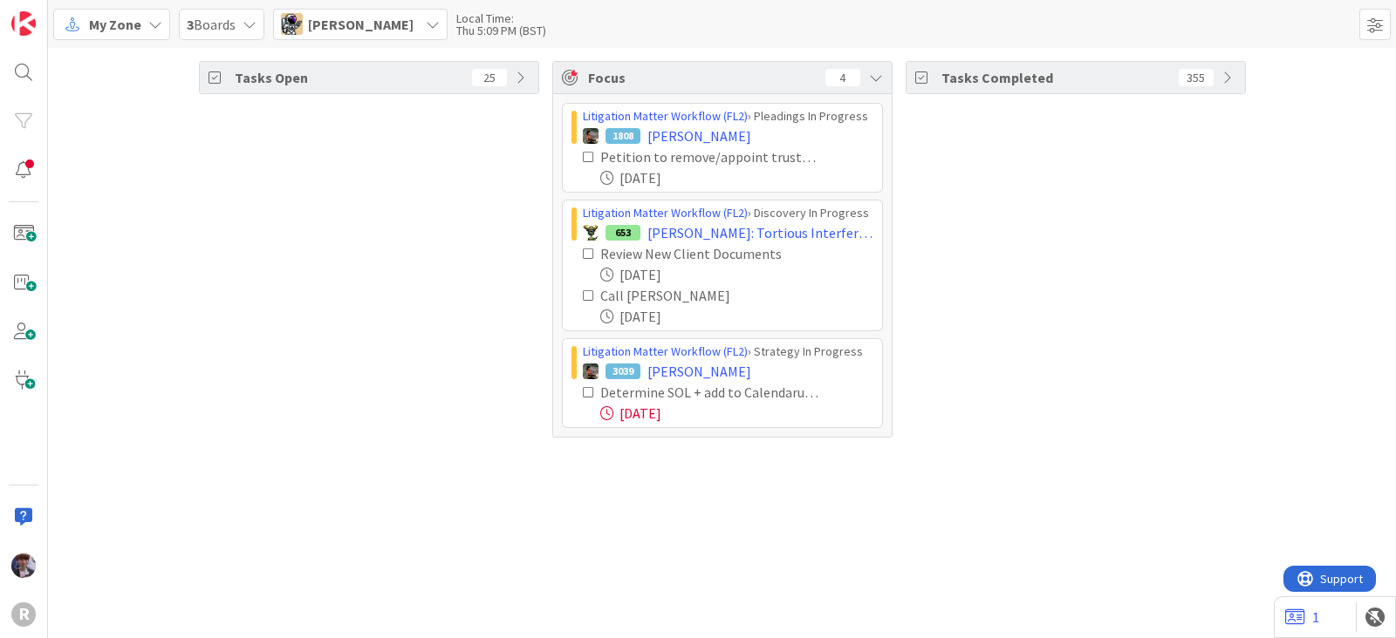
click at [357, 24] on span "Tyler McDonald" at bounding box center [361, 24] width 106 height 21
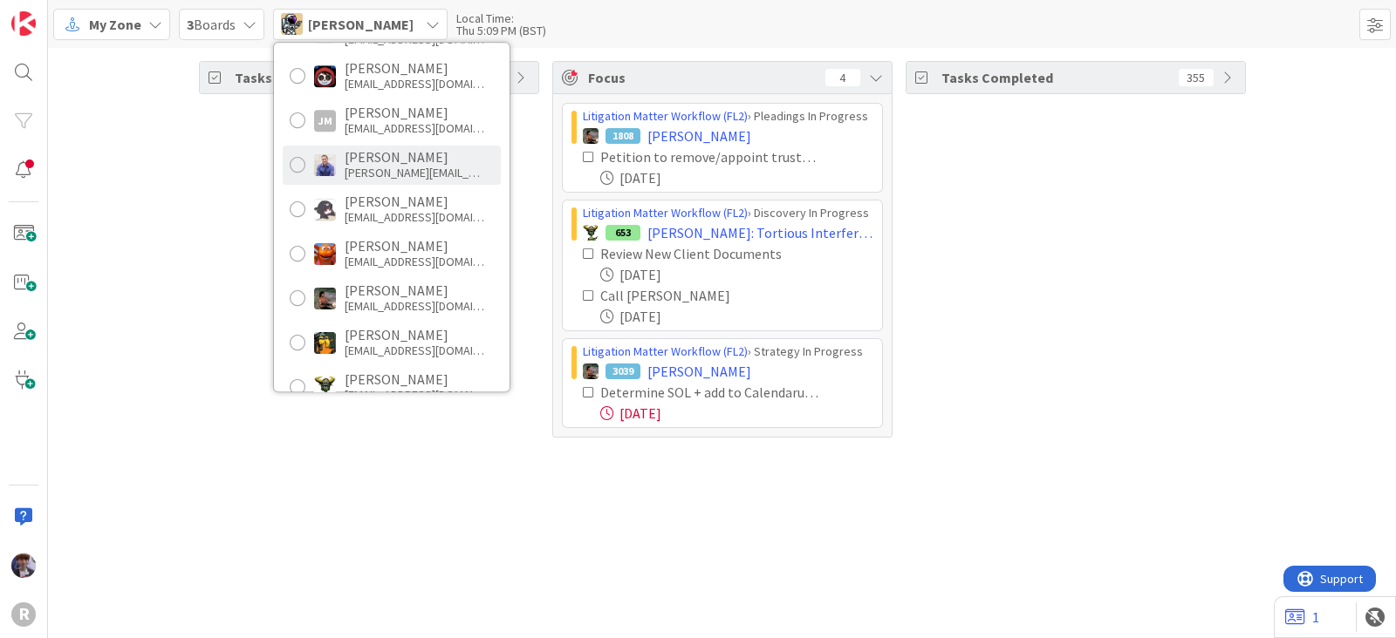
scroll to position [216, 0]
click at [382, 97] on div "Unassigned Minka Laine Friesen mfriesen@reutercorbett.com CG Casandra Garcia Lo…" at bounding box center [391, 217] width 235 height 349
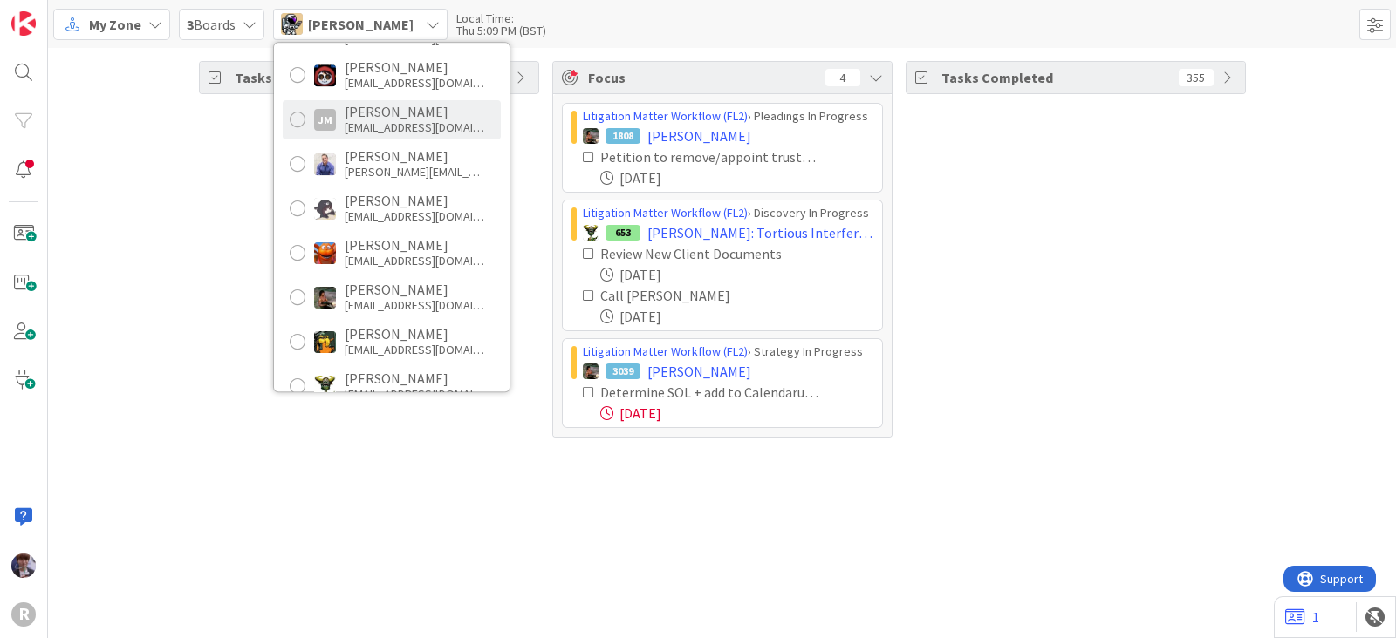
click at [364, 125] on div "jmyers@reutercorbett.com" at bounding box center [415, 127] width 140 height 16
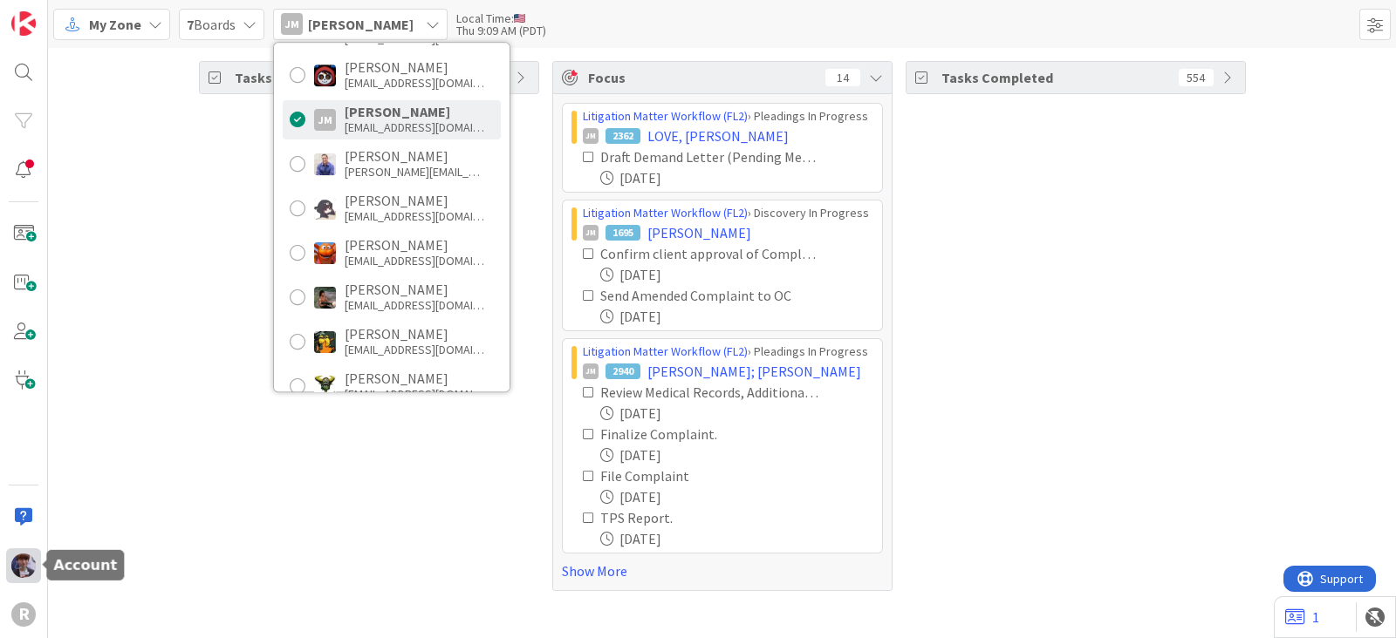
click at [13, 563] on img at bounding box center [23, 566] width 24 height 24
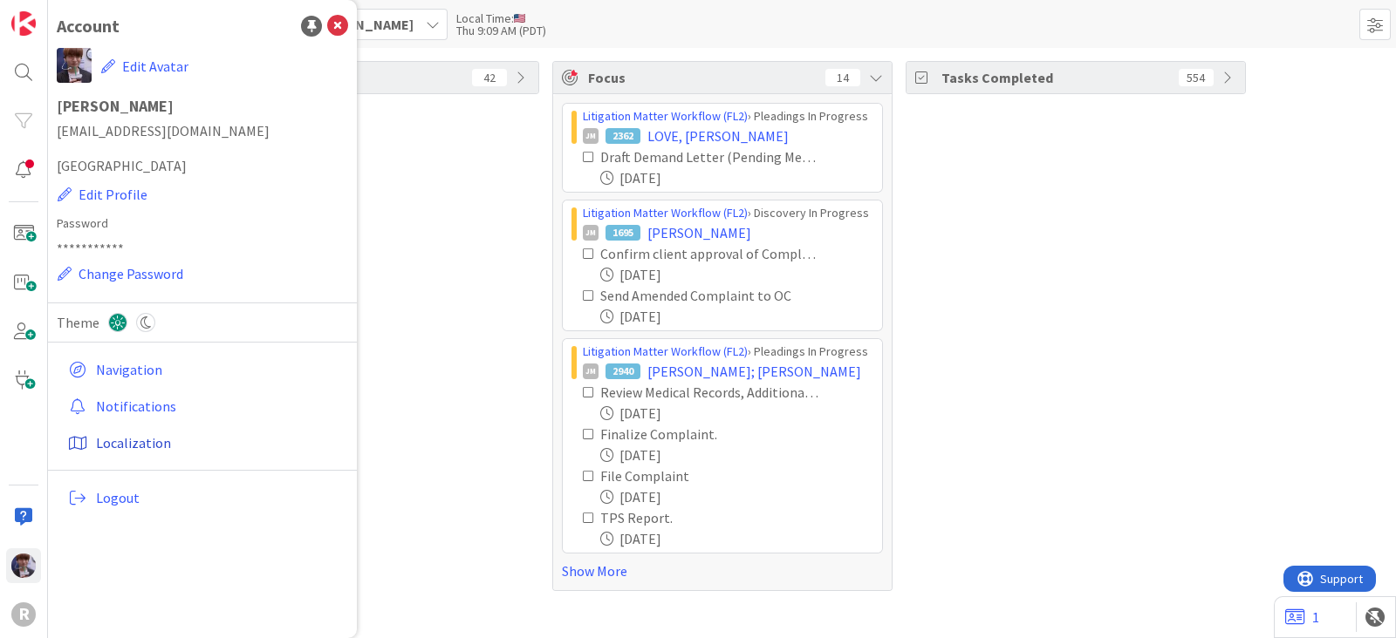
click at [105, 439] on link "Localization" at bounding box center [204, 442] width 287 height 31
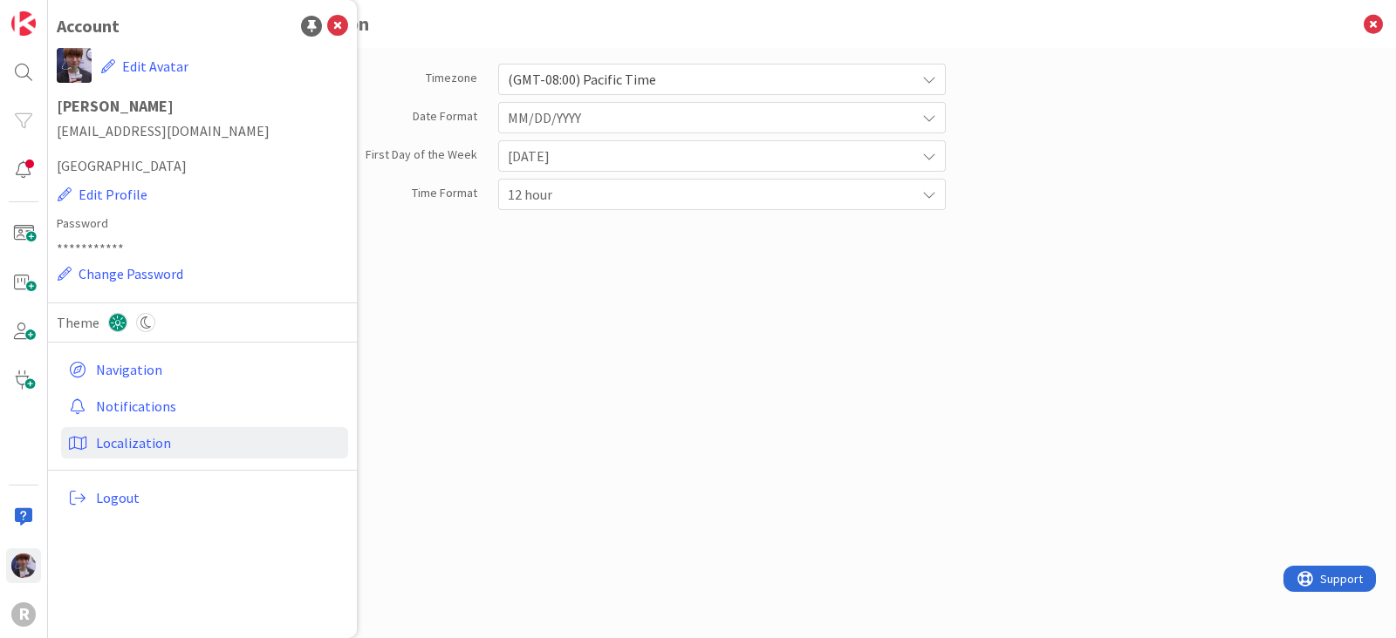
click at [1198, 365] on div "Timezone (GMT-08:00) Pacific Time Date Format MM/DD/YYYY First Day of the Week …" at bounding box center [722, 343] width 1348 height 590
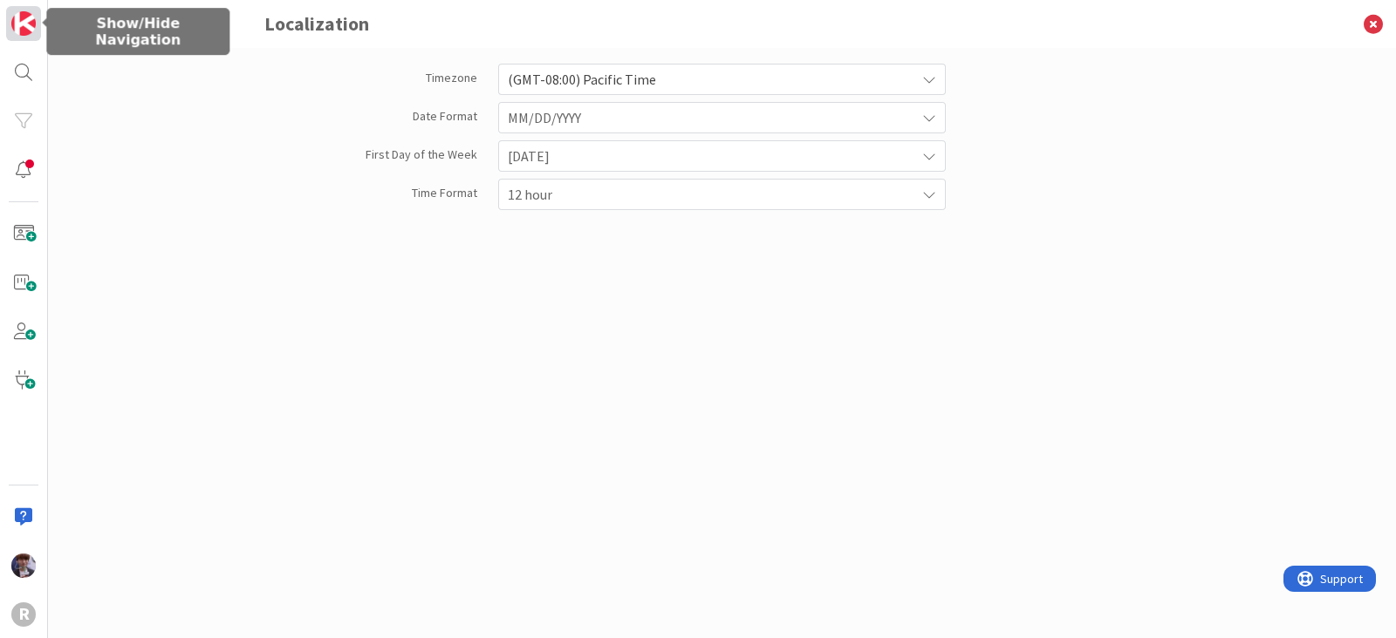
click at [15, 19] on img at bounding box center [23, 23] width 24 height 24
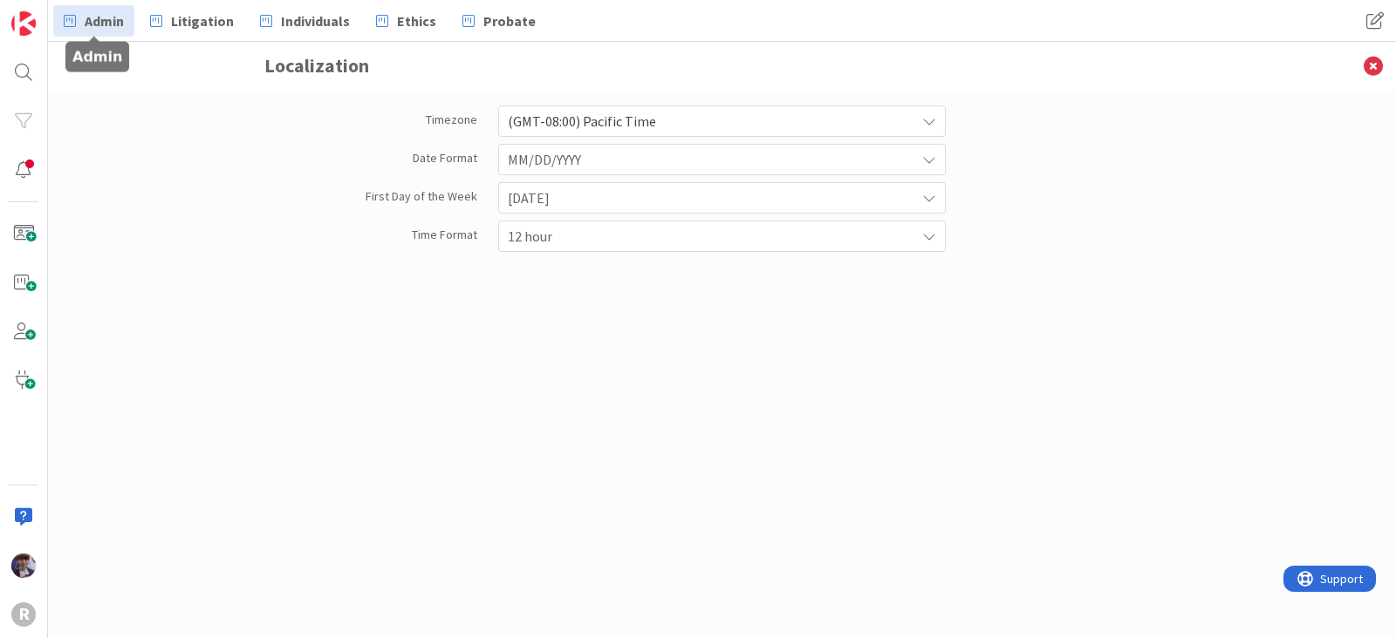
click at [74, 18] on icon at bounding box center [70, 21] width 12 height 23
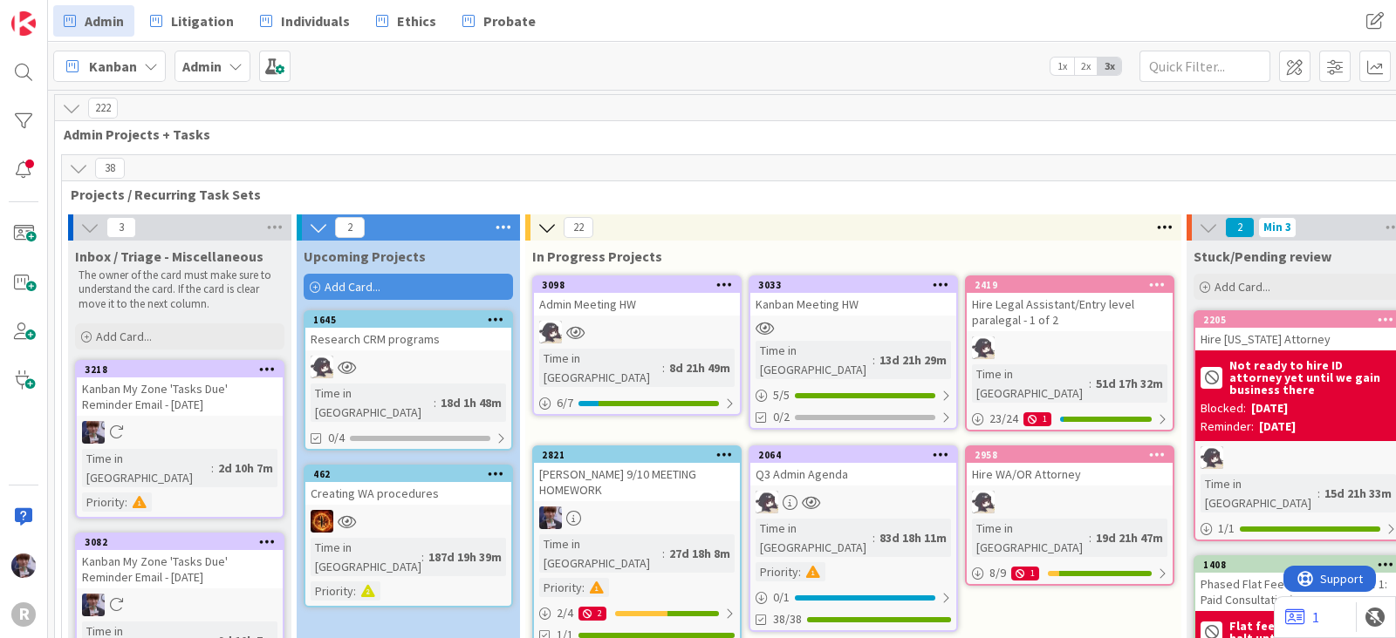
click at [107, 63] on span "Kanban" at bounding box center [113, 66] width 48 height 21
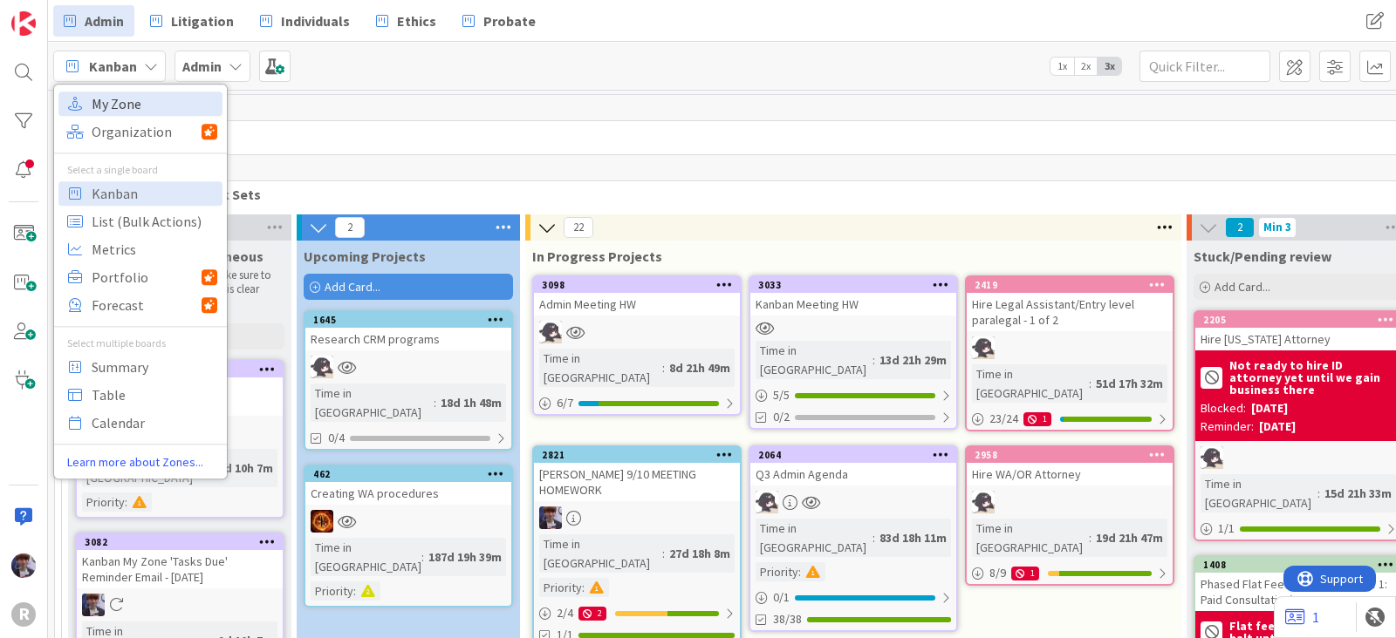
click at [141, 106] on span "My Zone" at bounding box center [155, 104] width 126 height 26
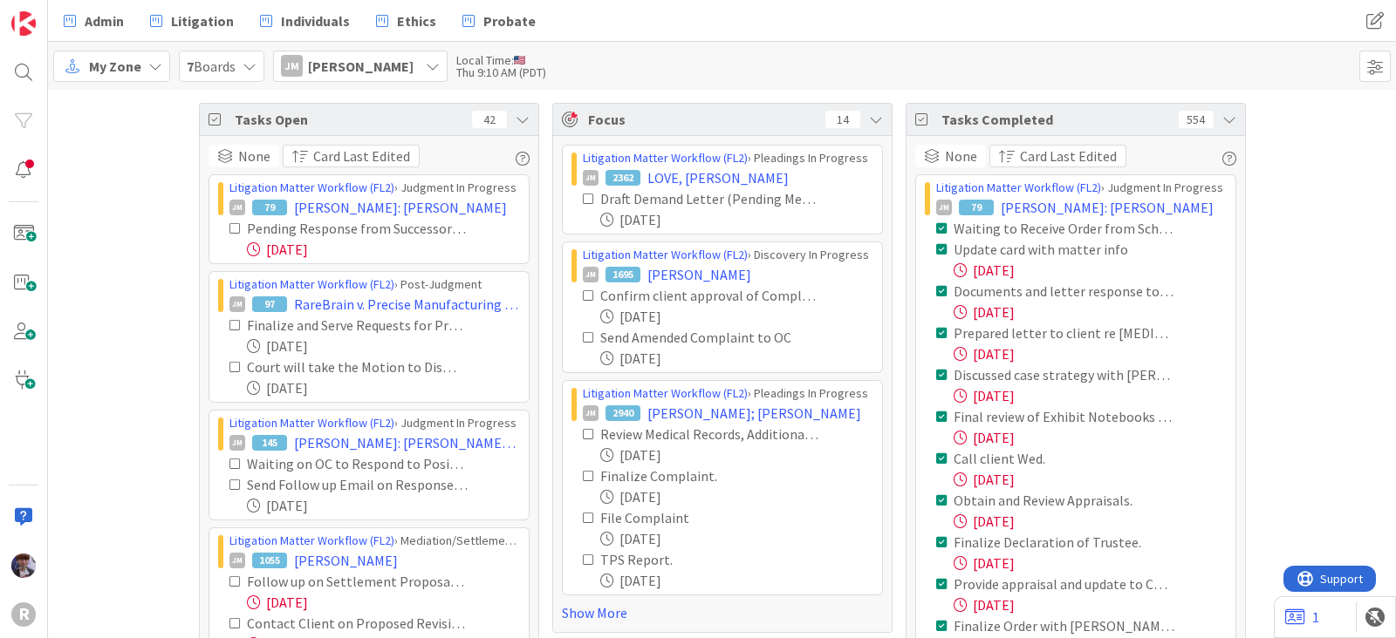
click at [522, 122] on div "Tasks Open 42" at bounding box center [369, 120] width 338 height 32
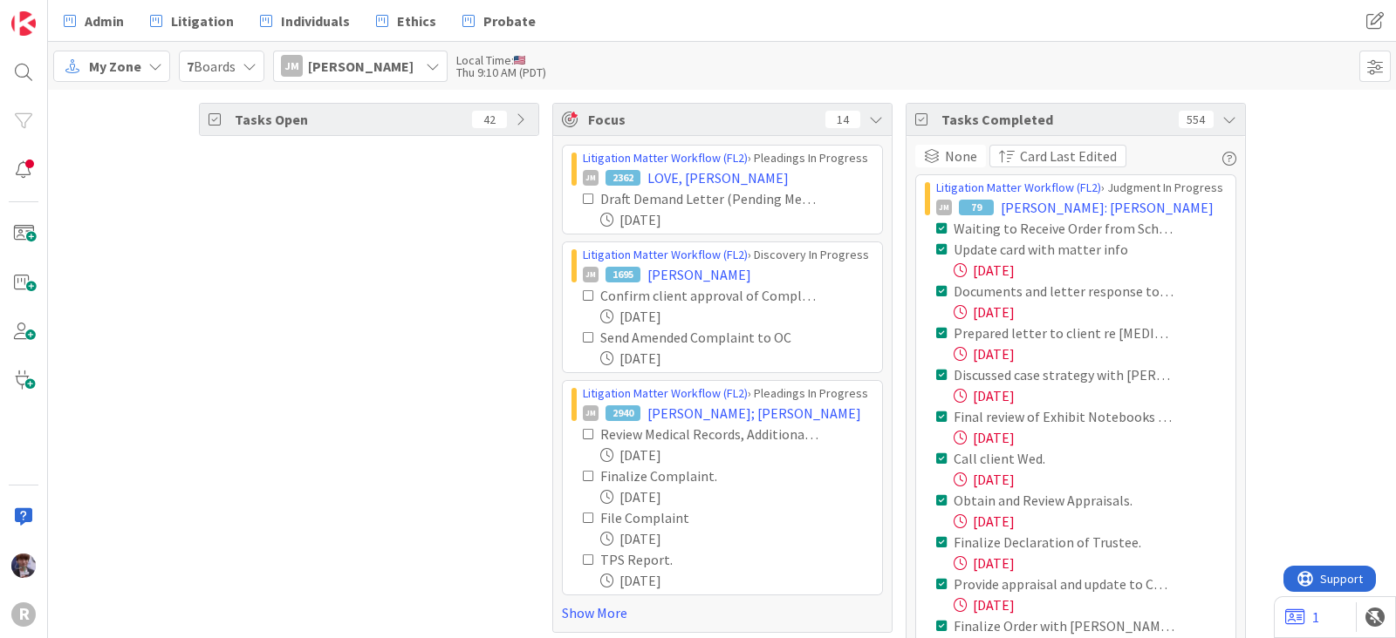
click at [290, 55] on div "JM" at bounding box center [292, 66] width 22 height 22
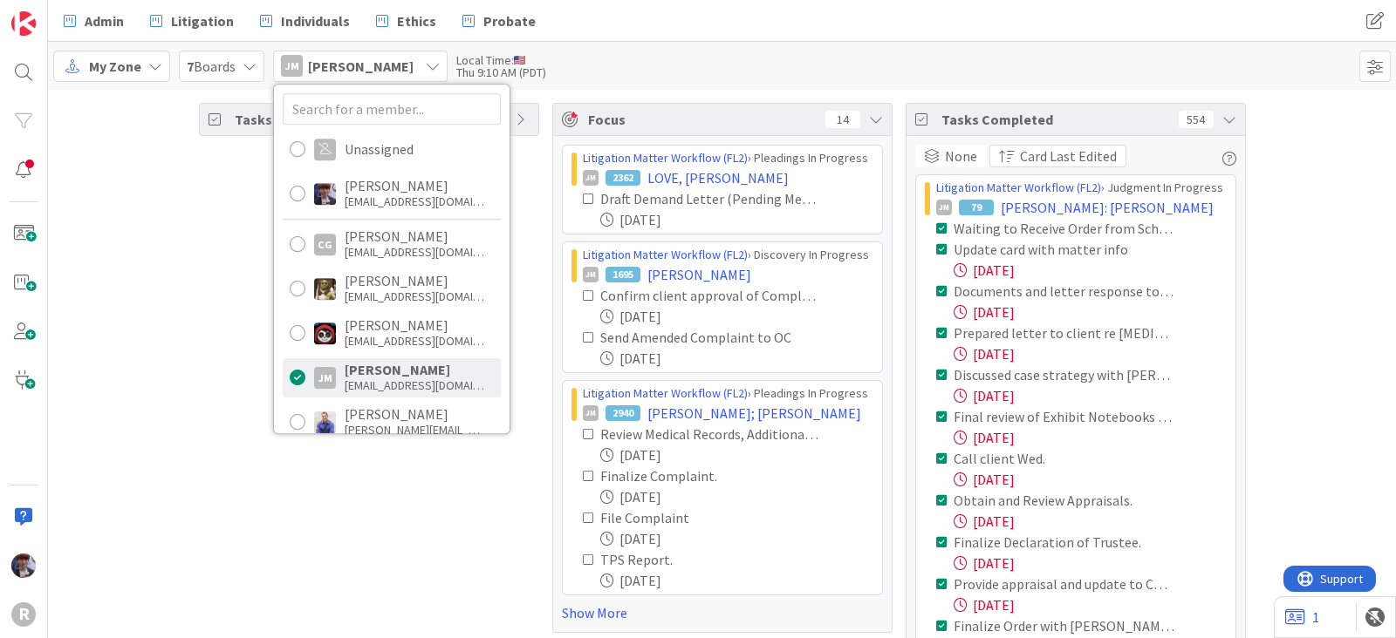
click at [404, 215] on div "Unassigned Minka Laine Friesen mfriesen@reutercorbett.com CG Casandra Garcia Lo…" at bounding box center [391, 259] width 235 height 349
drag, startPoint x: 397, startPoint y: 195, endPoint x: 386, endPoint y: 196, distance: 11.4
click at [397, 194] on div "mfriesen@reutercorbett.com" at bounding box center [415, 202] width 140 height 16
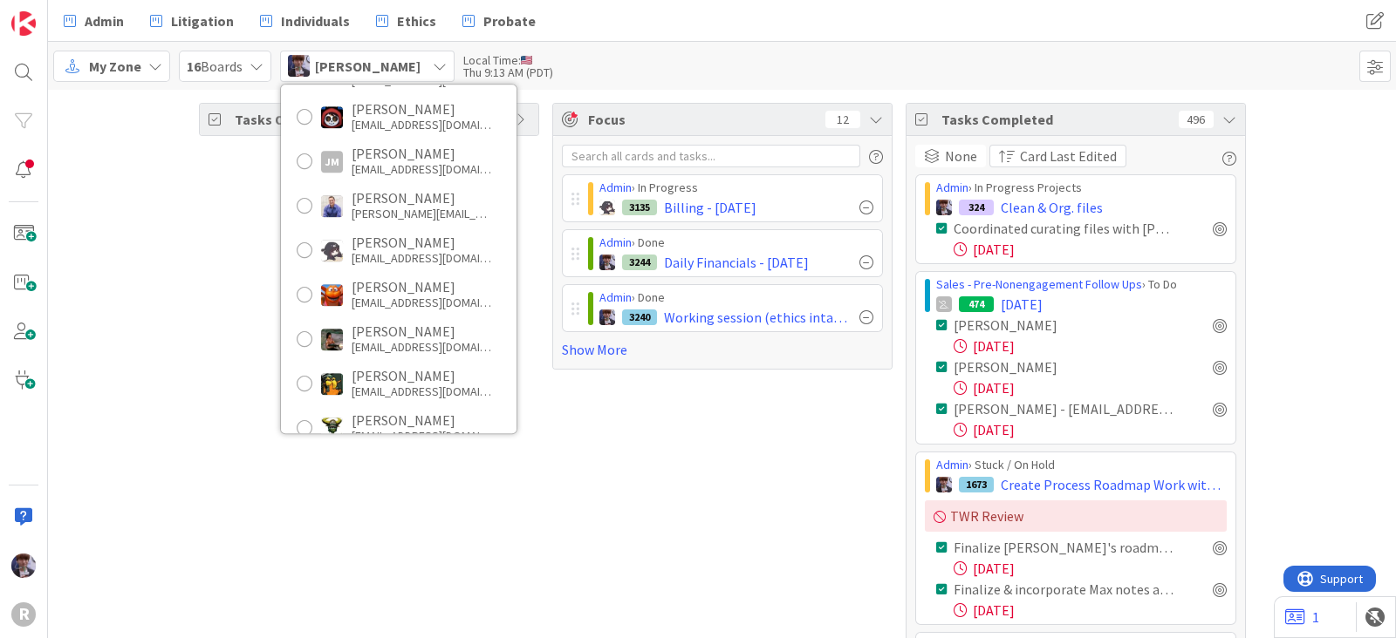
scroll to position [217, 0]
click at [392, 255] on div "knguyen@reutercorbett.com" at bounding box center [421, 257] width 140 height 16
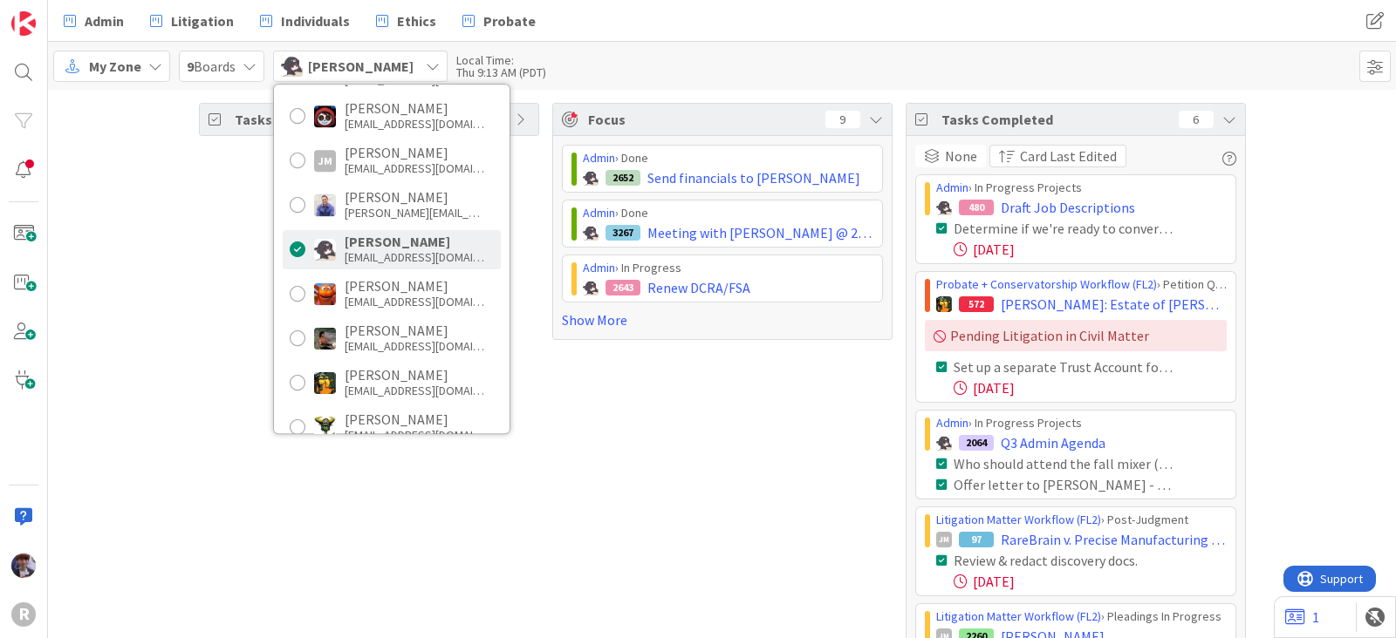
click at [1222, 125] on icon at bounding box center [1229, 120] width 14 height 14
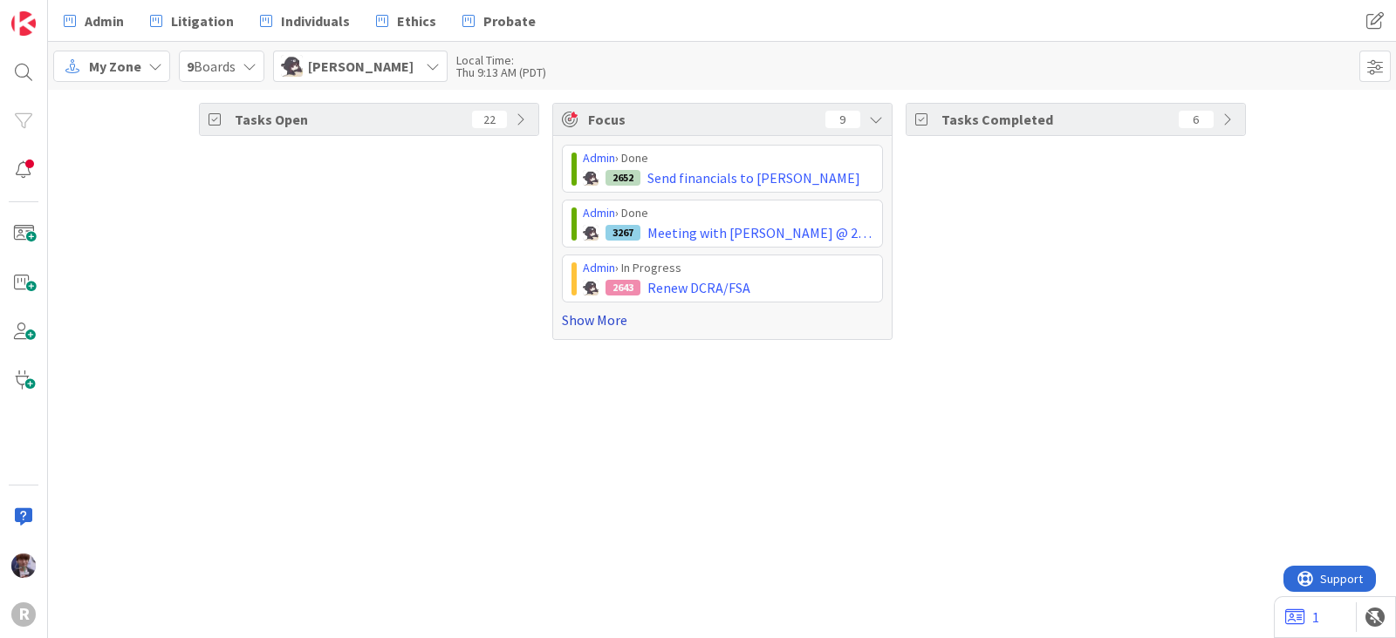
click at [570, 326] on link "Show More" at bounding box center [722, 320] width 321 height 21
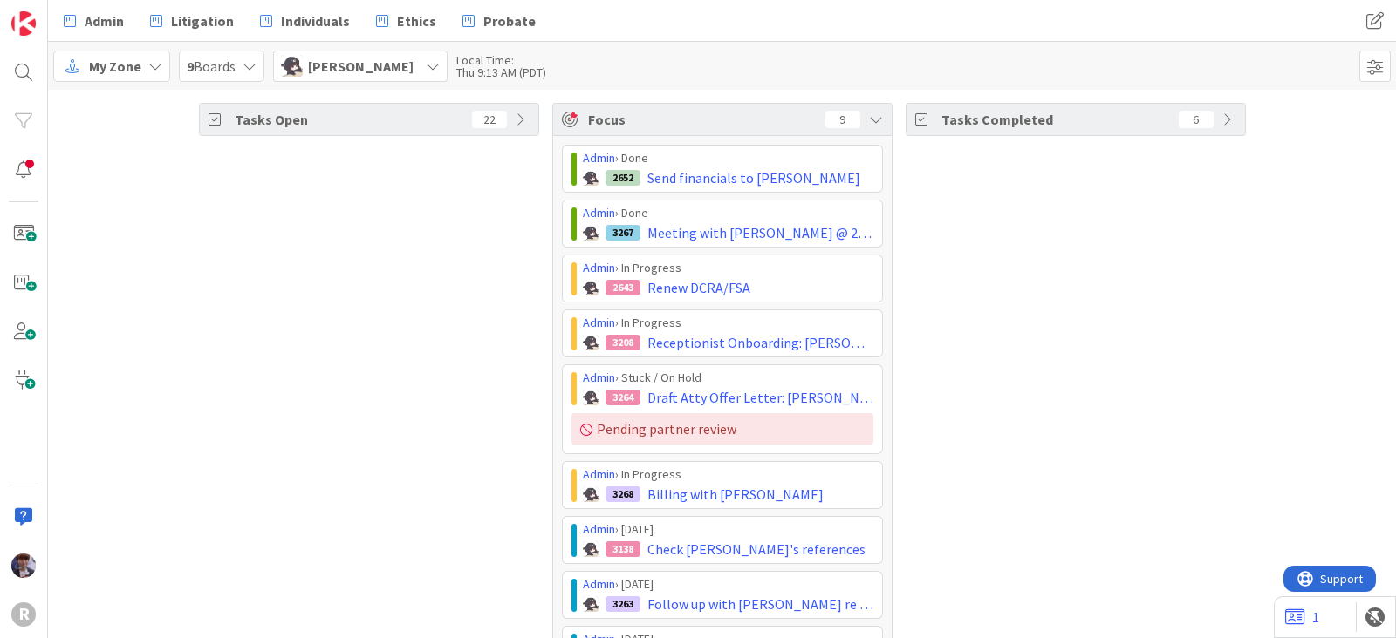
scroll to position [83, 0]
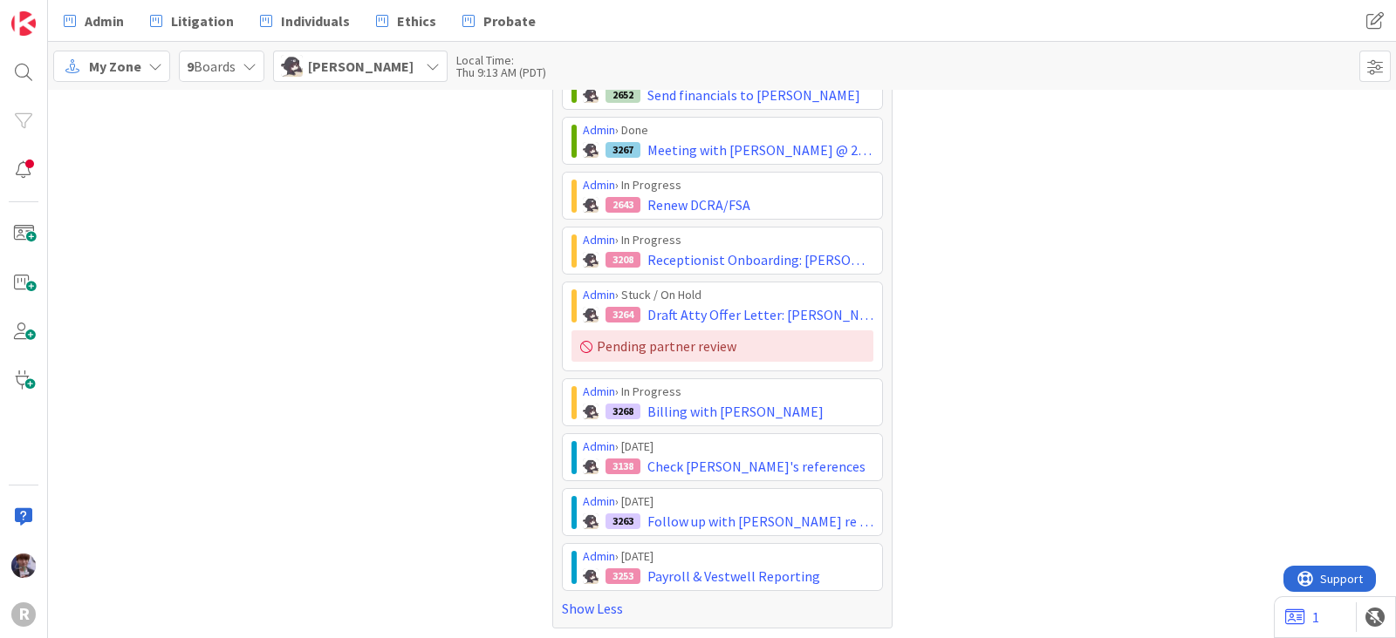
click at [384, 455] on div "Tasks Open 22" at bounding box center [369, 324] width 340 height 609
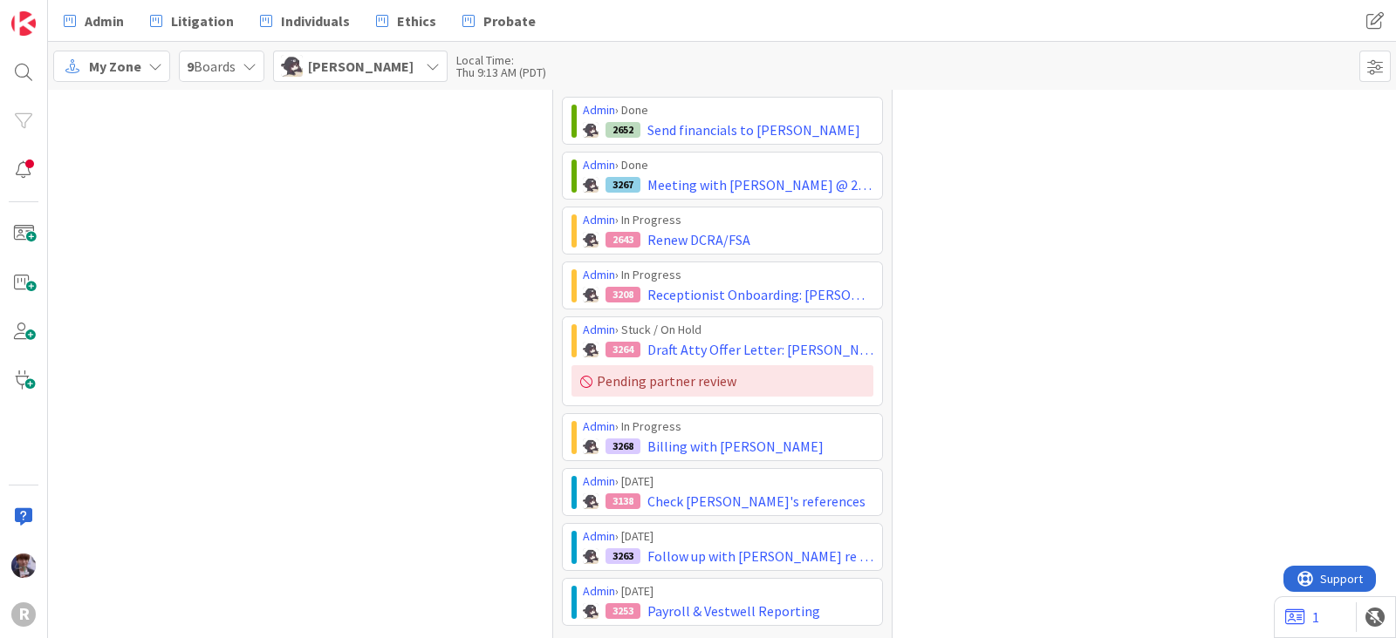
scroll to position [0, 0]
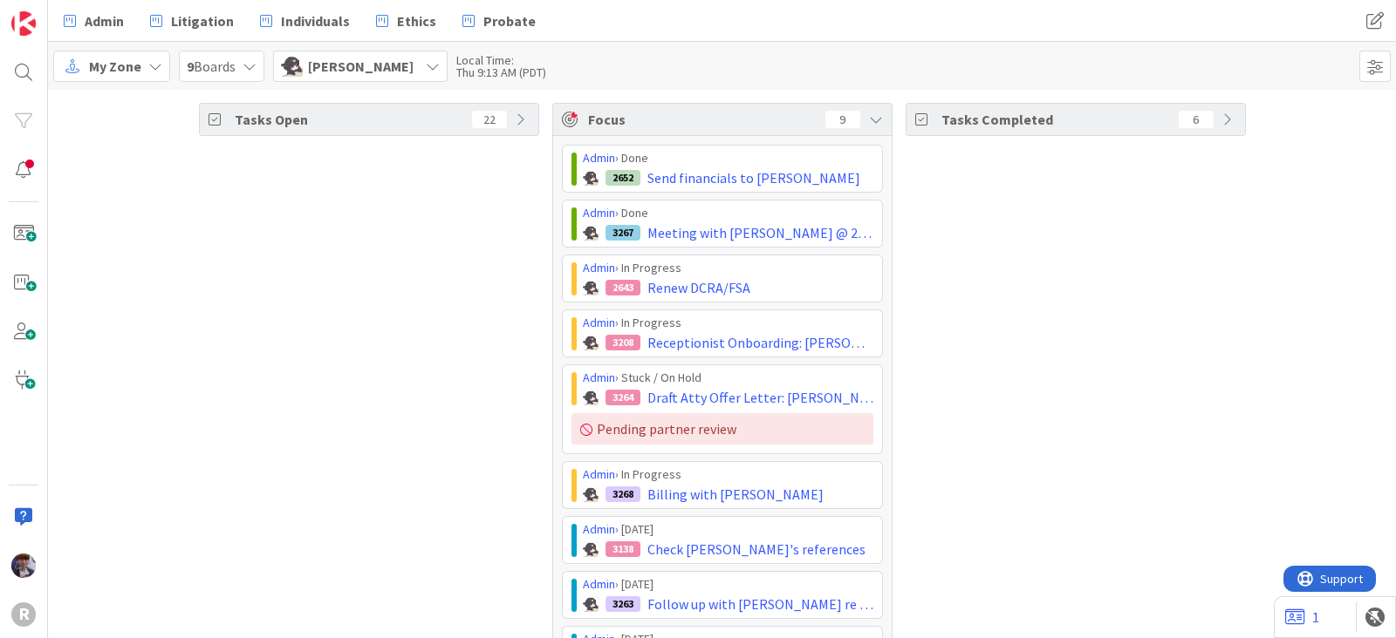
click at [375, 72] on span "Kelly Nguyen" at bounding box center [361, 66] width 106 height 21
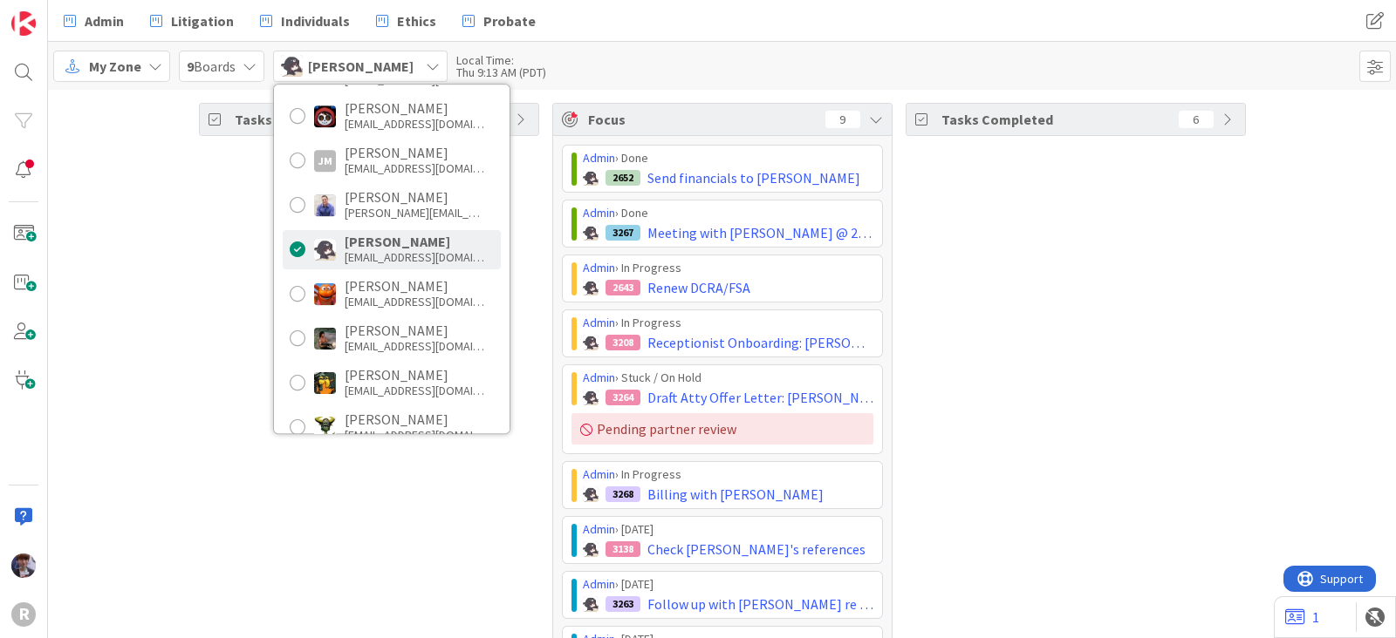
click at [144, 337] on div "Tasks Open 22 Focus 9 Admin › Done 2652 Send financials to Grant Guernsey Admin…" at bounding box center [722, 407] width 1348 height 635
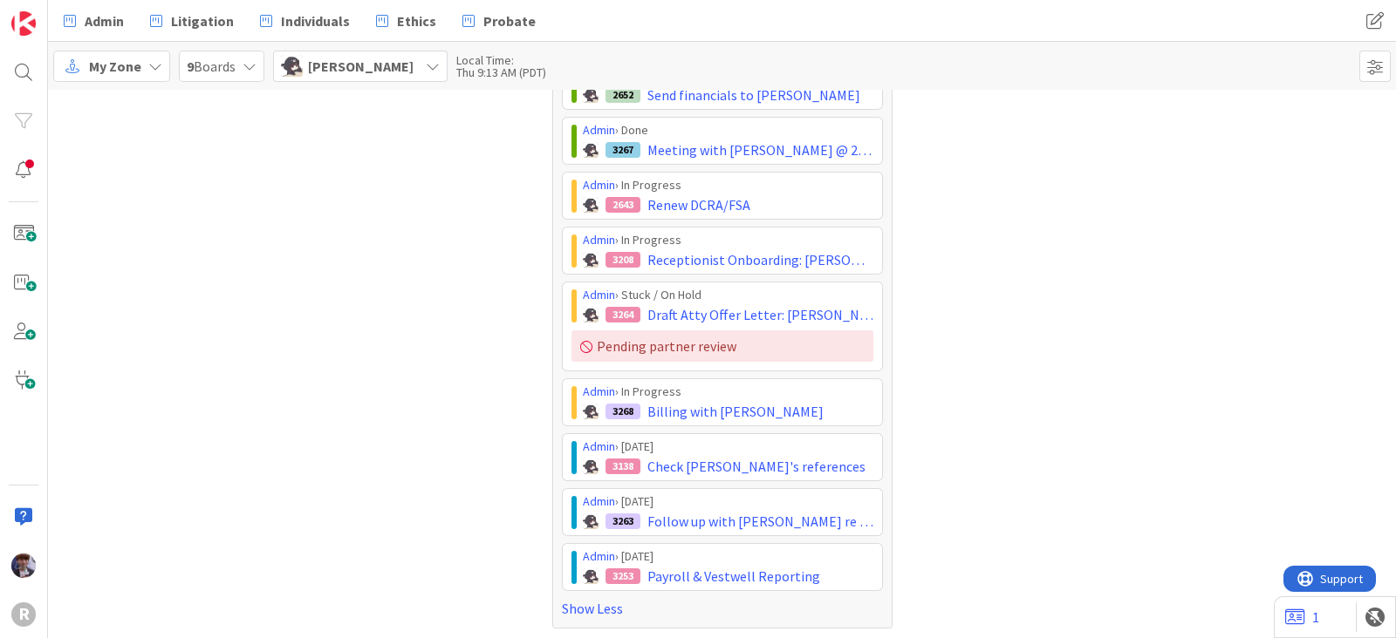
scroll to position [83, 0]
click at [331, 58] on span "Kelly Nguyen" at bounding box center [361, 66] width 106 height 21
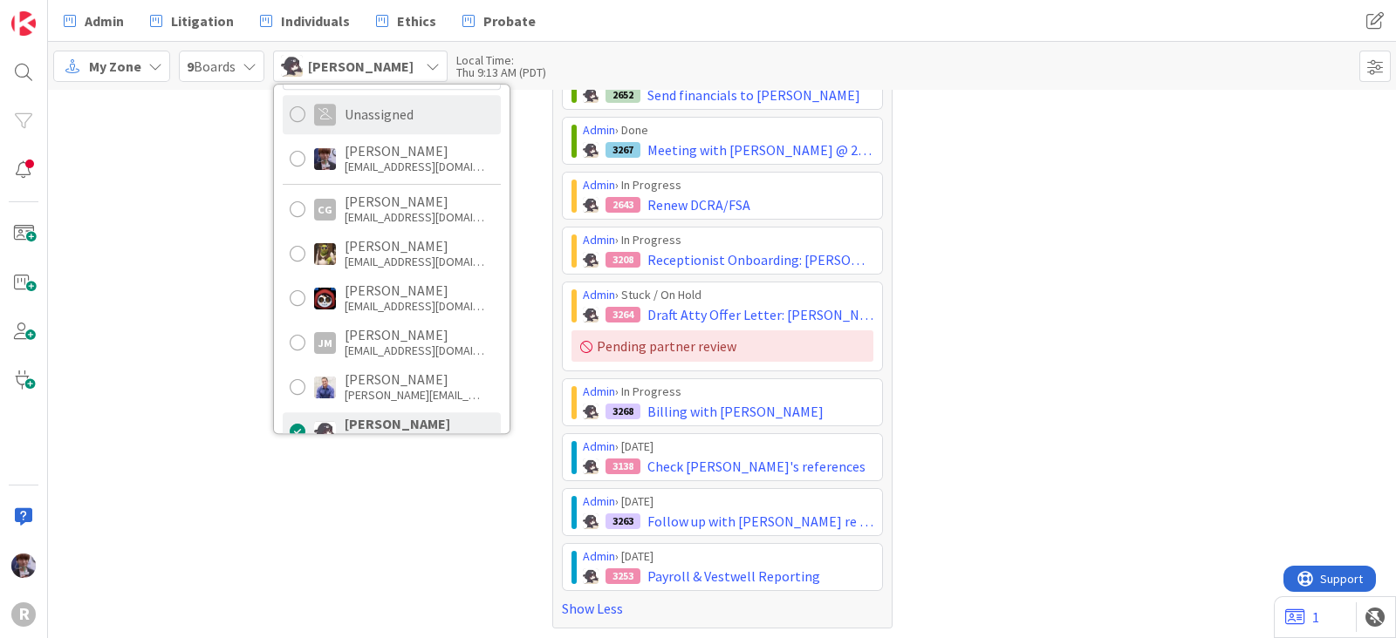
scroll to position [0, 0]
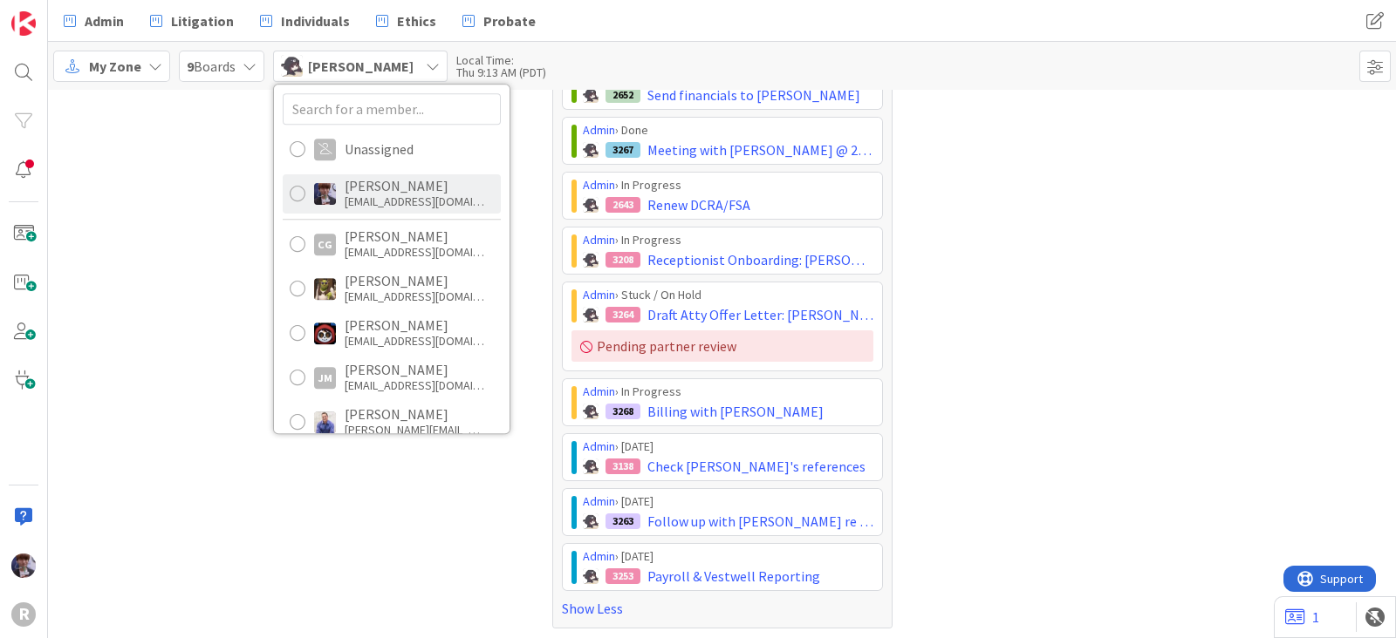
click at [388, 188] on div "Minka Laine Friesen" at bounding box center [415, 186] width 140 height 16
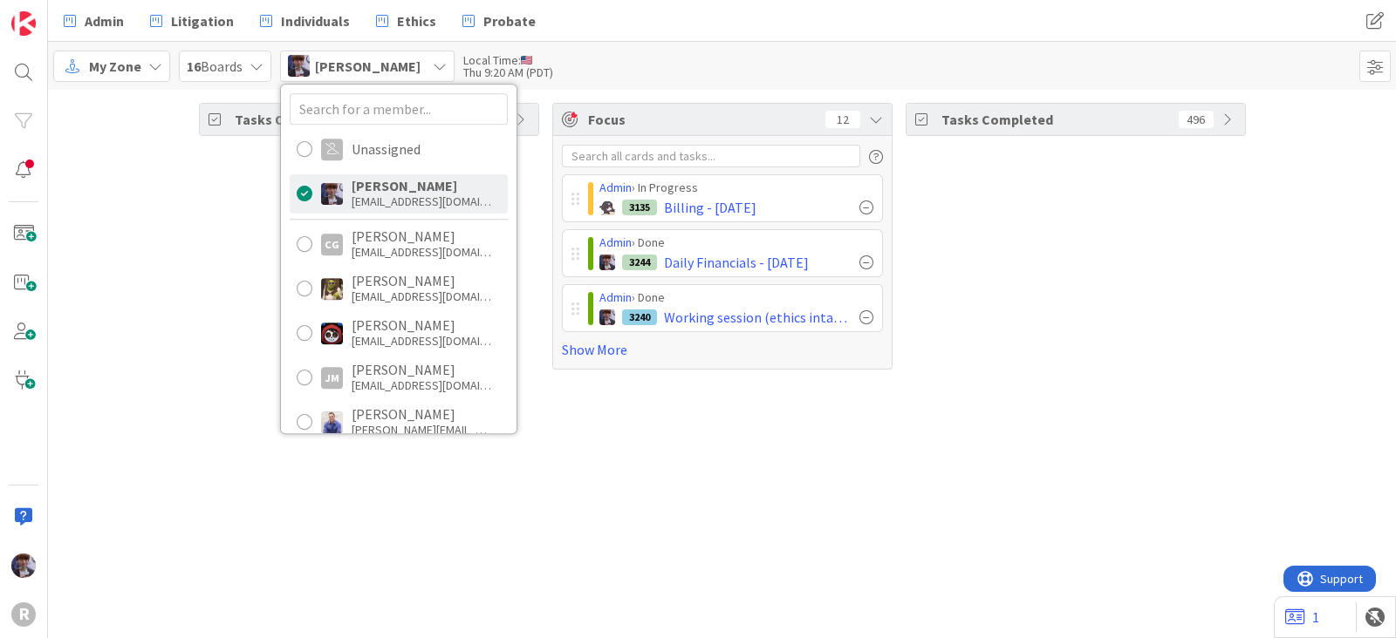
click at [238, 326] on div "Tasks Open 36" at bounding box center [369, 236] width 340 height 267
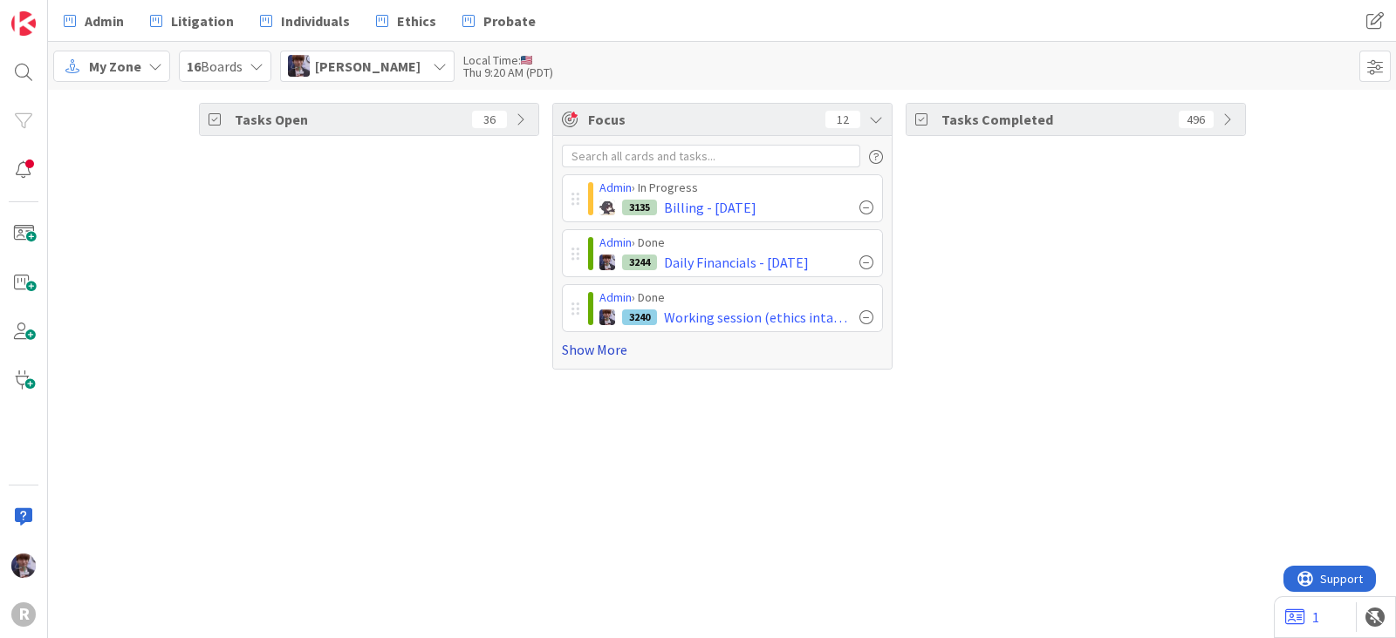
click at [604, 351] on link "Show More" at bounding box center [722, 349] width 321 height 21
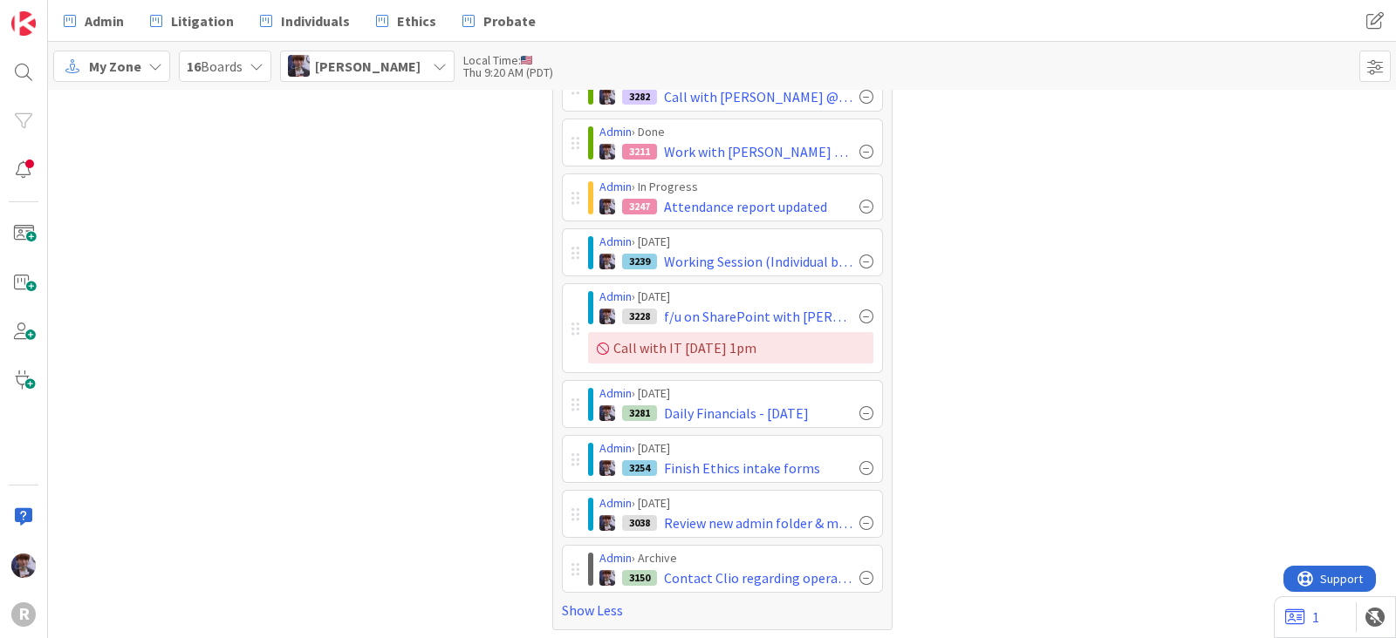
scroll to position [276, 0]
click at [977, 507] on div "Tasks Completed 496" at bounding box center [1075, 227] width 340 height 803
click at [502, 445] on div "Tasks Open 36" at bounding box center [369, 227] width 340 height 803
click at [510, 379] on div "Tasks Open 36" at bounding box center [369, 227] width 340 height 803
click at [338, 444] on div "Tasks Open 36" at bounding box center [369, 227] width 340 height 803
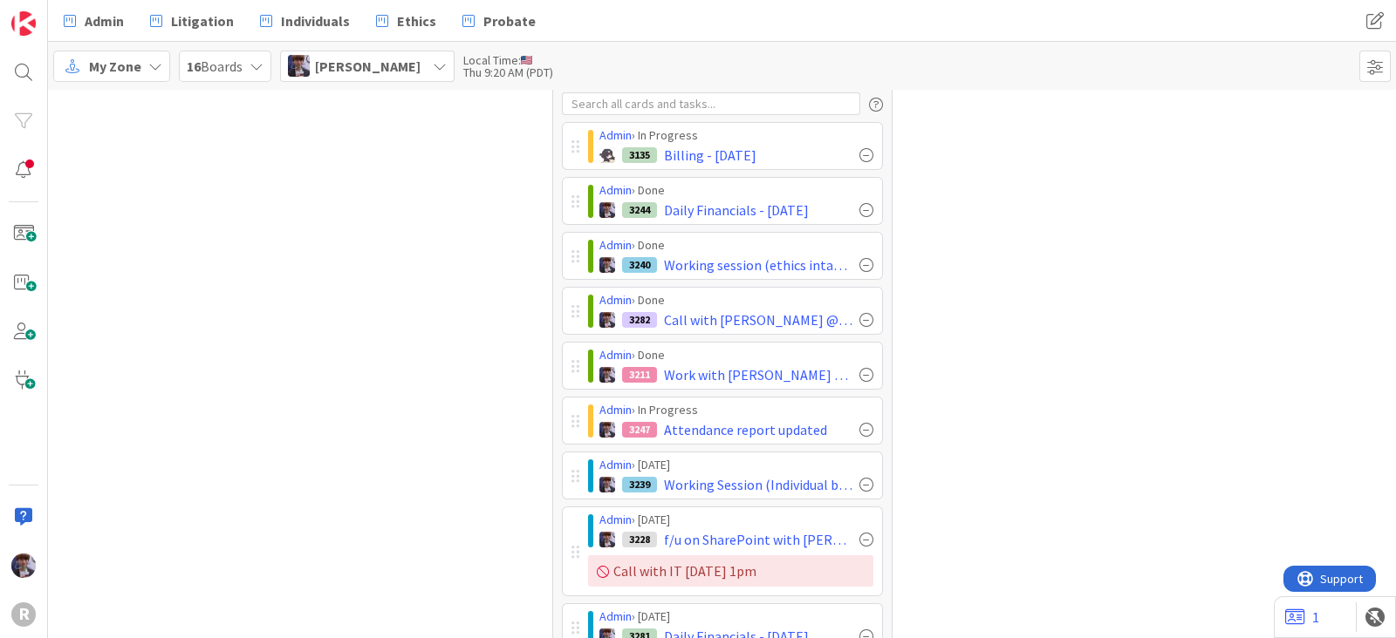
scroll to position [0, 0]
